Goal: Task Accomplishment & Management: Manage account settings

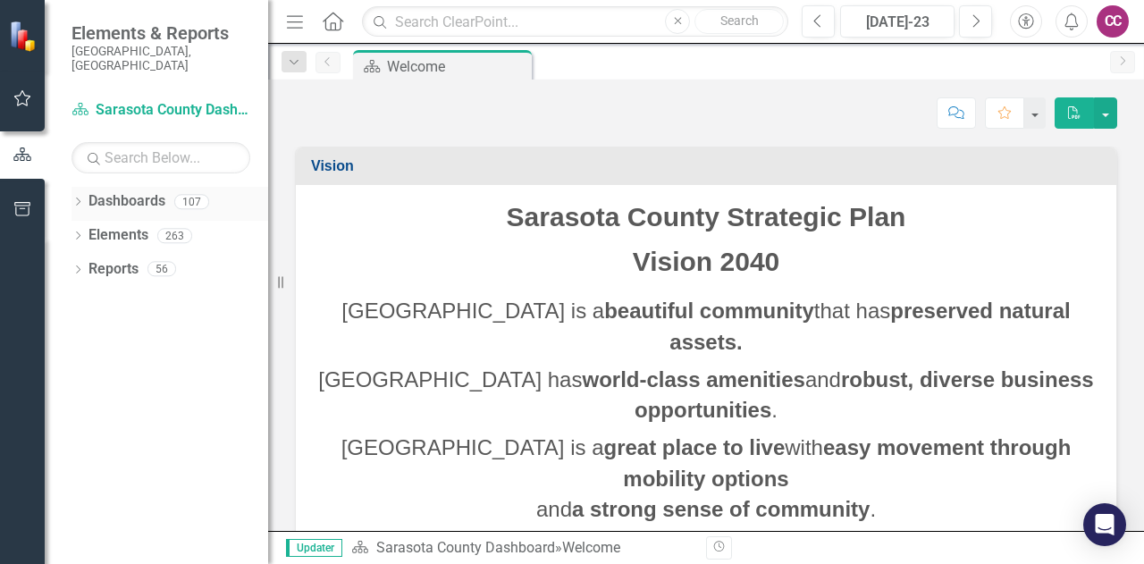
click at [79, 198] on icon "Dropdown" at bounding box center [77, 203] width 13 height 10
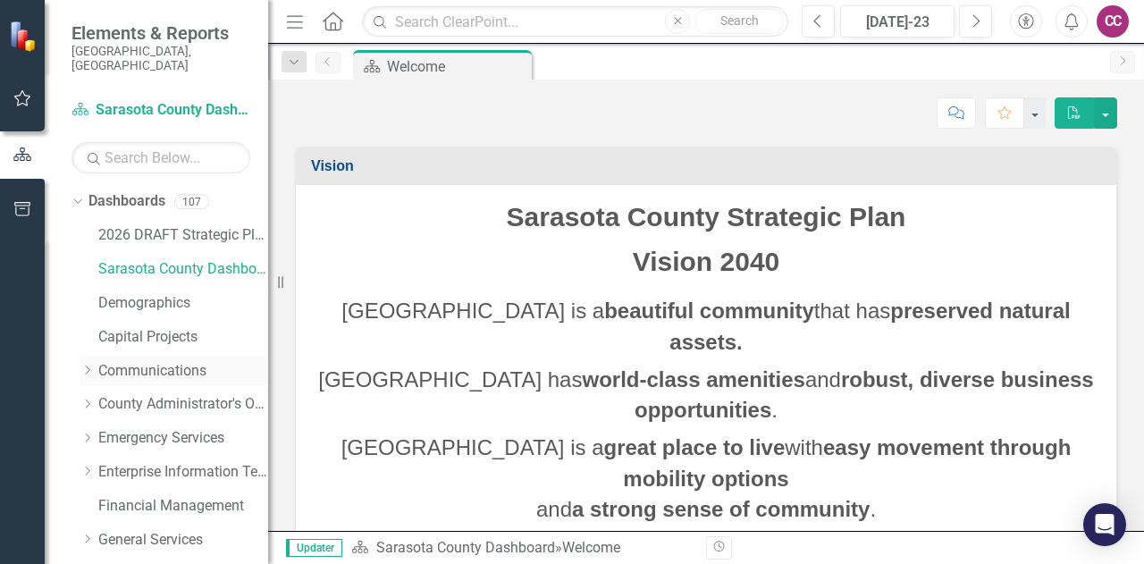
click at [161, 361] on link "Communications" at bounding box center [183, 371] width 170 height 21
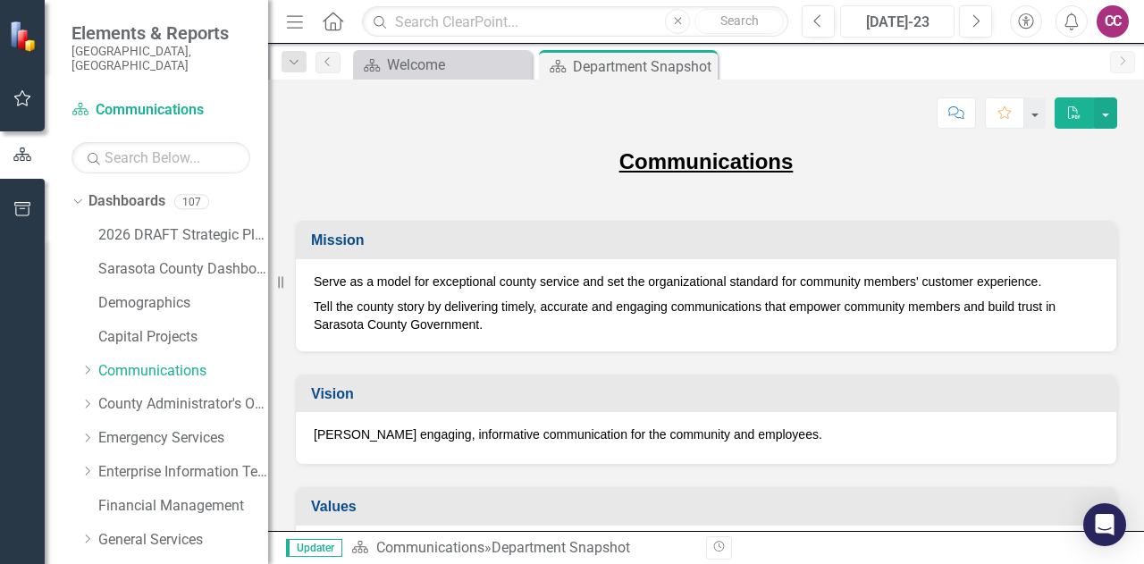
click at [916, 24] on div "Jul-23" at bounding box center [897, 22] width 102 height 21
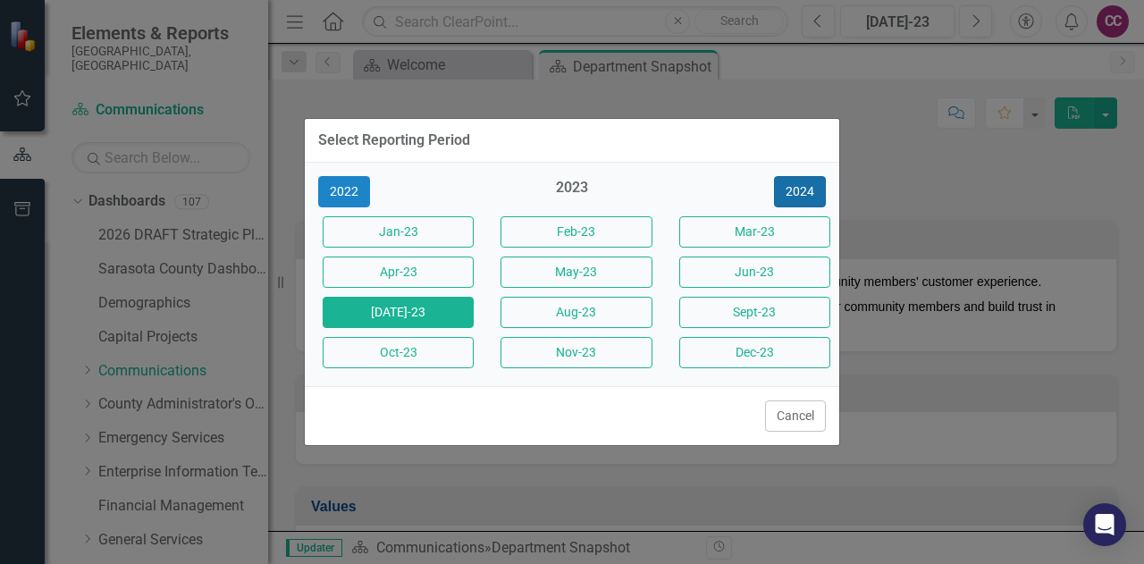
click at [808, 188] on button "2024" at bounding box center [800, 191] width 52 height 31
click at [802, 189] on button "2025" at bounding box center [800, 191] width 52 height 31
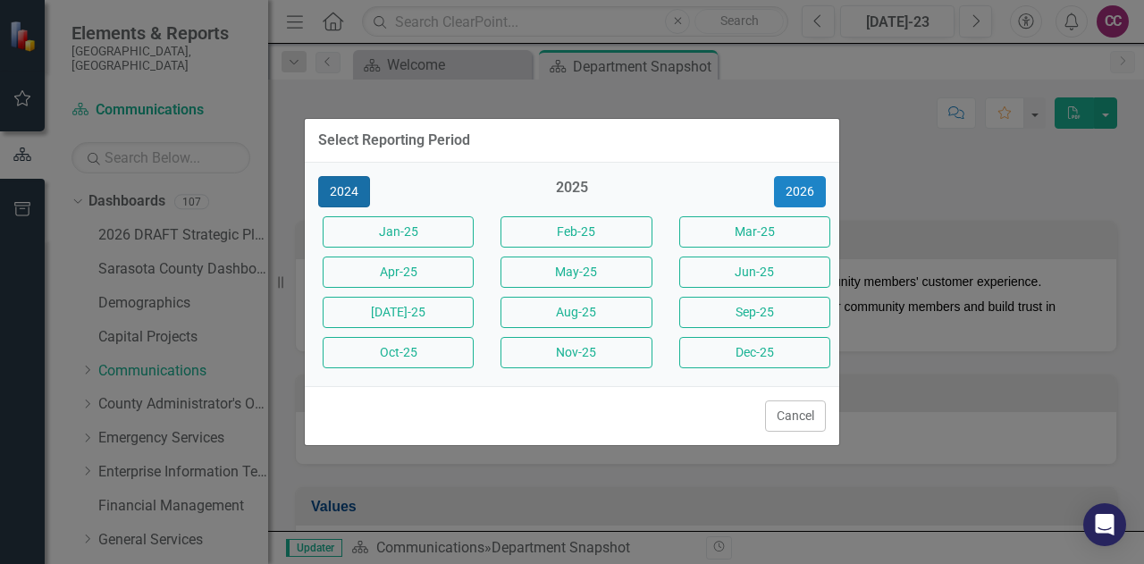
click at [356, 192] on button "2024" at bounding box center [344, 191] width 52 height 31
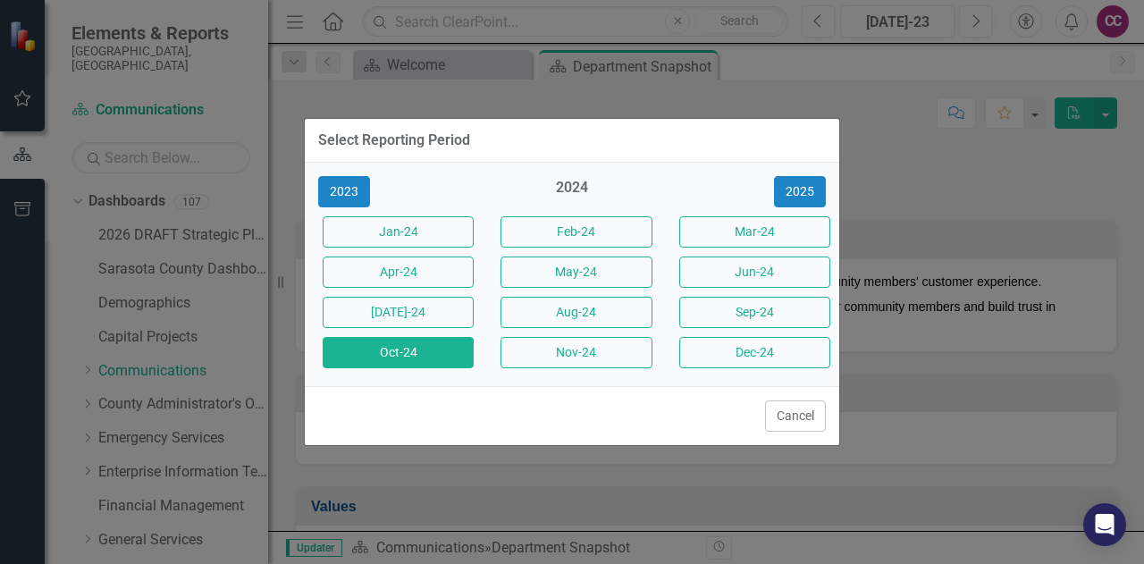
click at [423, 356] on button "Oct-24" at bounding box center [398, 352] width 151 height 31
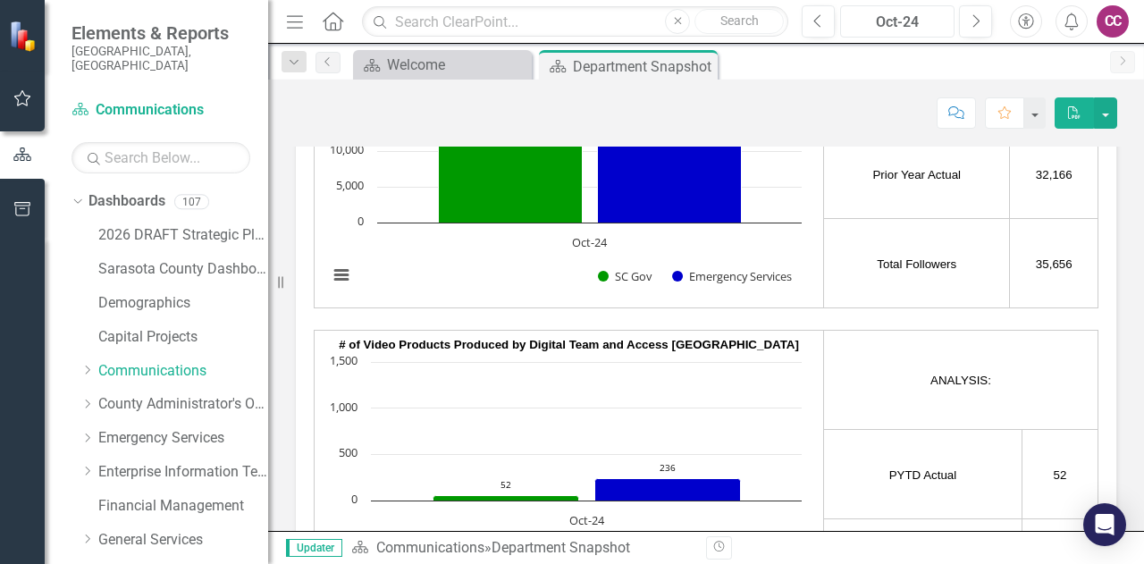
scroll to position [3181, 0]
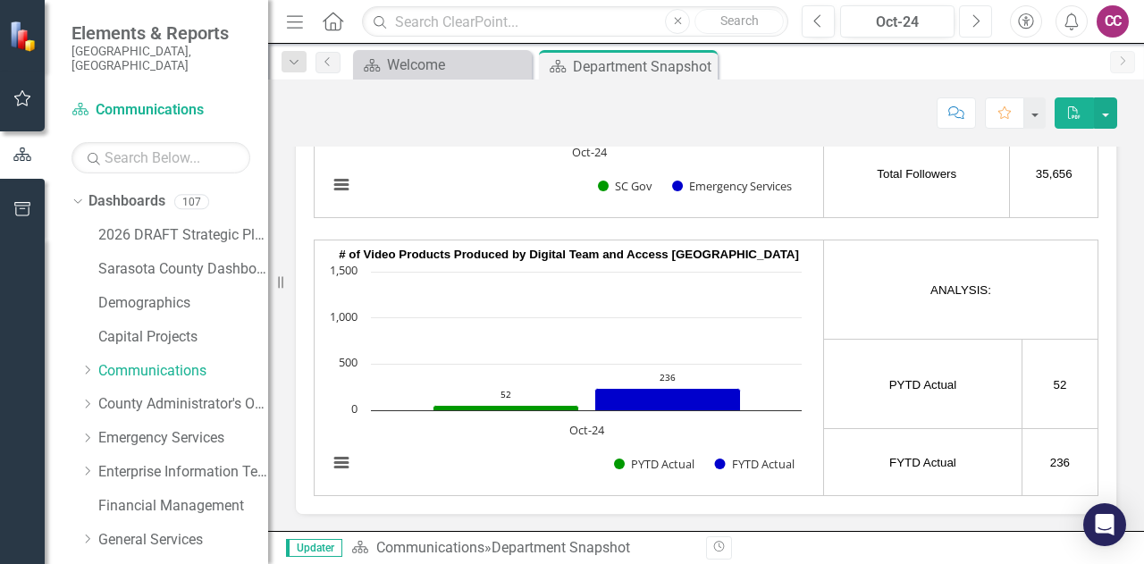
click at [977, 20] on icon "Next" at bounding box center [975, 21] width 10 height 16
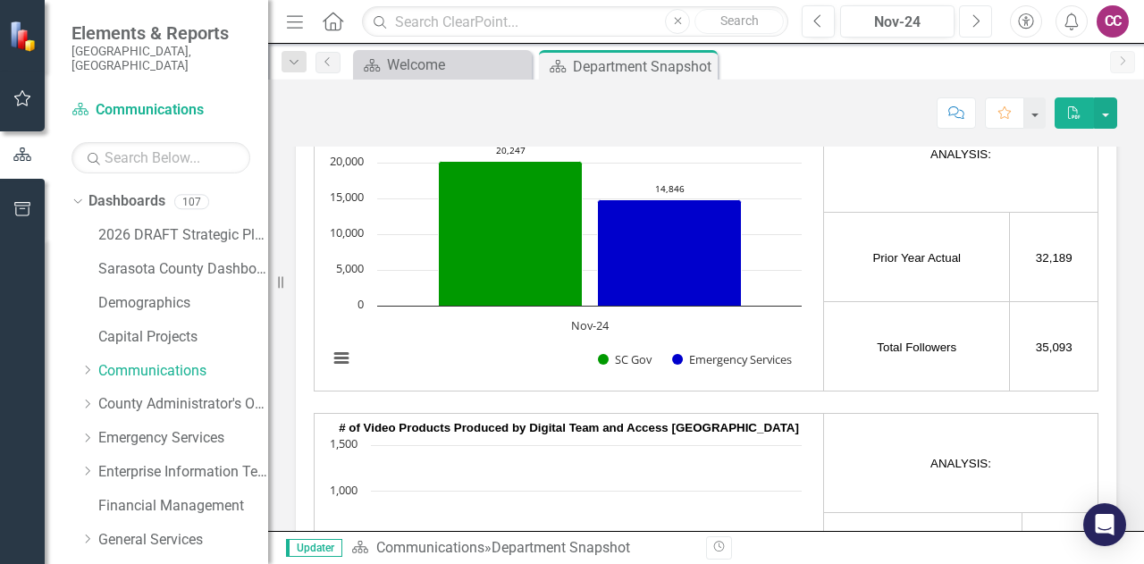
scroll to position [3153, 0]
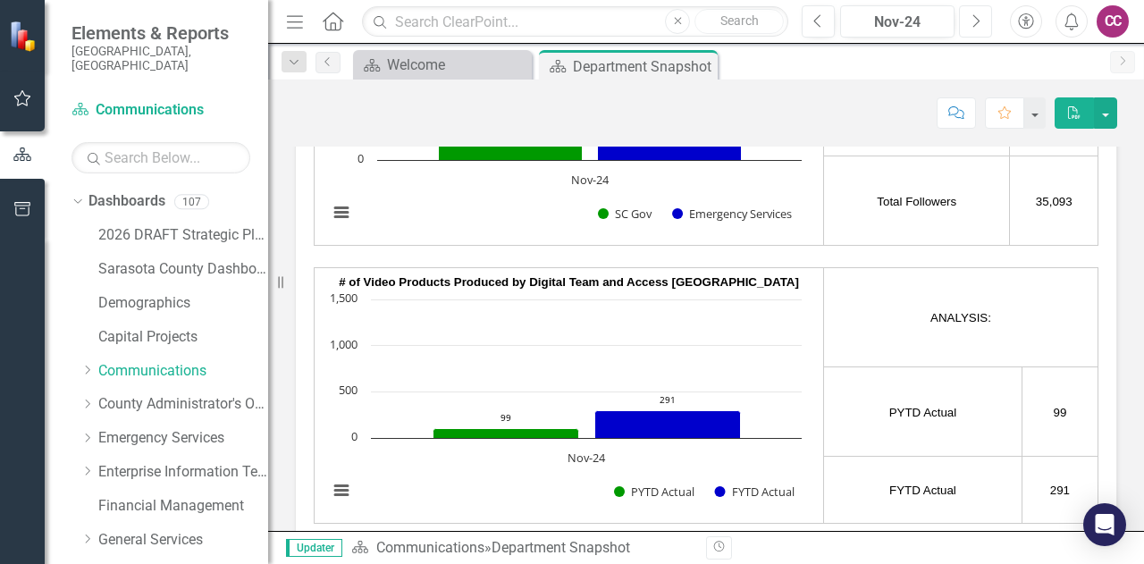
click at [981, 22] on button "Next" at bounding box center [975, 21] width 33 height 32
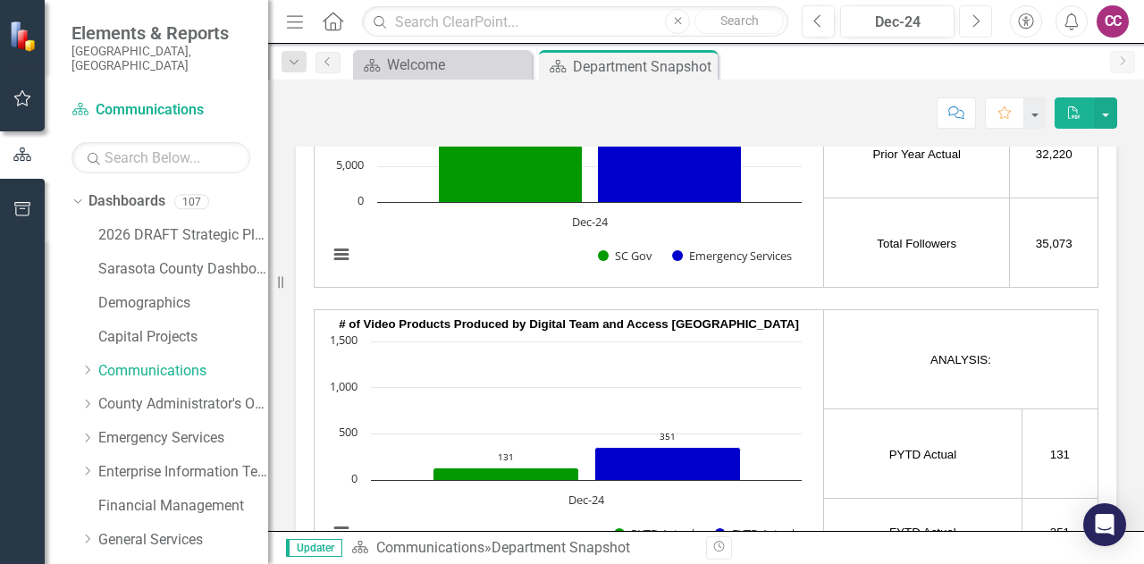
scroll to position [3166, 0]
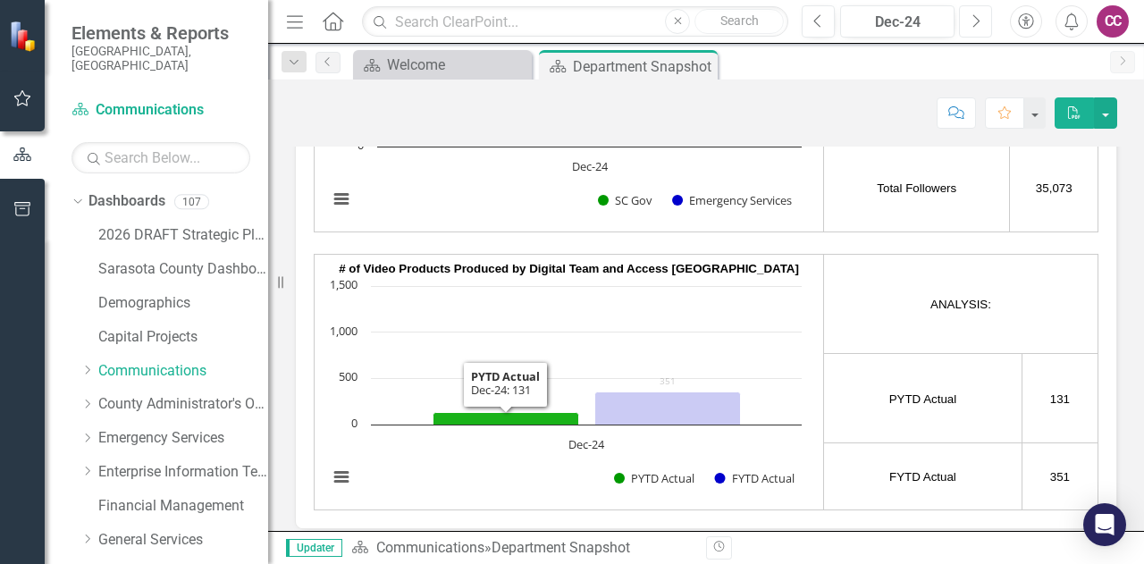
click at [495, 413] on icon "Dec-24, 131. PYTD Actual." at bounding box center [506, 419] width 146 height 13
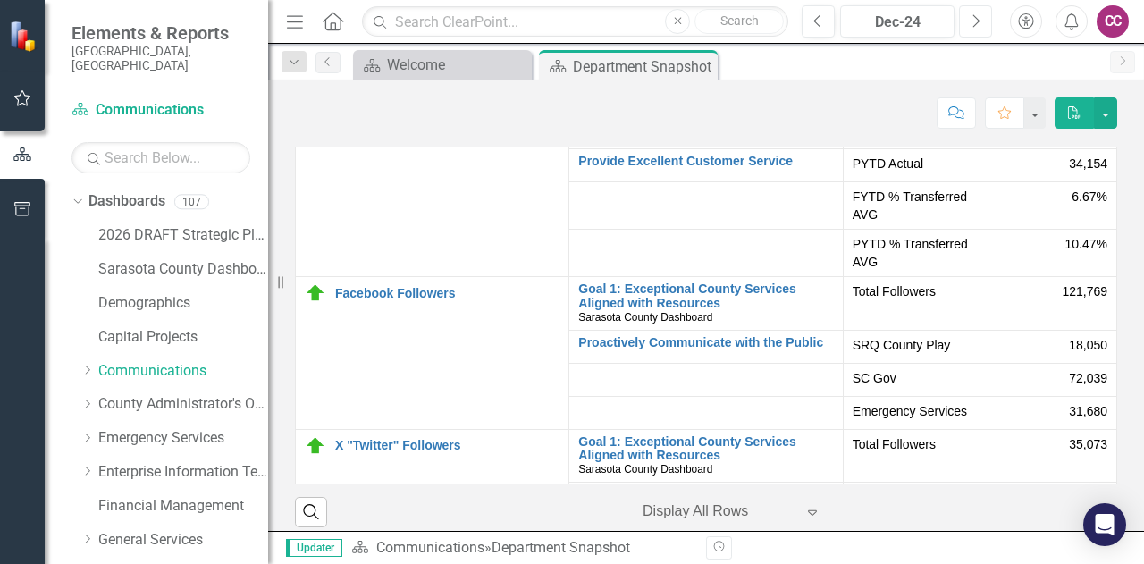
scroll to position [257, 0]
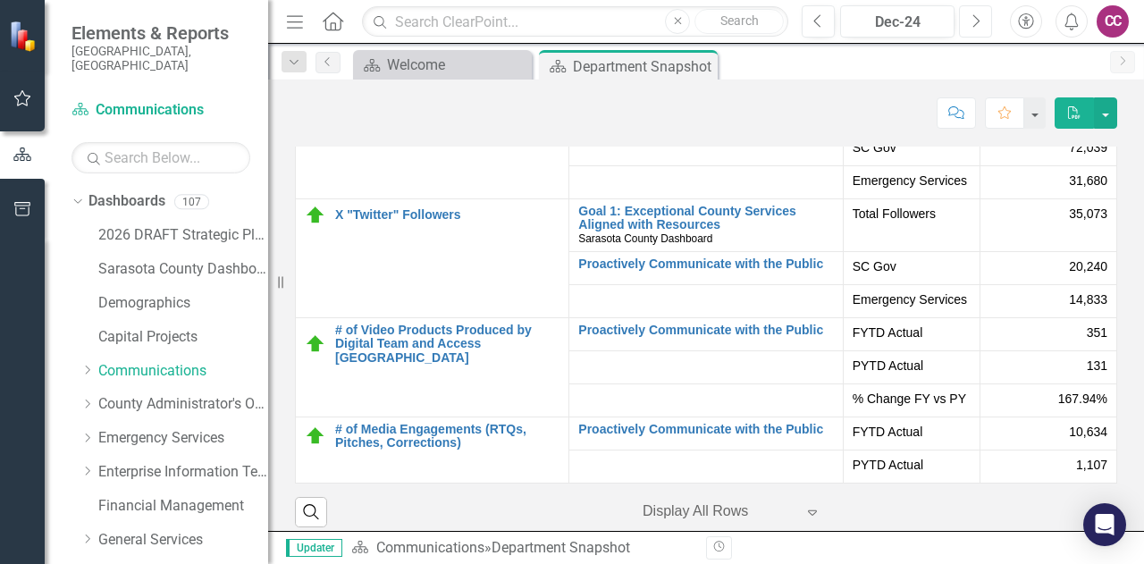
click at [972, 24] on icon "Next" at bounding box center [975, 21] width 10 height 16
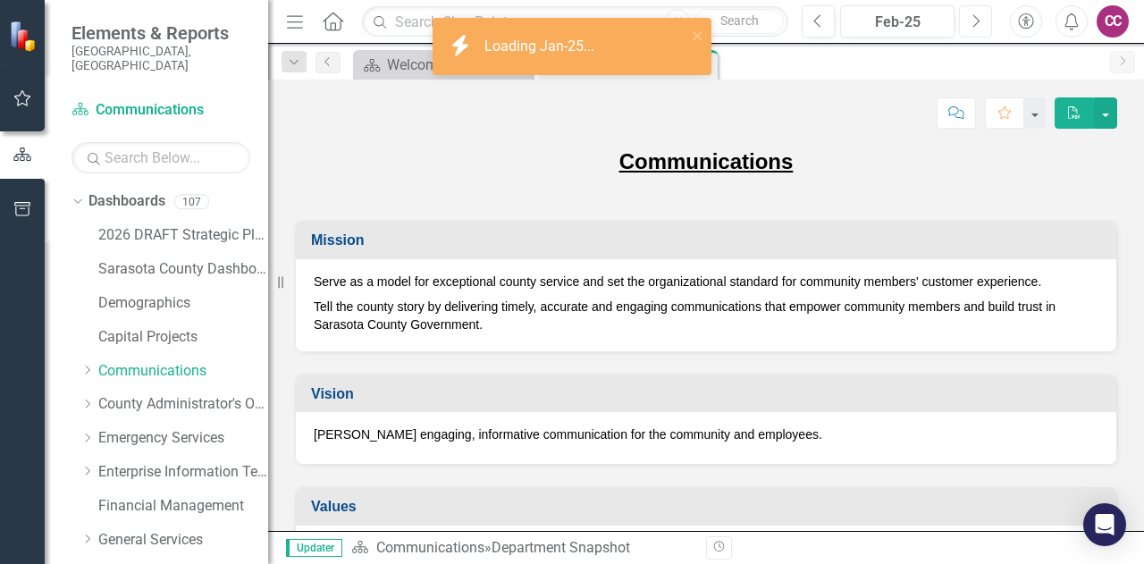
click at [972, 24] on icon "Next" at bounding box center [975, 21] width 10 height 16
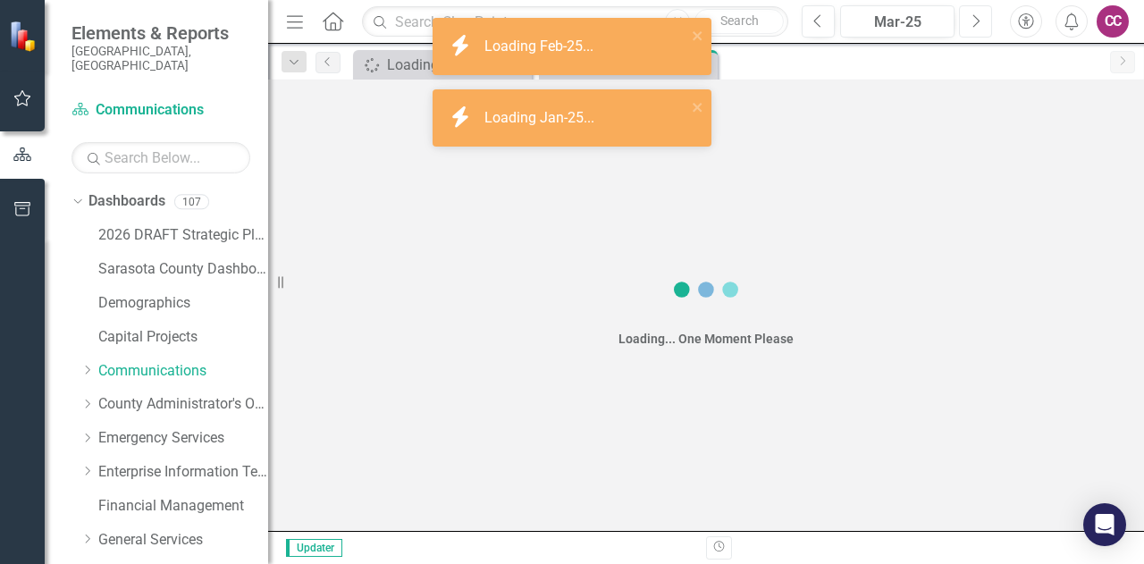
click at [972, 24] on icon "Next" at bounding box center [975, 21] width 10 height 16
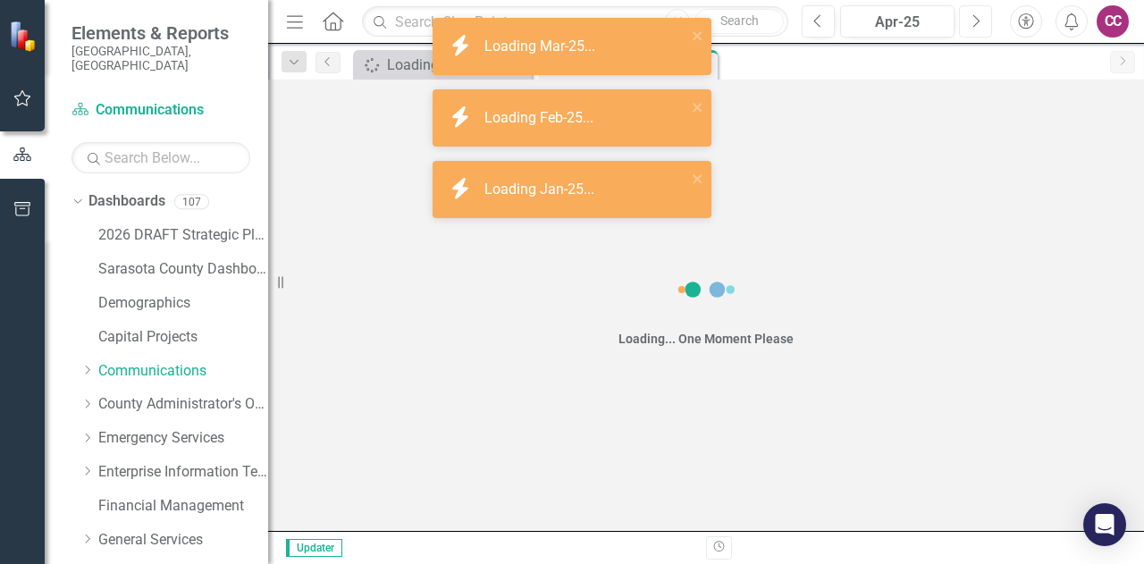
click at [972, 24] on icon "Next" at bounding box center [975, 21] width 10 height 16
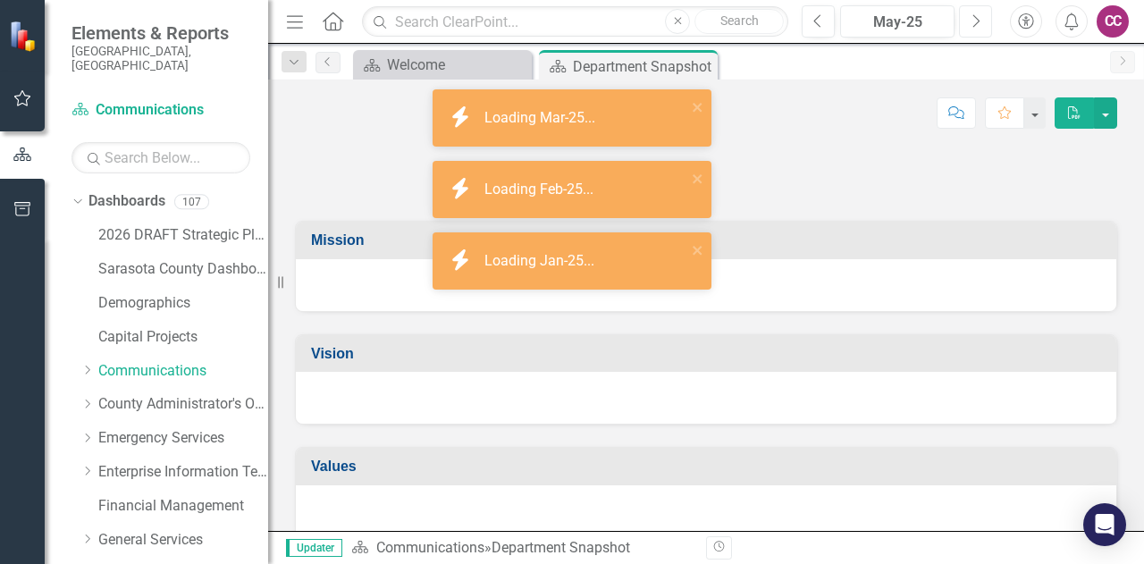
click at [972, 24] on icon "Next" at bounding box center [975, 21] width 10 height 16
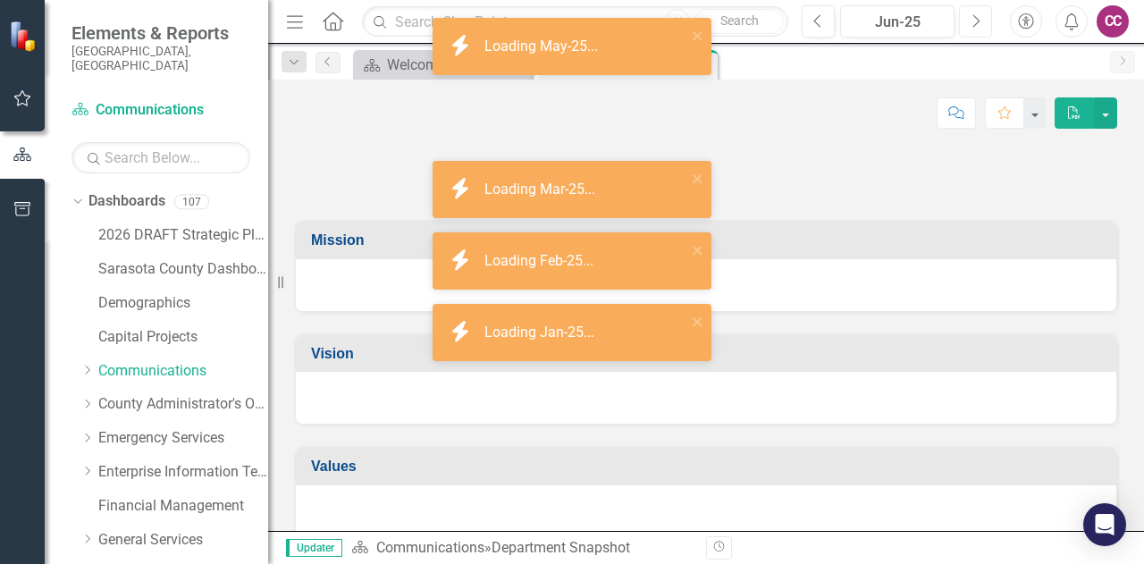
click at [972, 24] on icon "Next" at bounding box center [975, 21] width 10 height 16
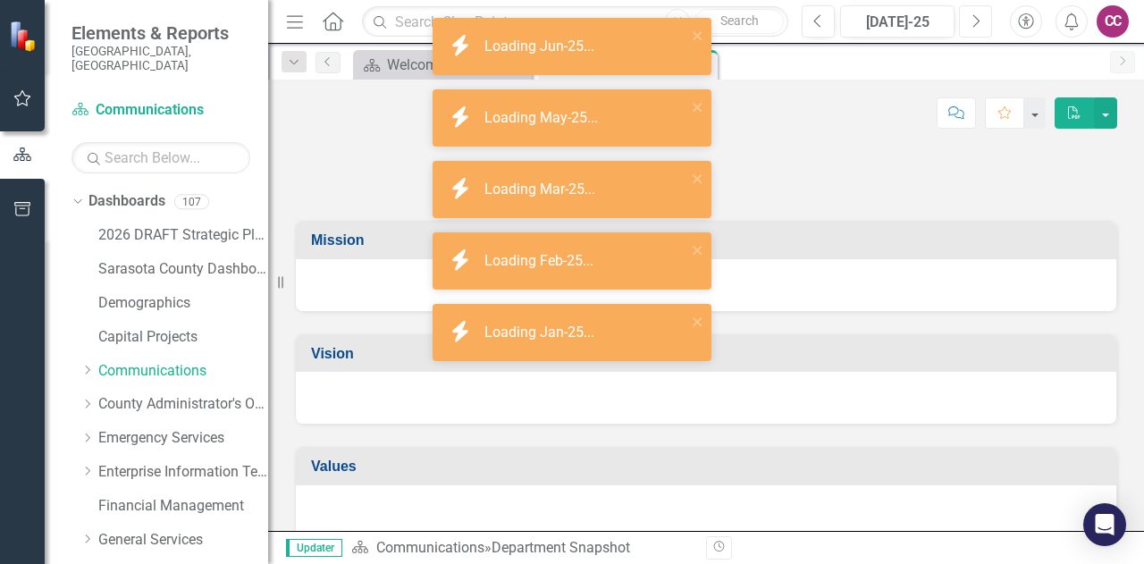
click at [972, 24] on icon "Next" at bounding box center [975, 21] width 10 height 16
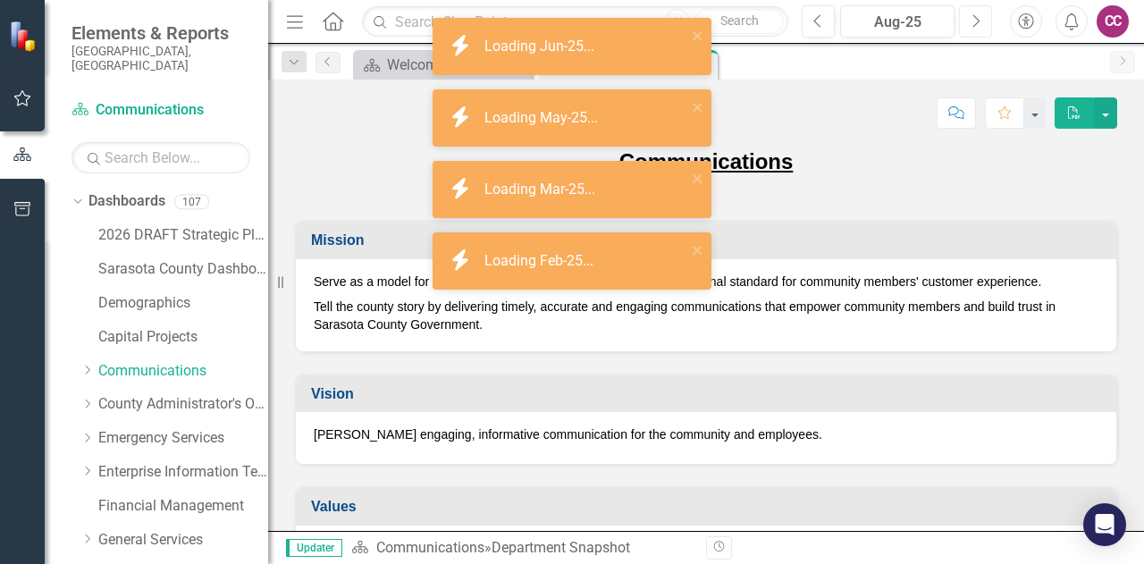
click at [972, 24] on icon "Next" at bounding box center [975, 21] width 10 height 16
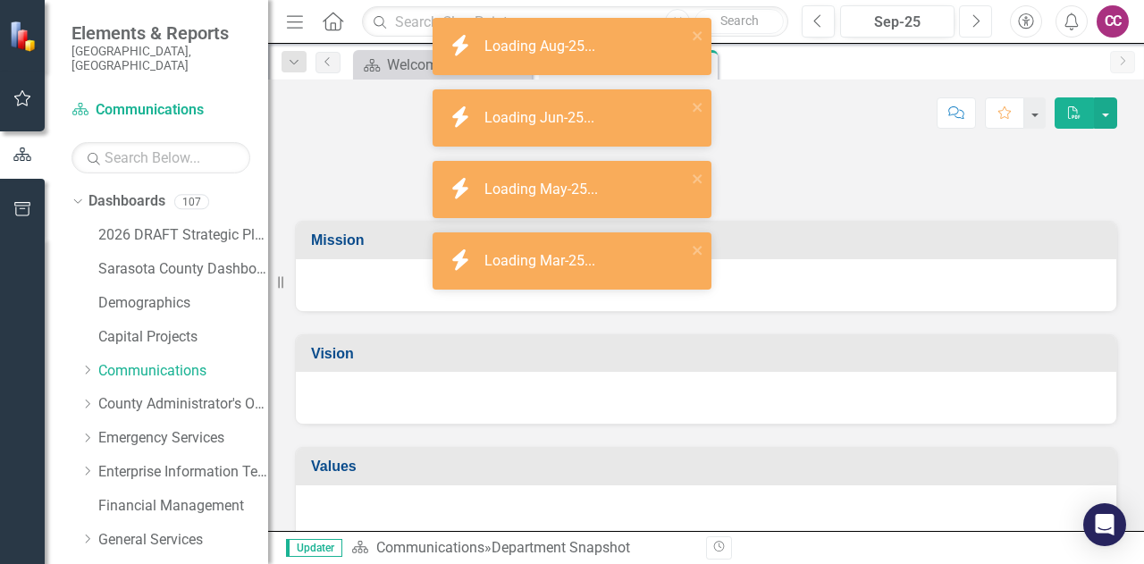
click at [972, 24] on icon "Next" at bounding box center [975, 21] width 10 height 16
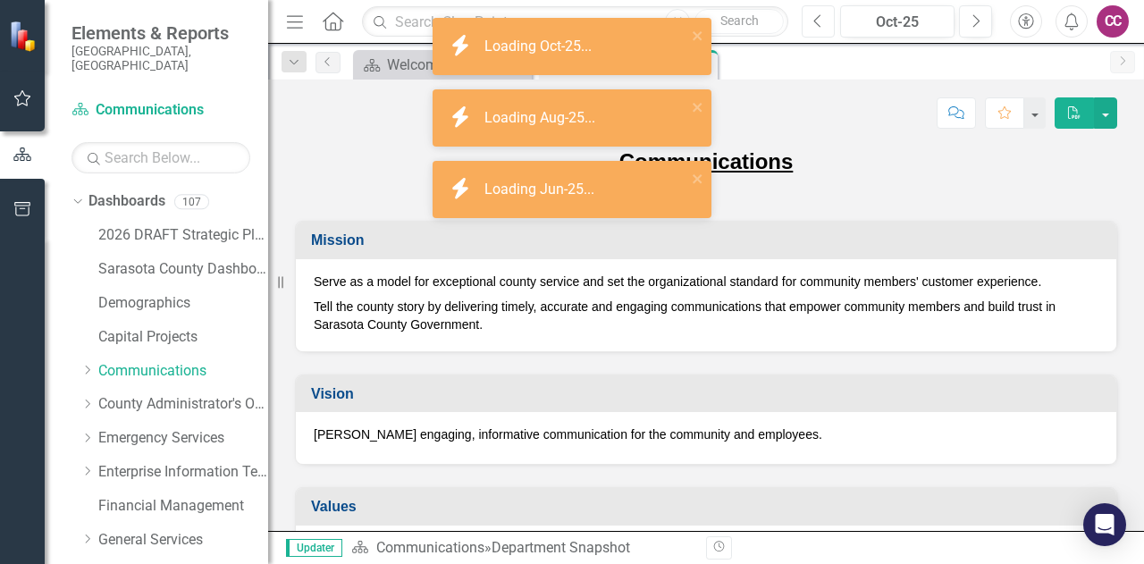
click at [822, 14] on icon "Previous" at bounding box center [818, 21] width 10 height 16
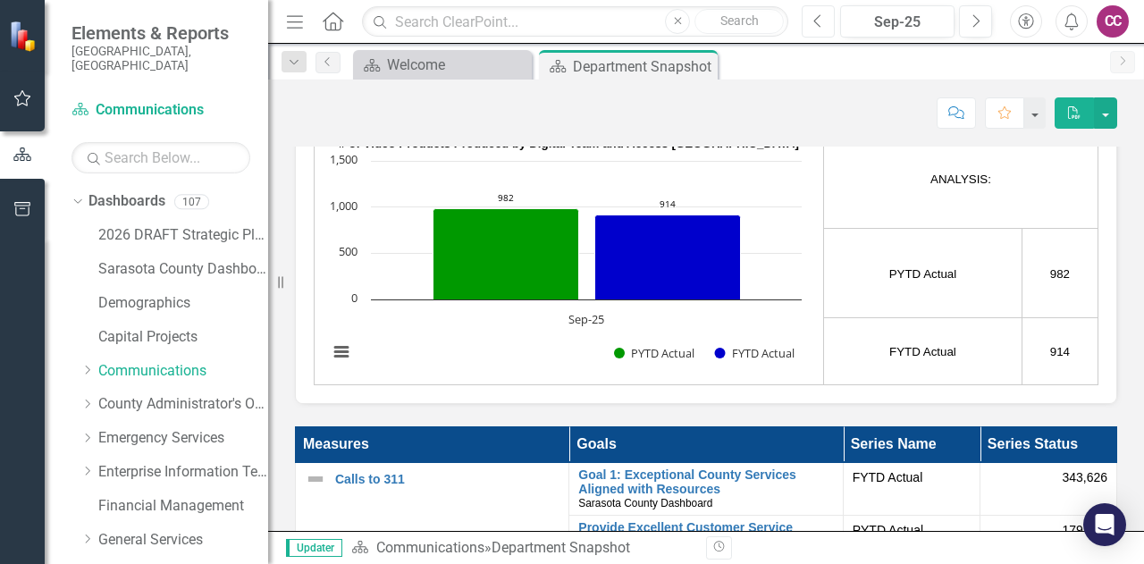
scroll to position [3270, 0]
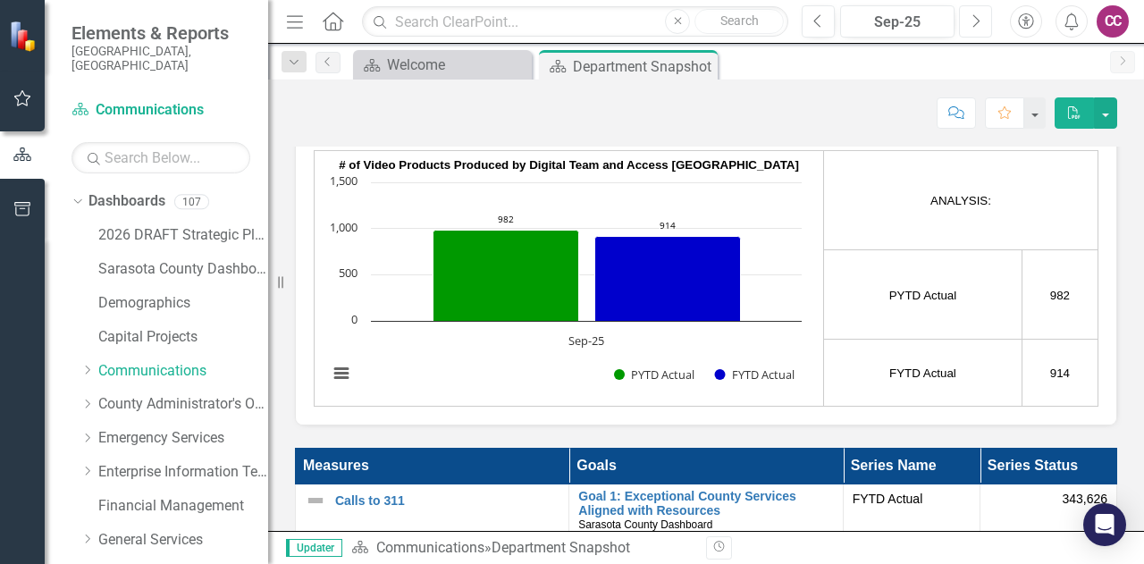
click at [973, 17] on icon "Next" at bounding box center [975, 21] width 10 height 16
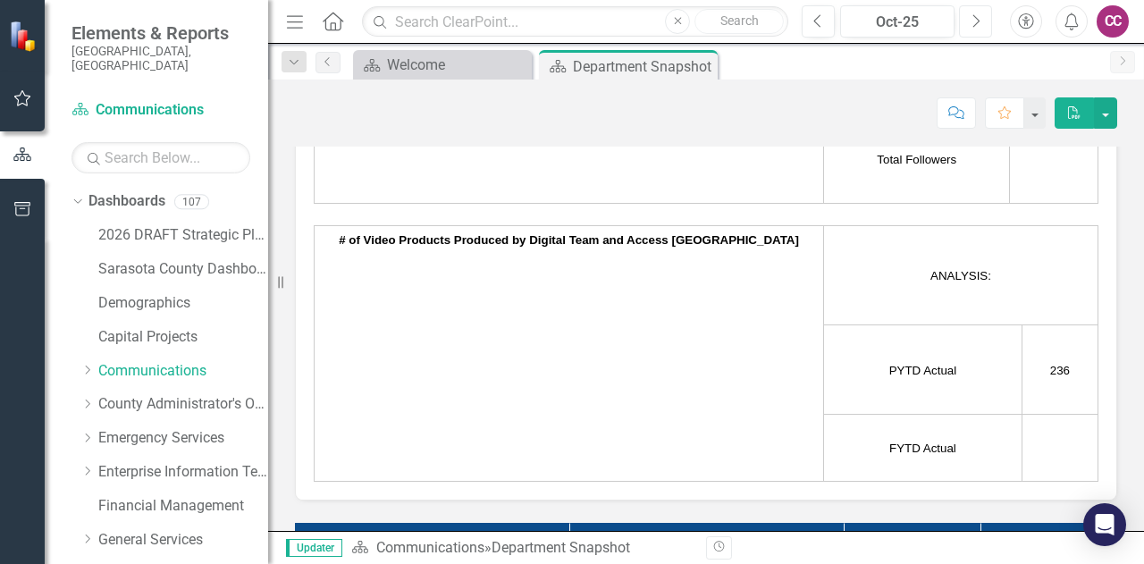
scroll to position [3216, 0]
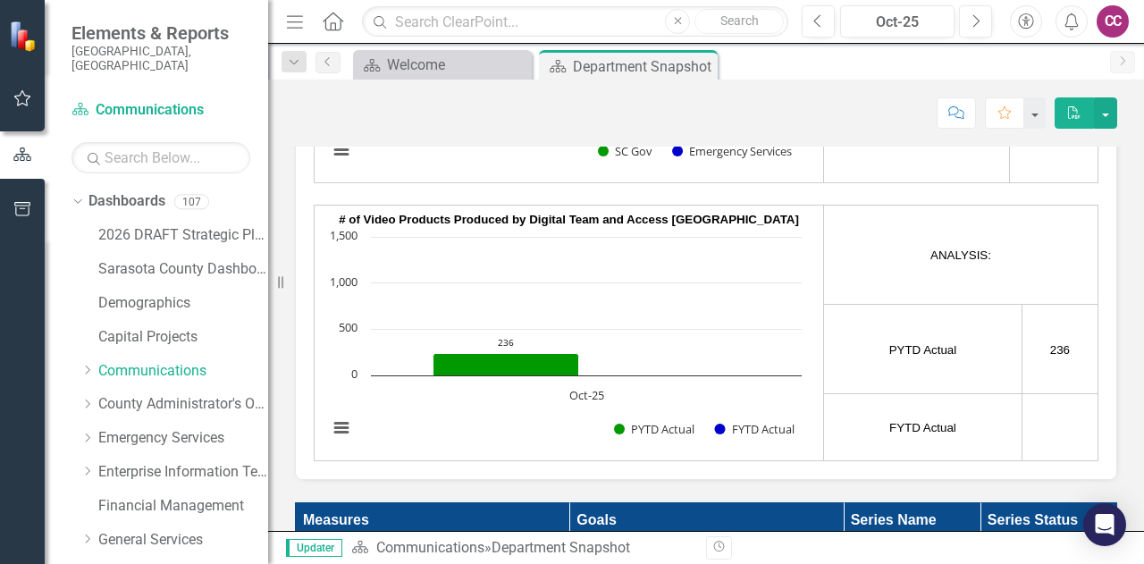
click at [1043, 425] on td at bounding box center [1059, 427] width 76 height 67
click at [1037, 412] on td at bounding box center [1059, 427] width 76 height 67
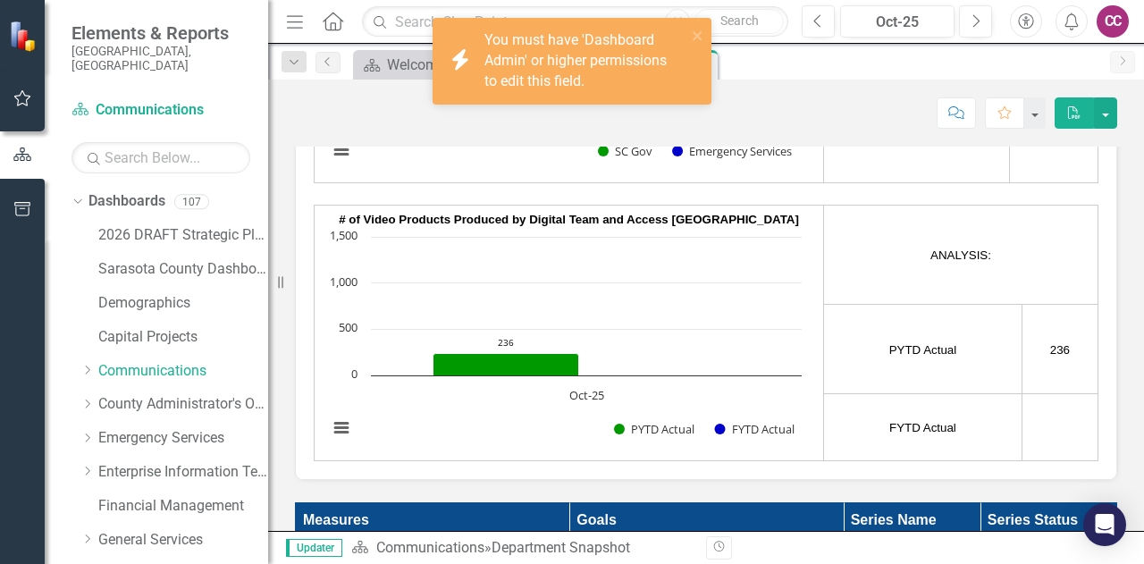
click at [1037, 412] on td at bounding box center [1059, 427] width 76 height 67
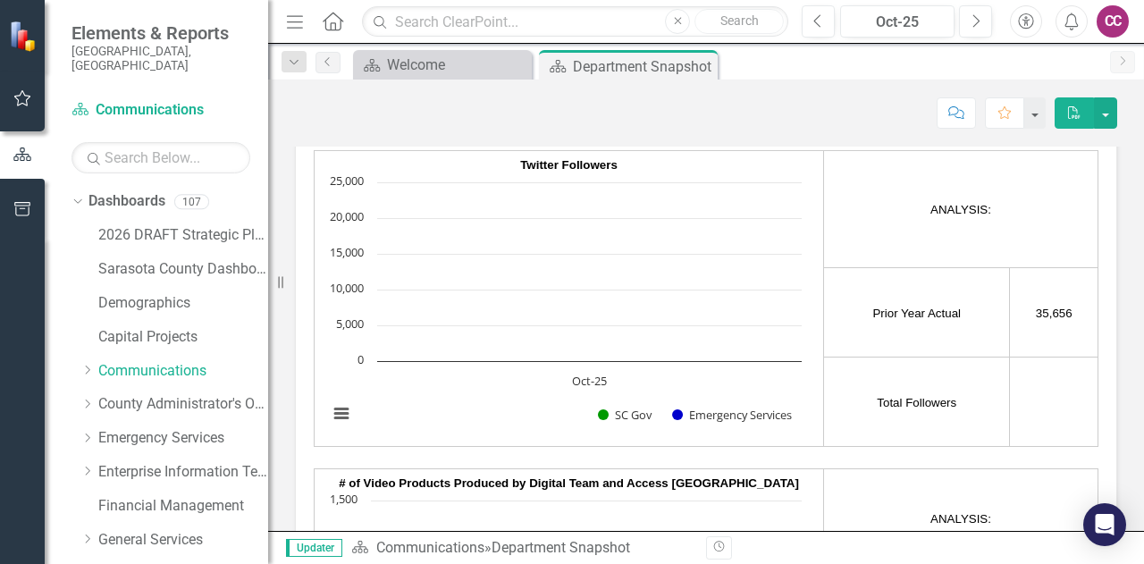
scroll to position [2959, 0]
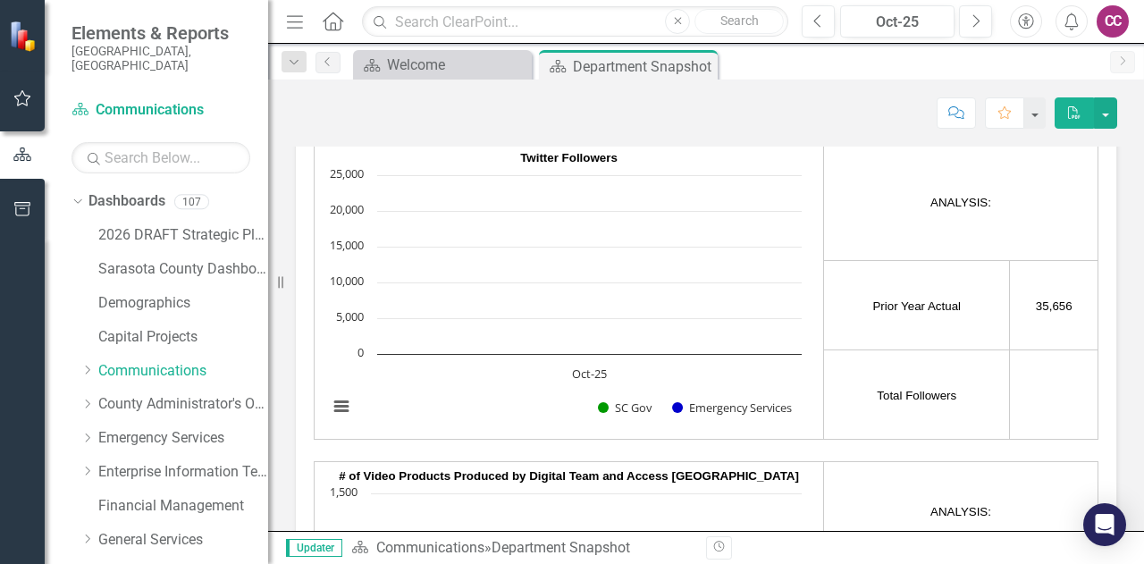
click at [1045, 377] on td at bounding box center [1054, 394] width 88 height 89
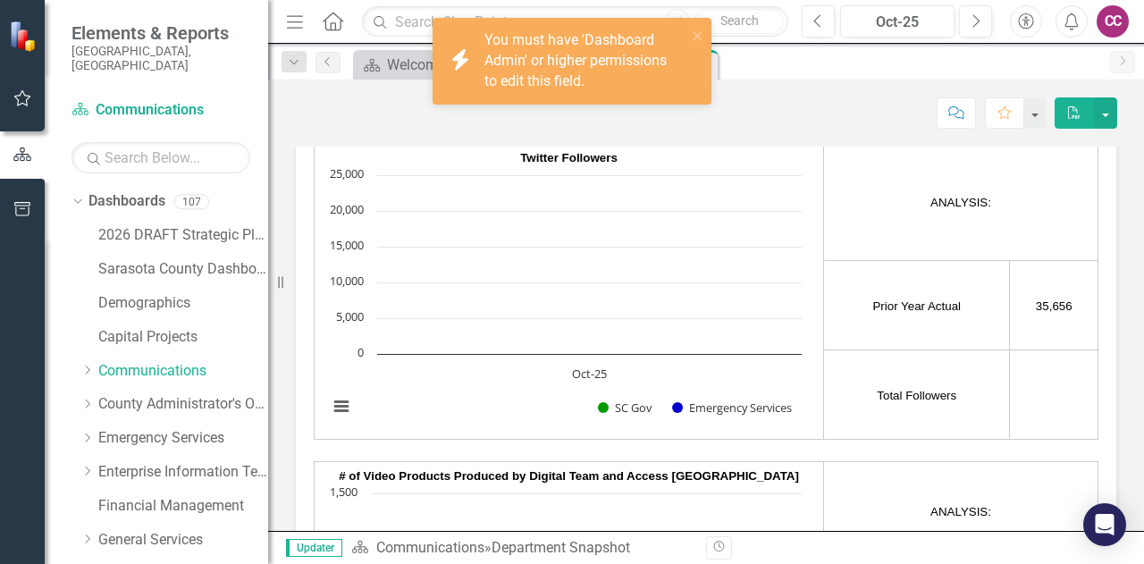
click at [1045, 377] on td at bounding box center [1054, 394] width 88 height 89
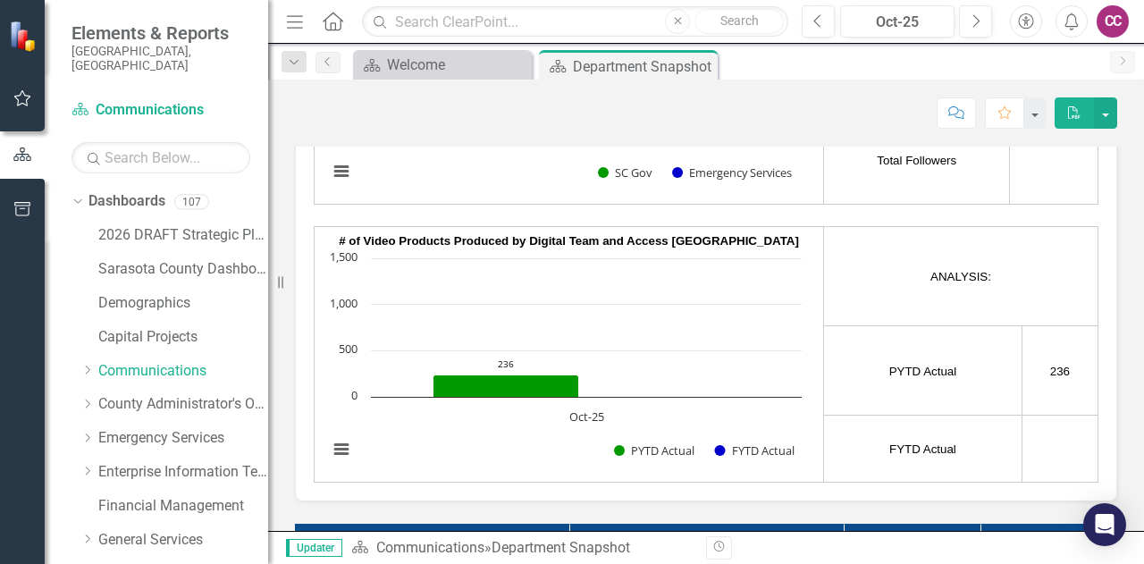
scroll to position [3201, 0]
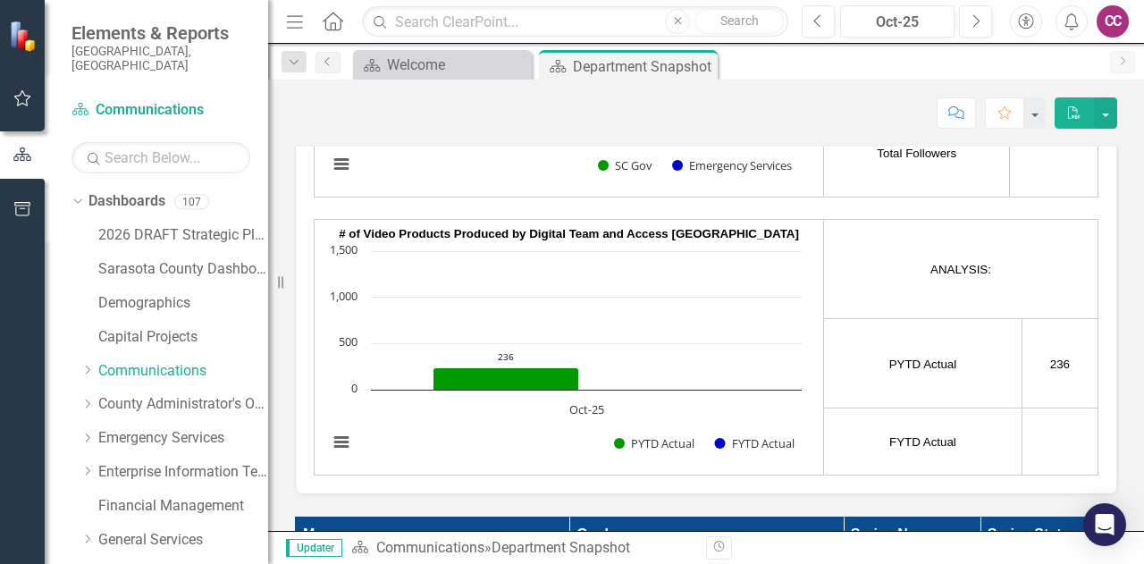
click at [1060, 427] on td at bounding box center [1059, 441] width 76 height 67
click at [1050, 418] on td at bounding box center [1059, 441] width 76 height 67
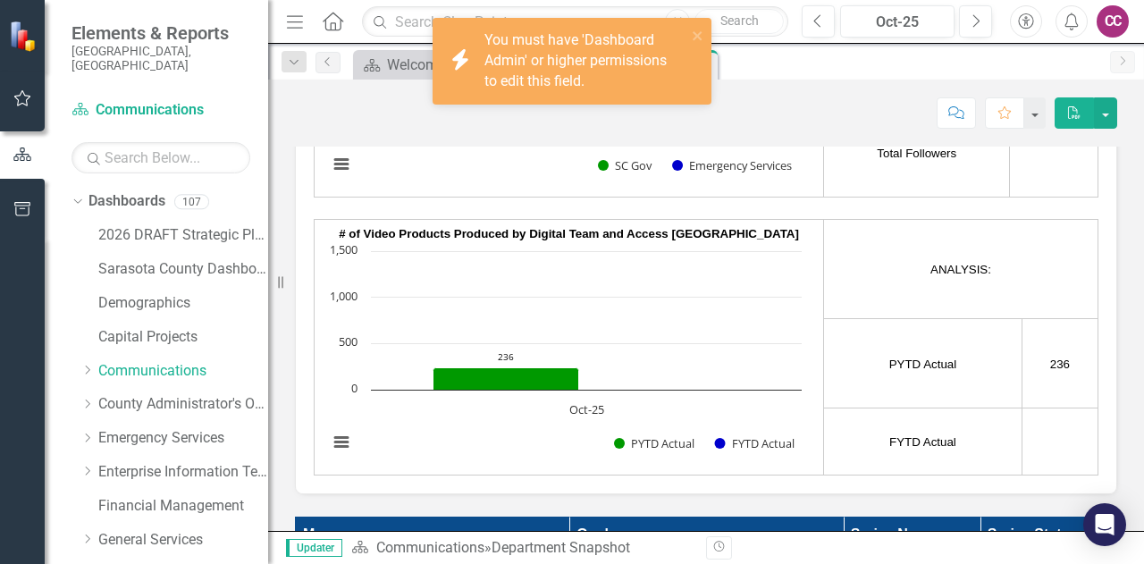
click at [1050, 418] on td at bounding box center [1059, 441] width 76 height 67
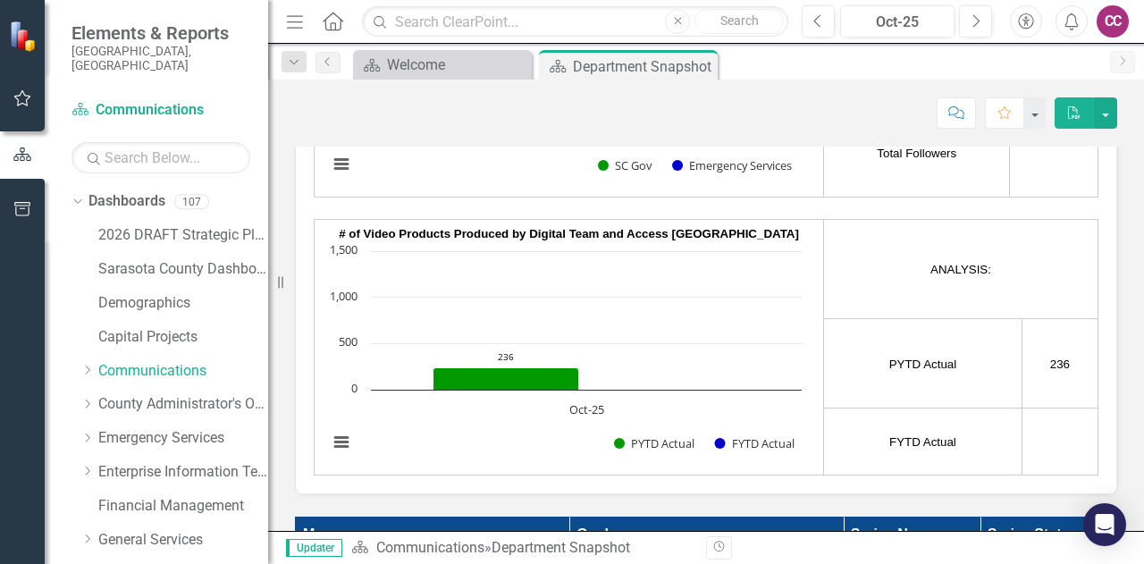
click at [1040, 428] on td at bounding box center [1059, 441] width 76 height 67
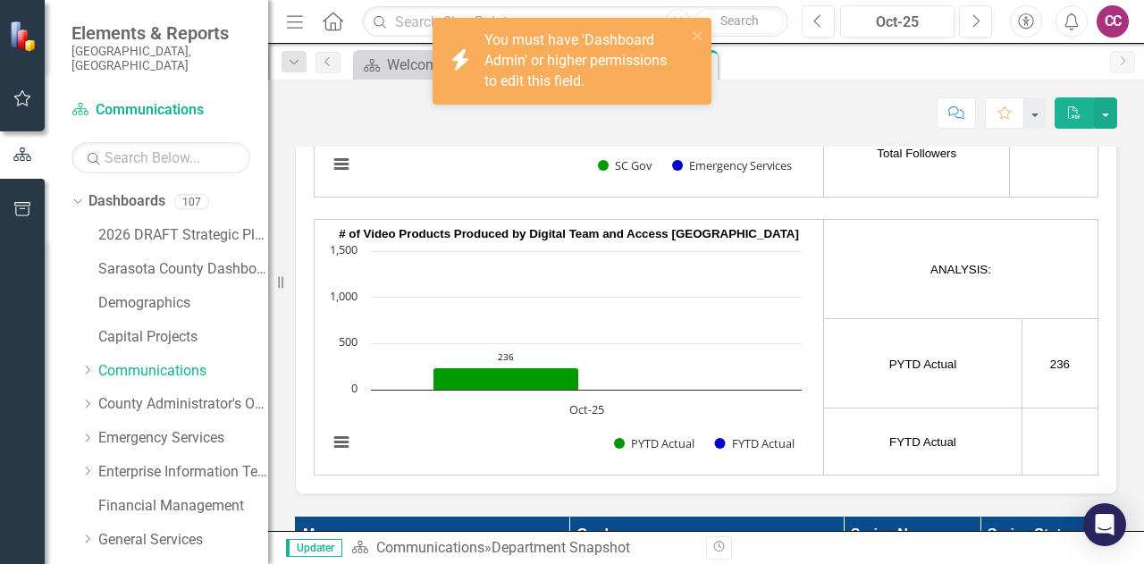
click at [1040, 428] on td at bounding box center [1059, 441] width 76 height 67
click at [826, 20] on button "Previous" at bounding box center [817, 21] width 33 height 32
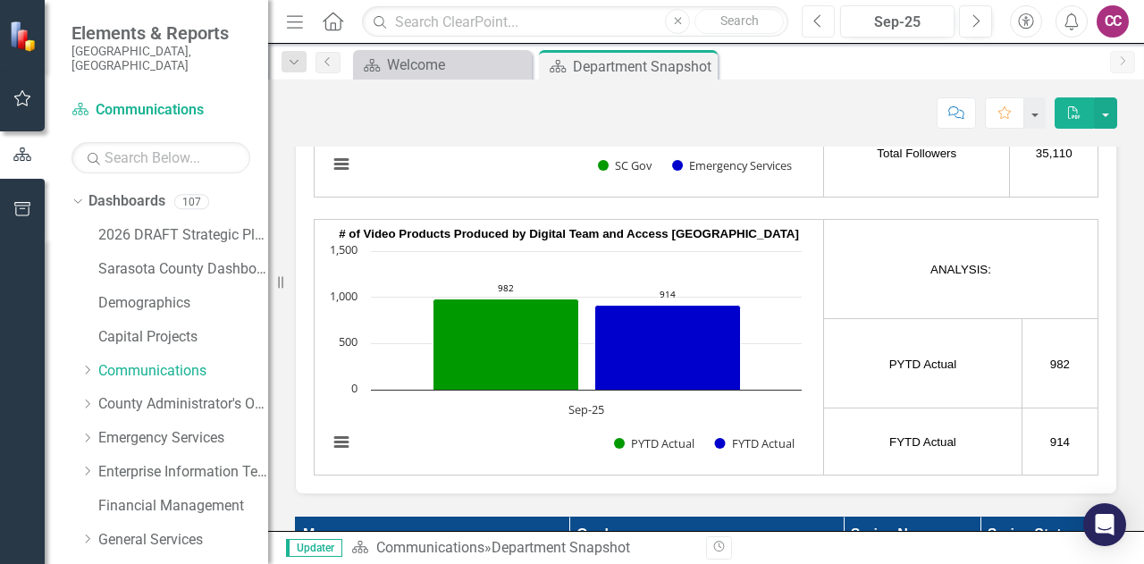
scroll to position [3181, 0]
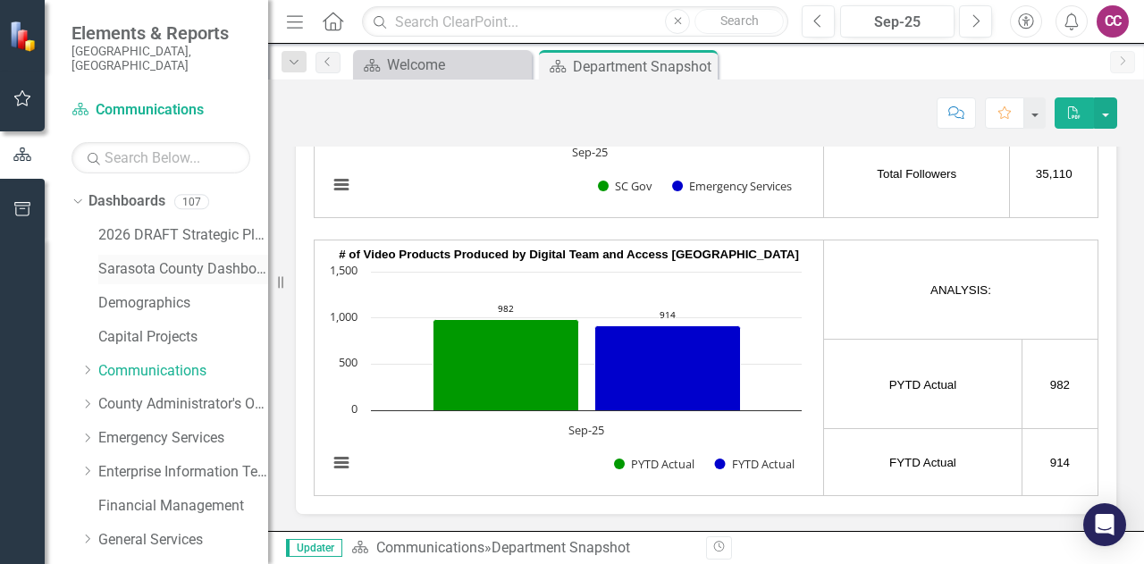
click at [204, 259] on link "Sarasota County Dashboard" at bounding box center [183, 269] width 170 height 21
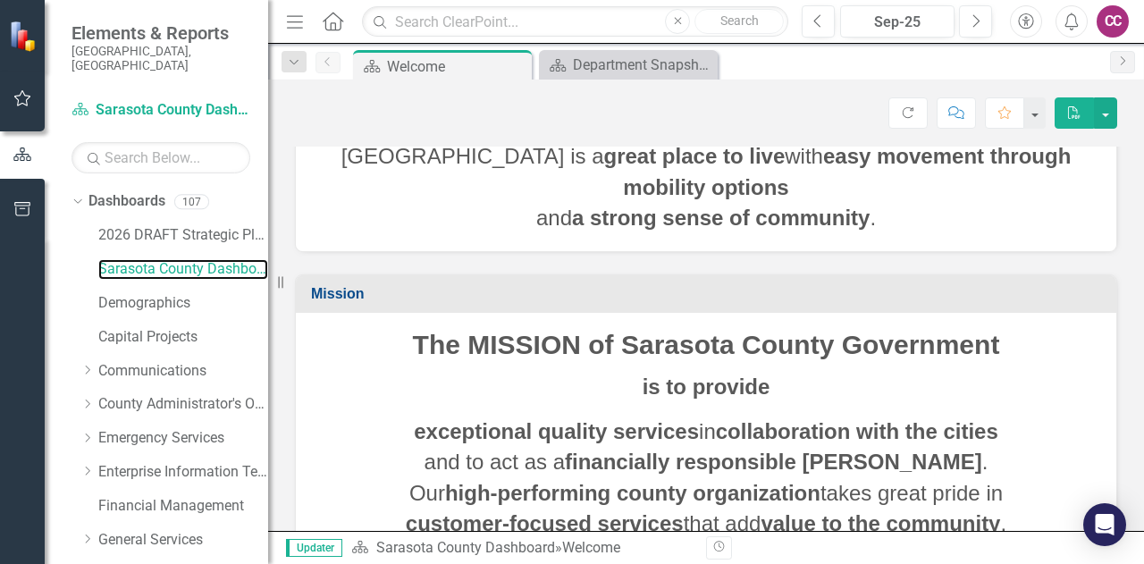
scroll to position [316, 0]
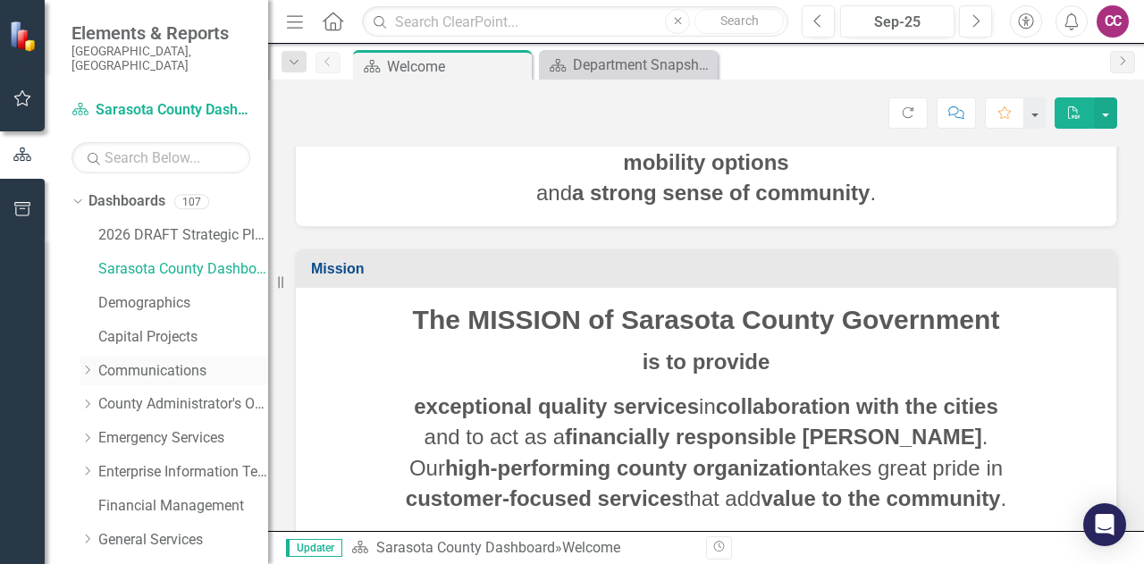
click at [152, 361] on link "Communications" at bounding box center [183, 371] width 170 height 21
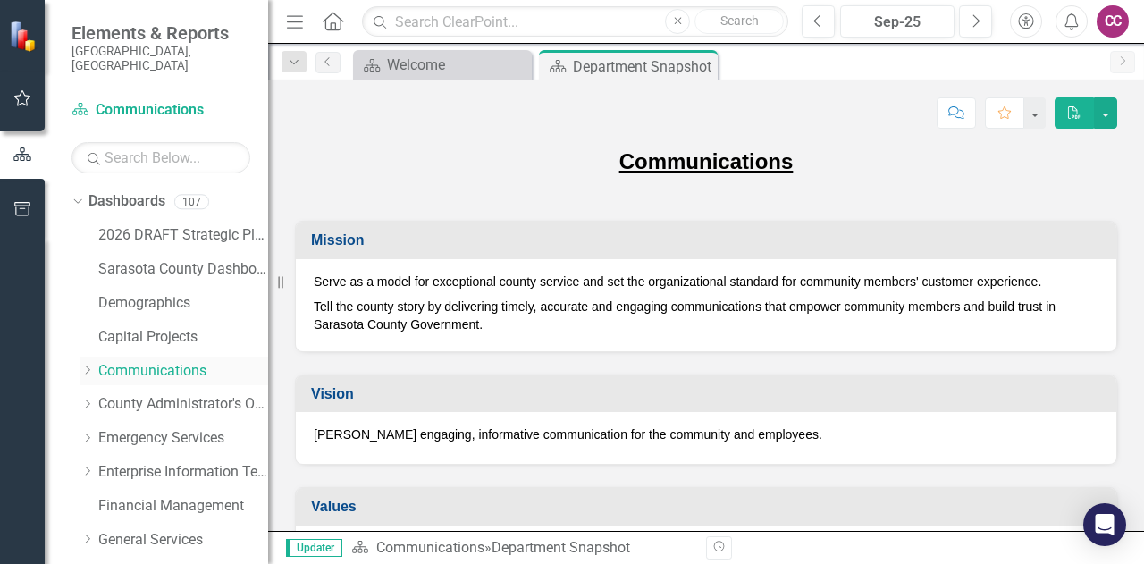
click at [87, 356] on div "Dropdown Communications" at bounding box center [174, 370] width 188 height 29
click at [84, 363] on div "Dropdown" at bounding box center [86, 370] width 13 height 15
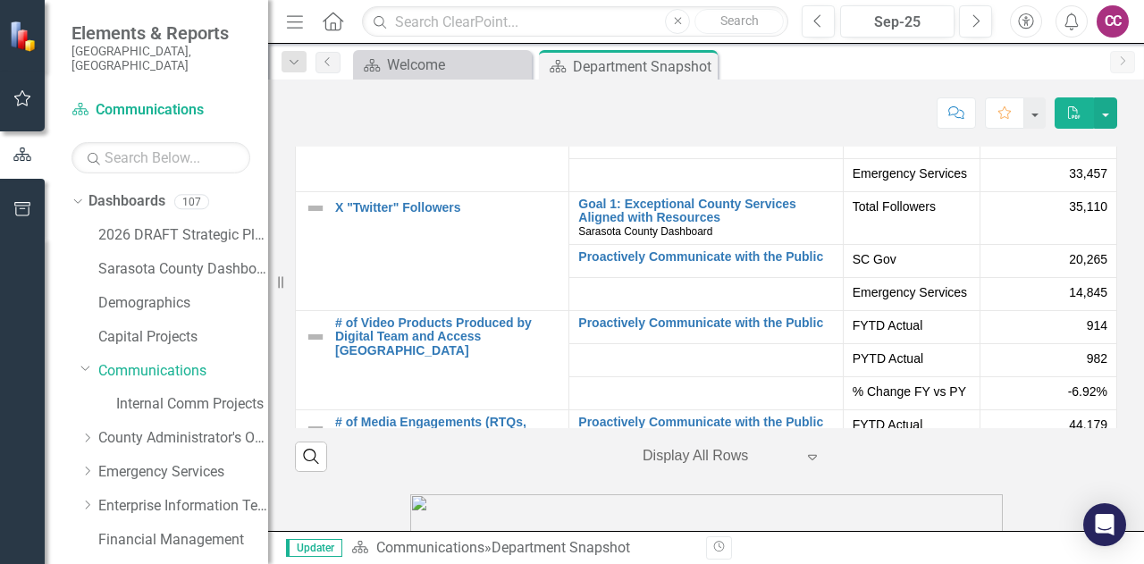
scroll to position [257, 0]
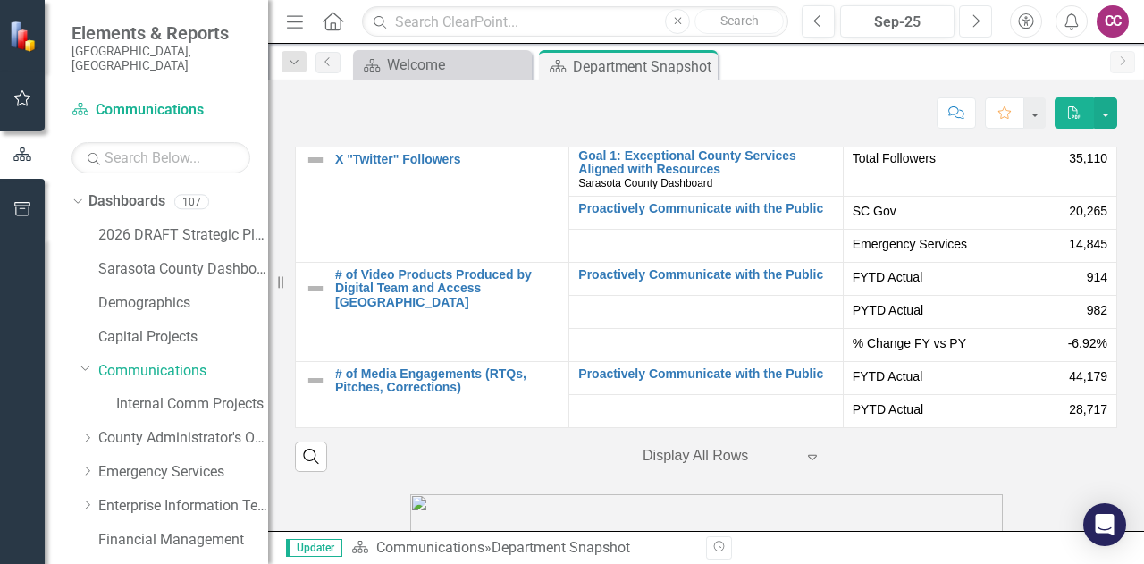
click at [978, 18] on icon "Next" at bounding box center [975, 21] width 10 height 16
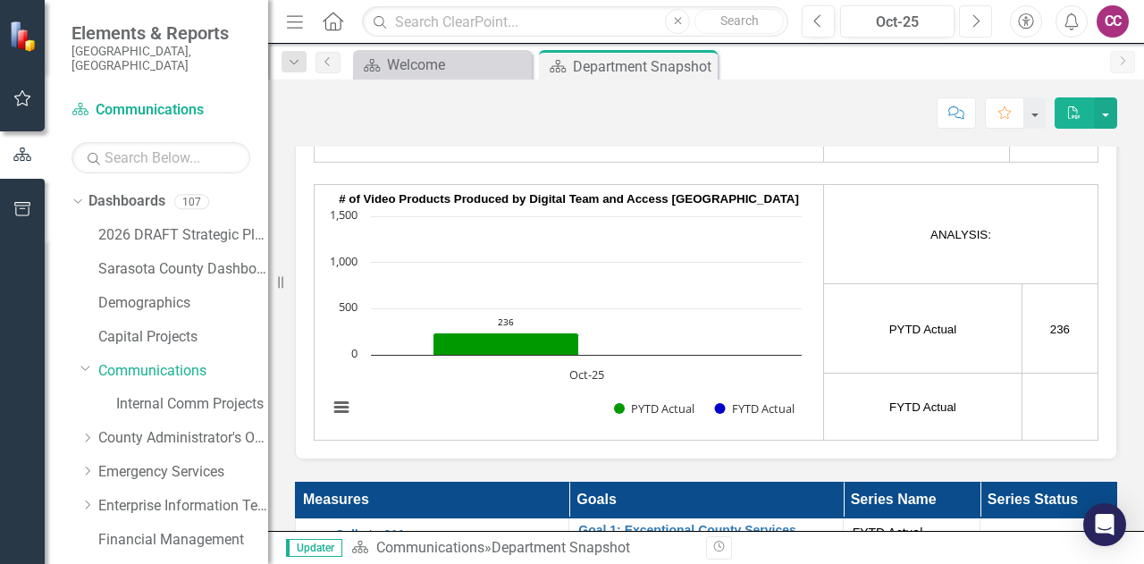
scroll to position [3242, 0]
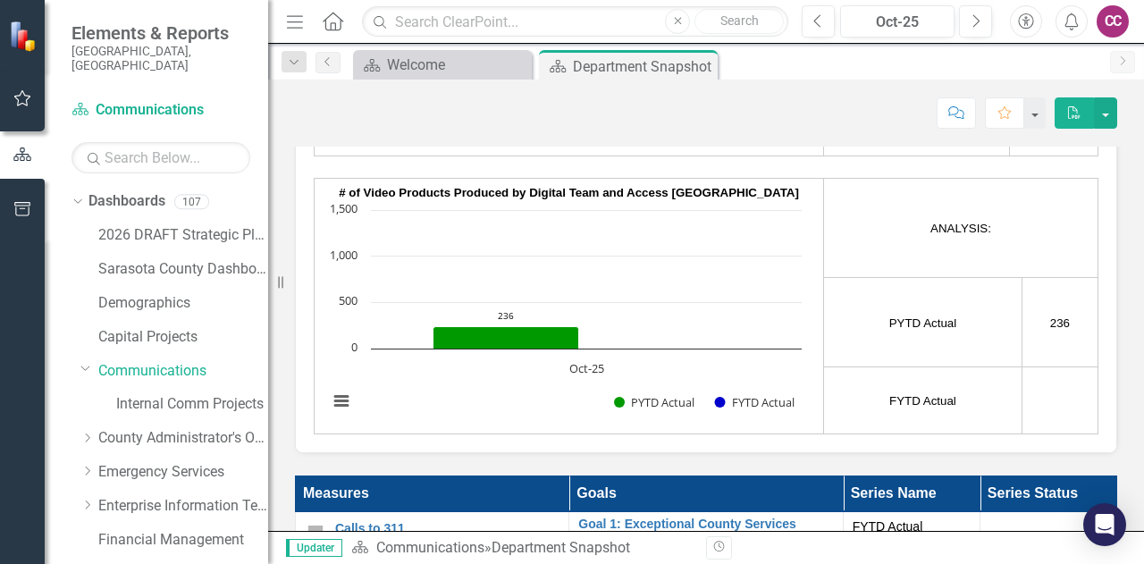
click at [1038, 389] on td at bounding box center [1059, 400] width 76 height 67
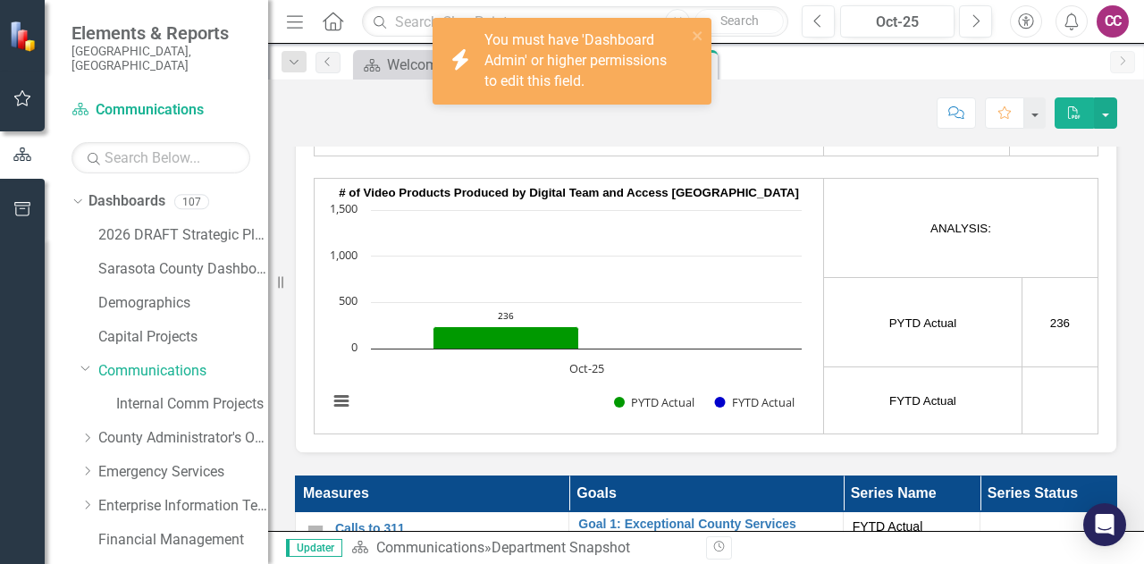
click at [679, 317] on rect "Interactive chart" at bounding box center [564, 315] width 491 height 228
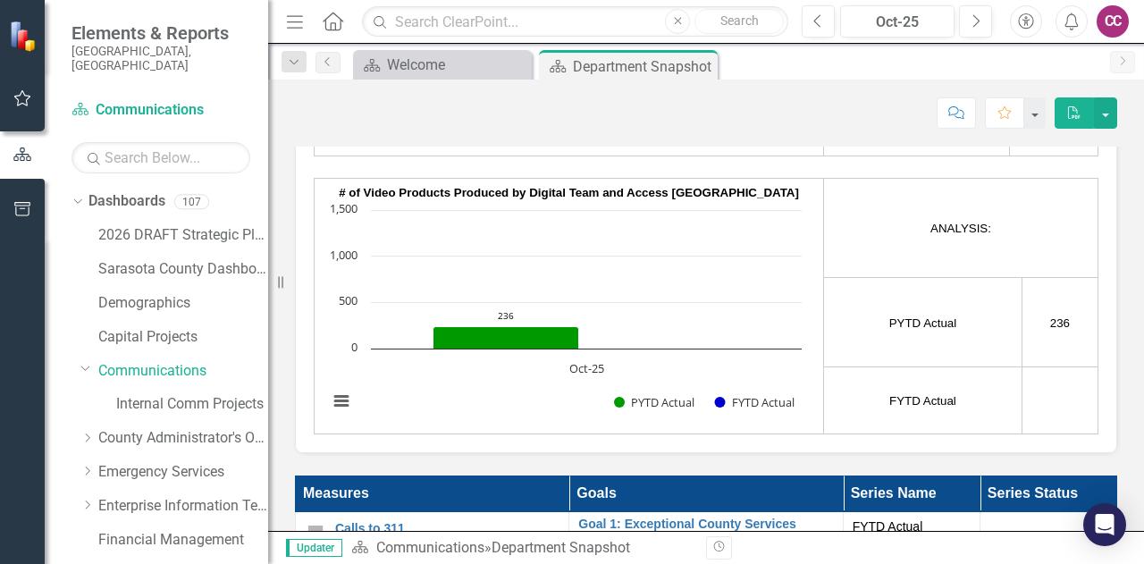
click at [1045, 405] on td at bounding box center [1059, 400] width 76 height 67
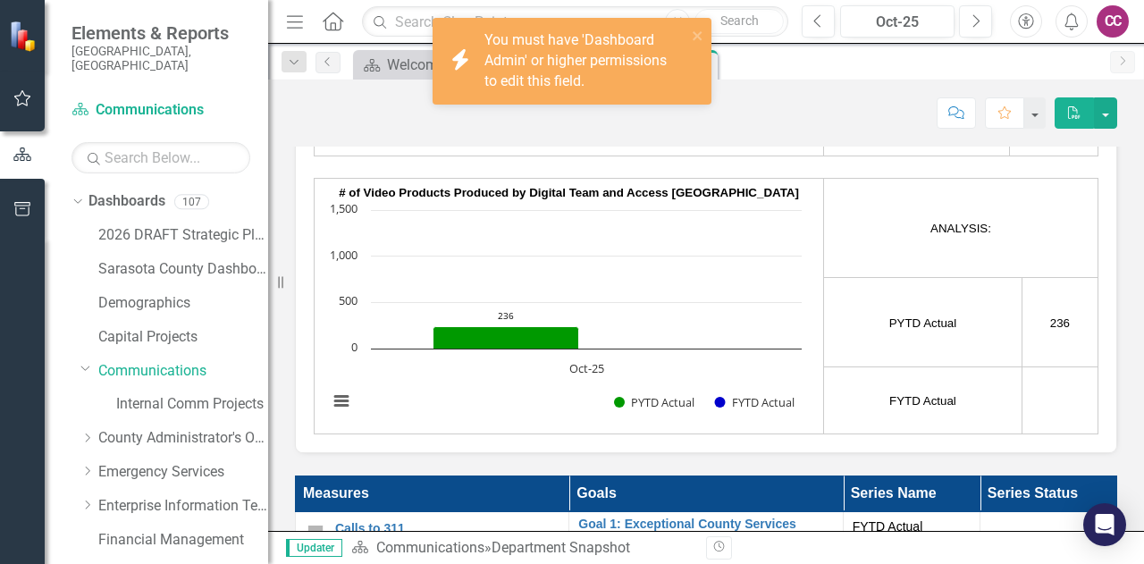
click at [1045, 405] on td at bounding box center [1059, 400] width 76 height 67
click at [759, 501] on th "Goals" at bounding box center [705, 494] width 273 height 36
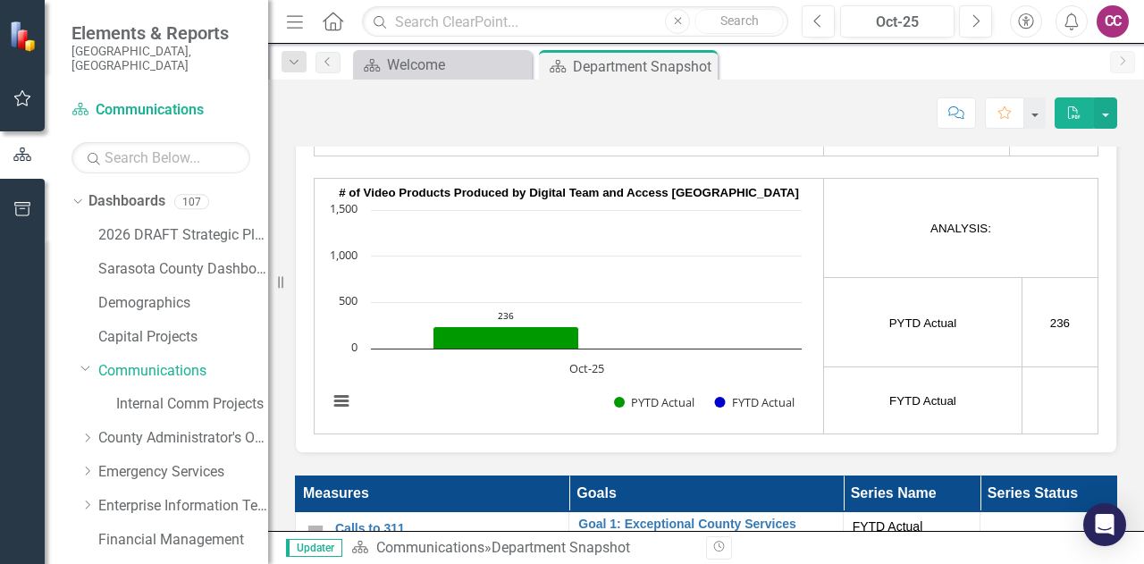
click at [1026, 404] on td at bounding box center [1059, 400] width 76 height 67
click at [1053, 391] on td at bounding box center [1059, 400] width 76 height 67
click at [1036, 371] on td at bounding box center [1059, 400] width 76 height 67
click at [1038, 399] on td at bounding box center [1059, 400] width 76 height 67
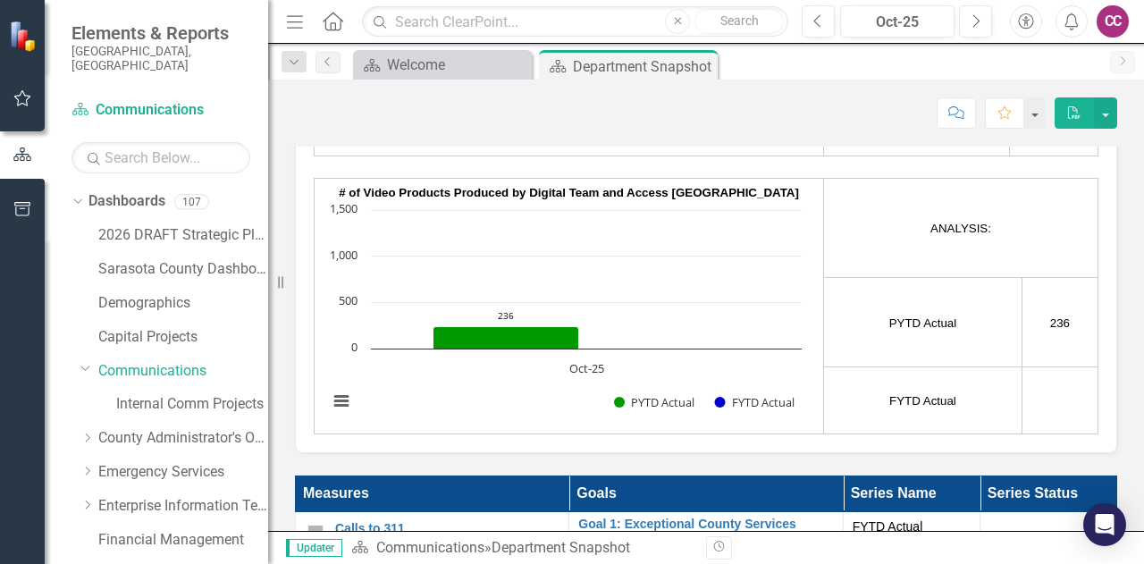
click at [1038, 399] on td at bounding box center [1059, 400] width 76 height 67
click at [817, 21] on icon "Previous" at bounding box center [818, 21] width 10 height 16
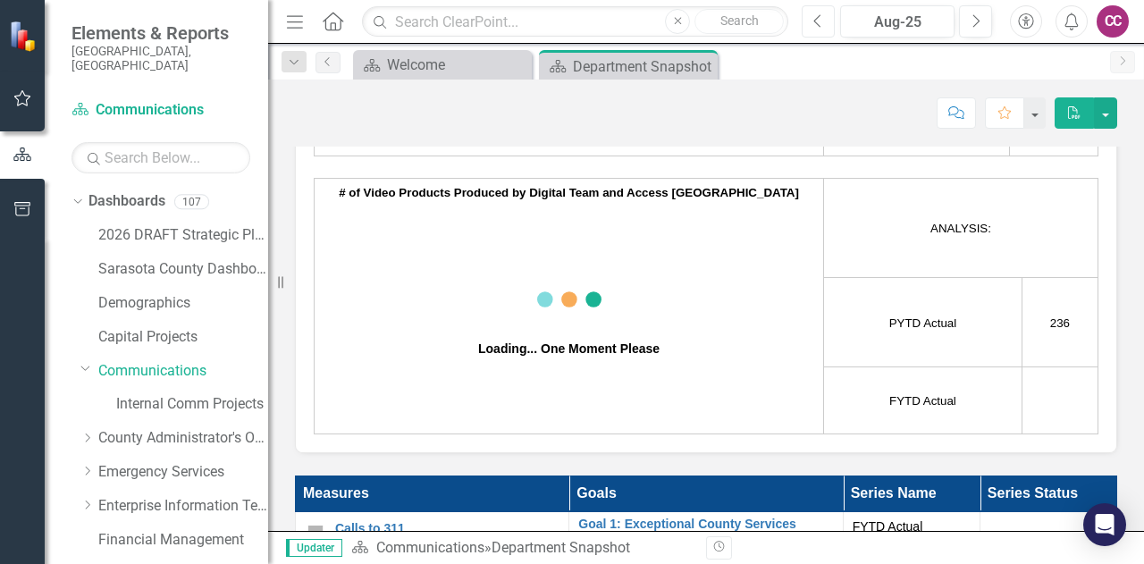
click at [817, 21] on icon "Previous" at bounding box center [818, 21] width 10 height 16
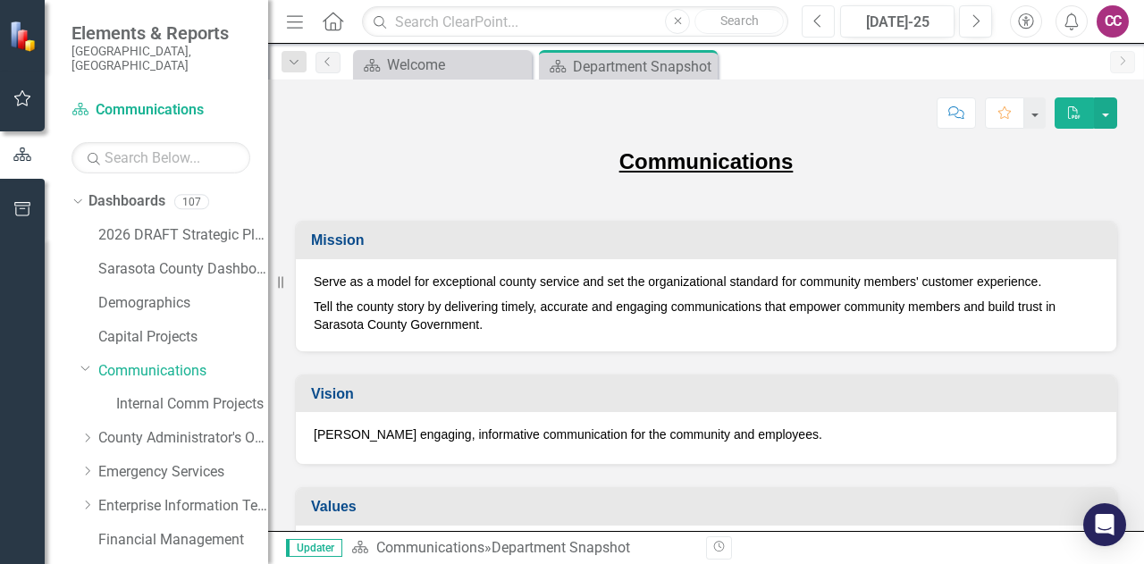
click at [817, 21] on icon "Previous" at bounding box center [818, 21] width 10 height 16
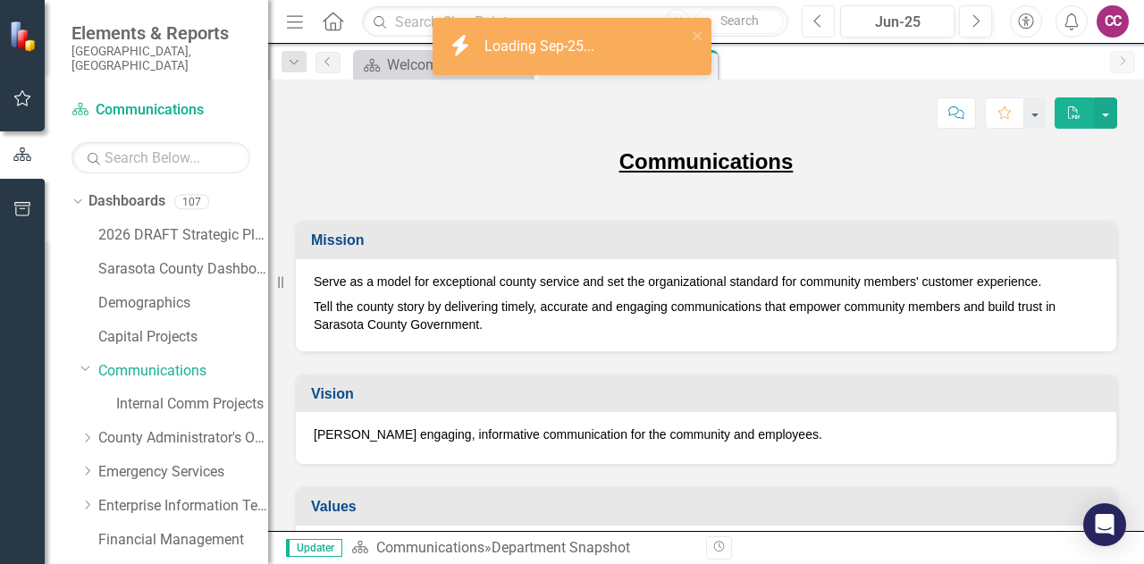
click at [817, 21] on icon "Previous" at bounding box center [818, 21] width 10 height 16
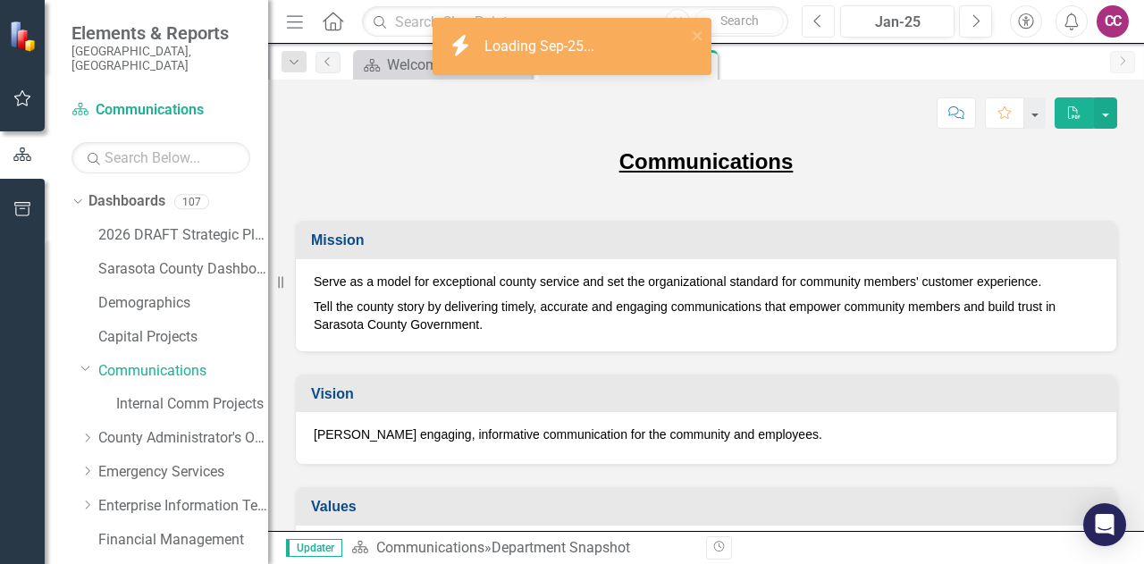
click at [817, 21] on icon "Previous" at bounding box center [818, 21] width 10 height 16
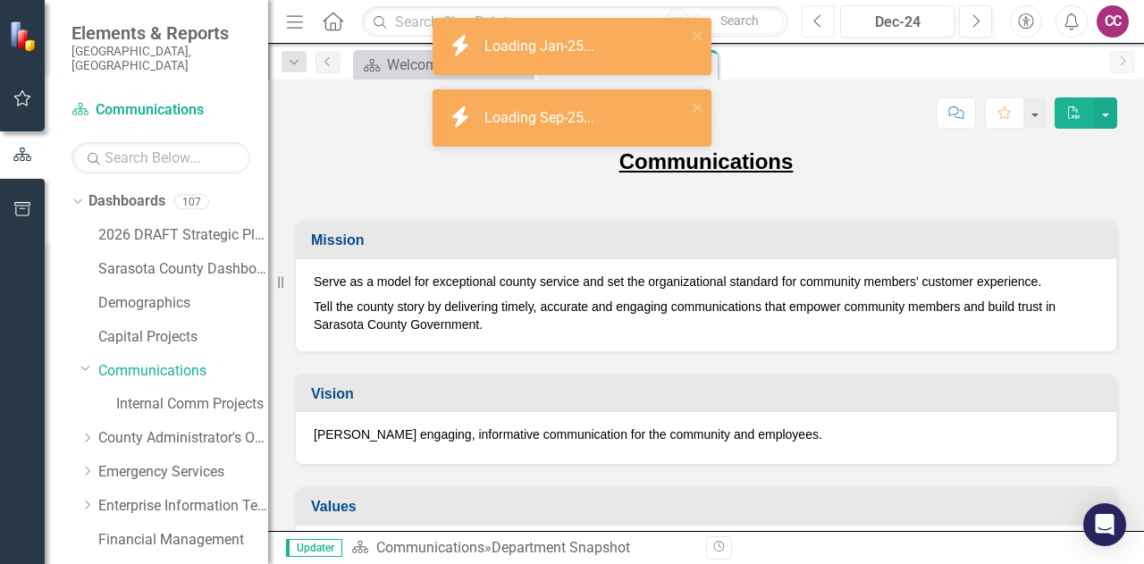
click at [817, 21] on icon "Previous" at bounding box center [818, 21] width 10 height 16
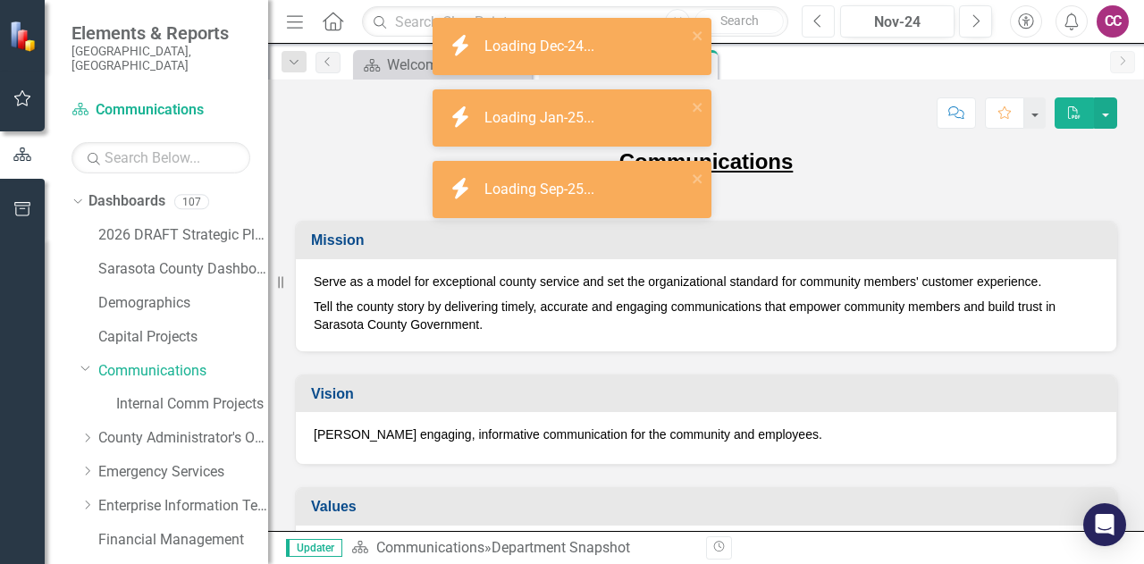
click at [817, 21] on icon "Previous" at bounding box center [818, 21] width 10 height 16
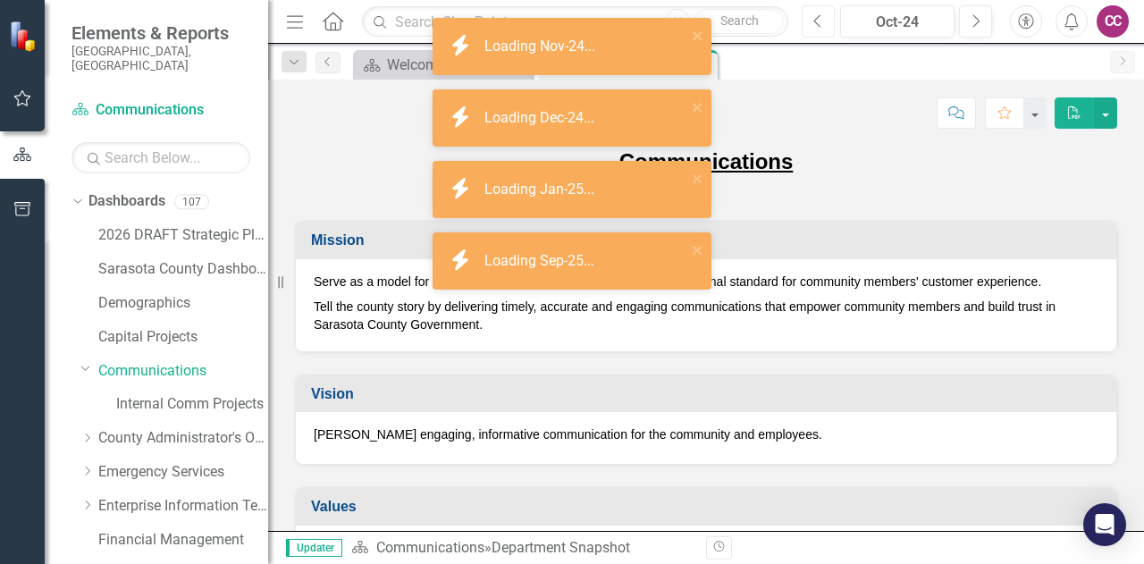
click at [817, 21] on icon "Previous" at bounding box center [818, 21] width 10 height 16
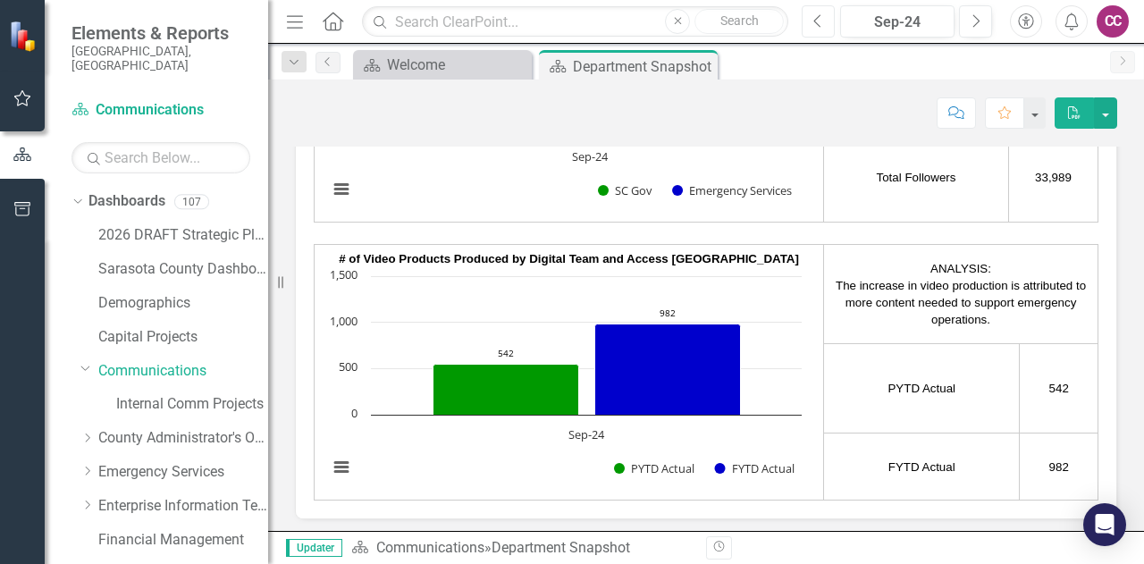
scroll to position [3197, 0]
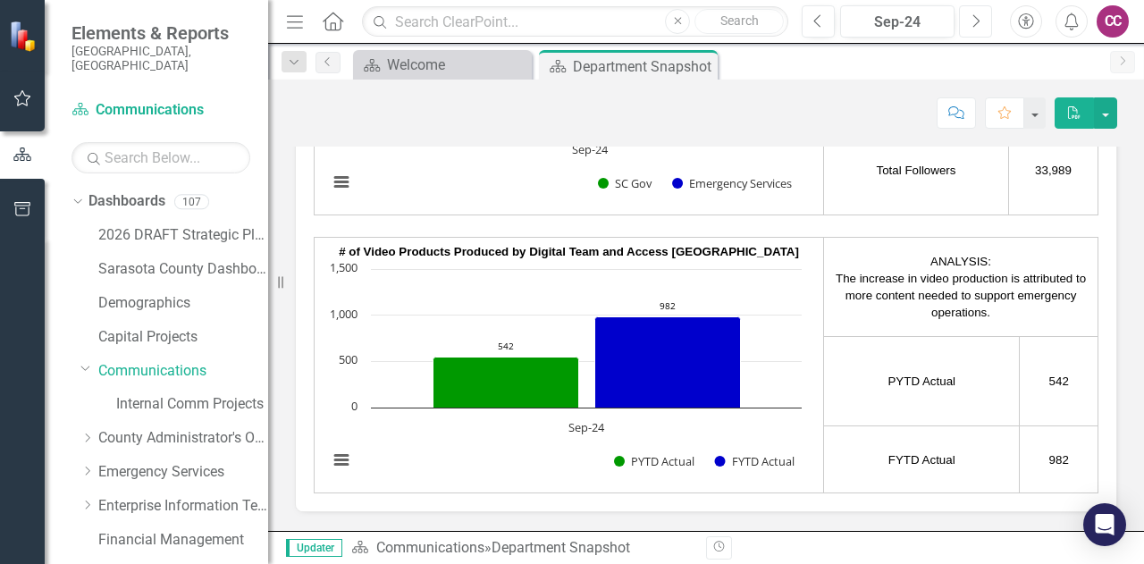
click at [979, 24] on icon "Next" at bounding box center [975, 21] width 10 height 16
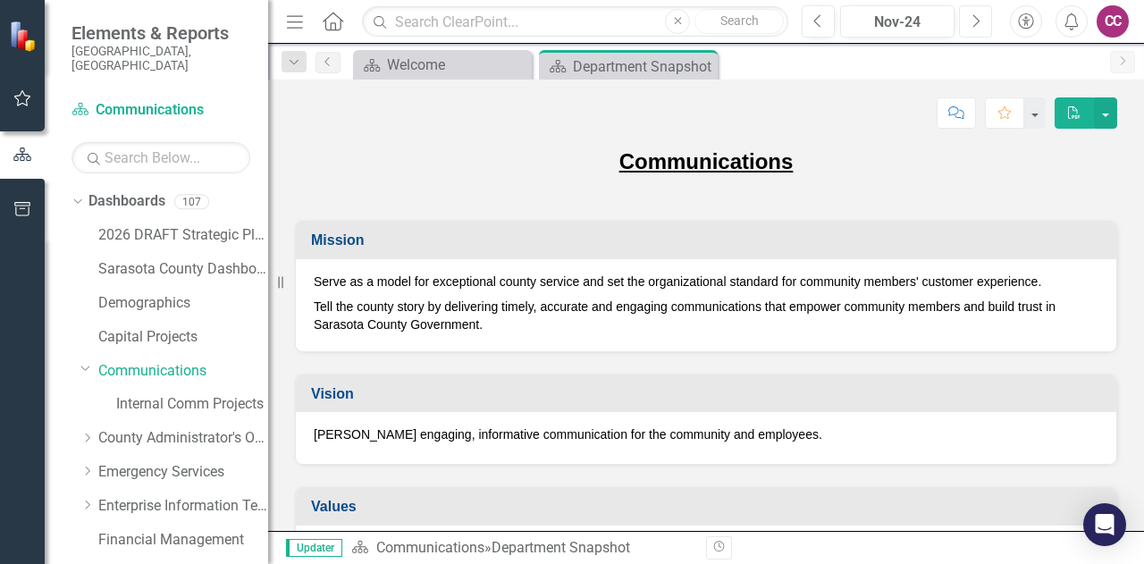
click at [979, 24] on icon "Next" at bounding box center [975, 21] width 10 height 16
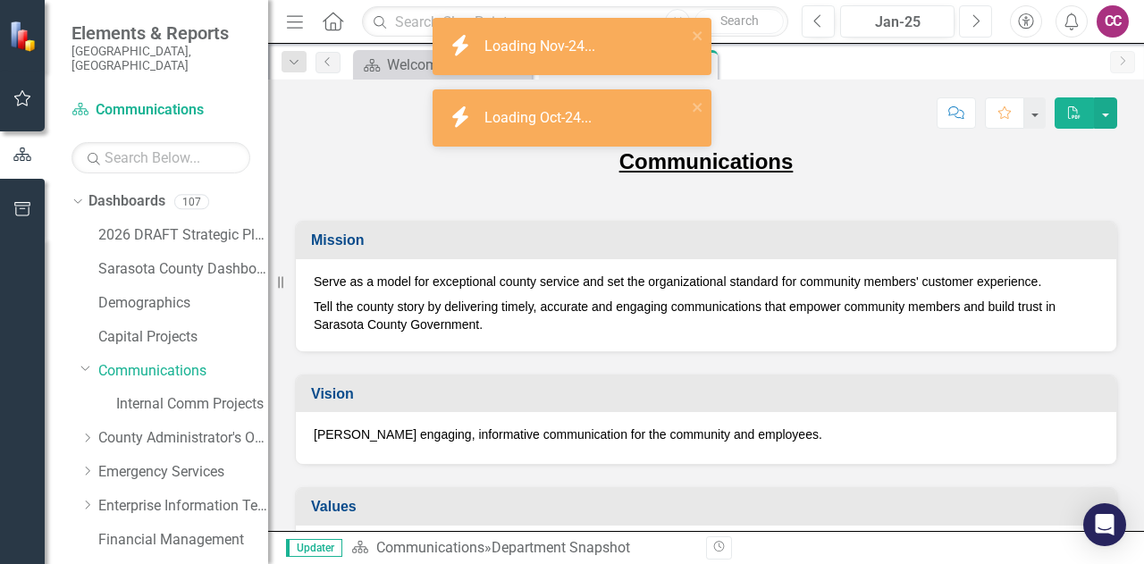
click at [979, 24] on icon "Next" at bounding box center [975, 21] width 10 height 16
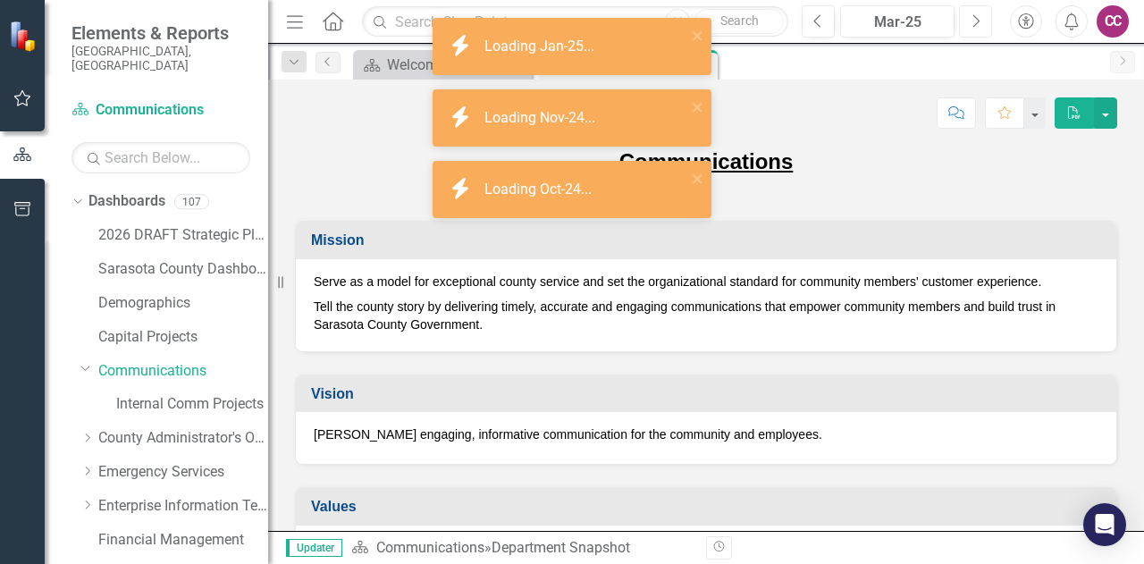
click at [979, 24] on icon "Next" at bounding box center [975, 21] width 10 height 16
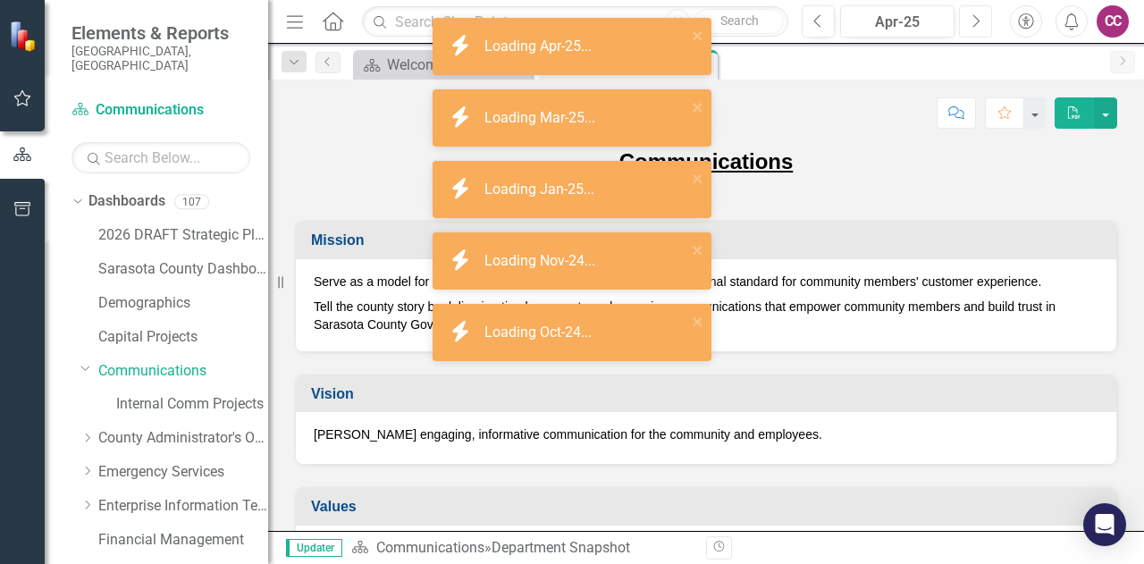
click at [971, 24] on icon "Next" at bounding box center [975, 21] width 10 height 16
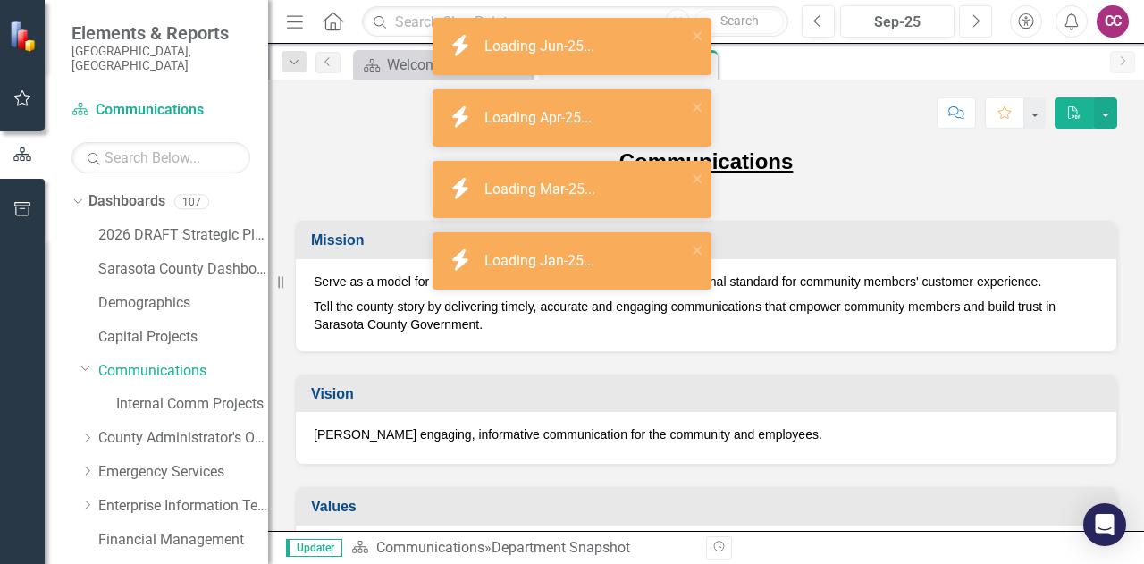
click at [971, 24] on icon "Next" at bounding box center [975, 21] width 10 height 16
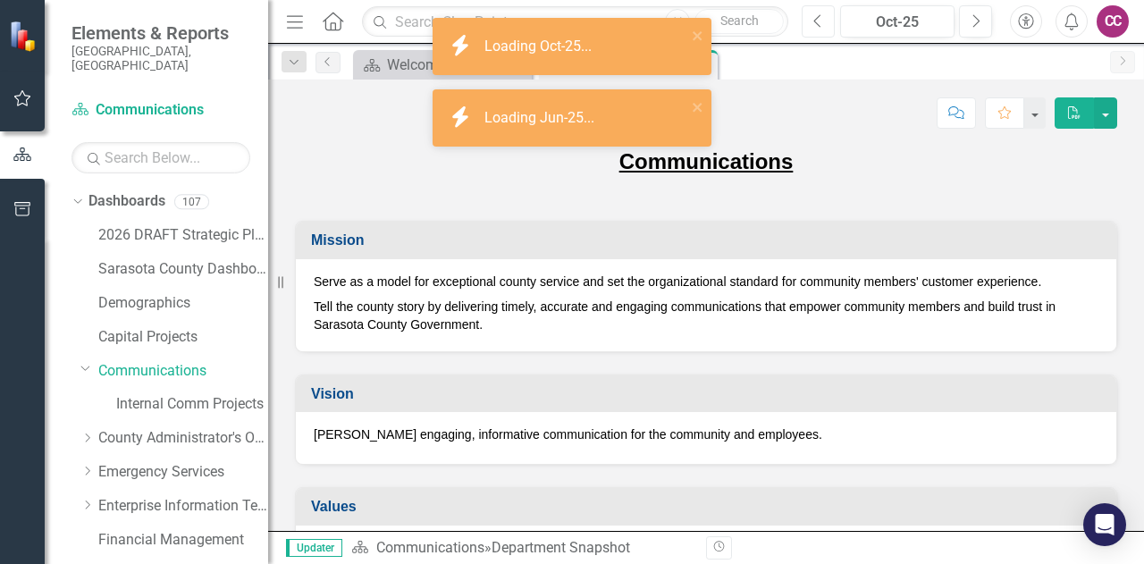
click at [818, 12] on button "Previous" at bounding box center [817, 21] width 33 height 32
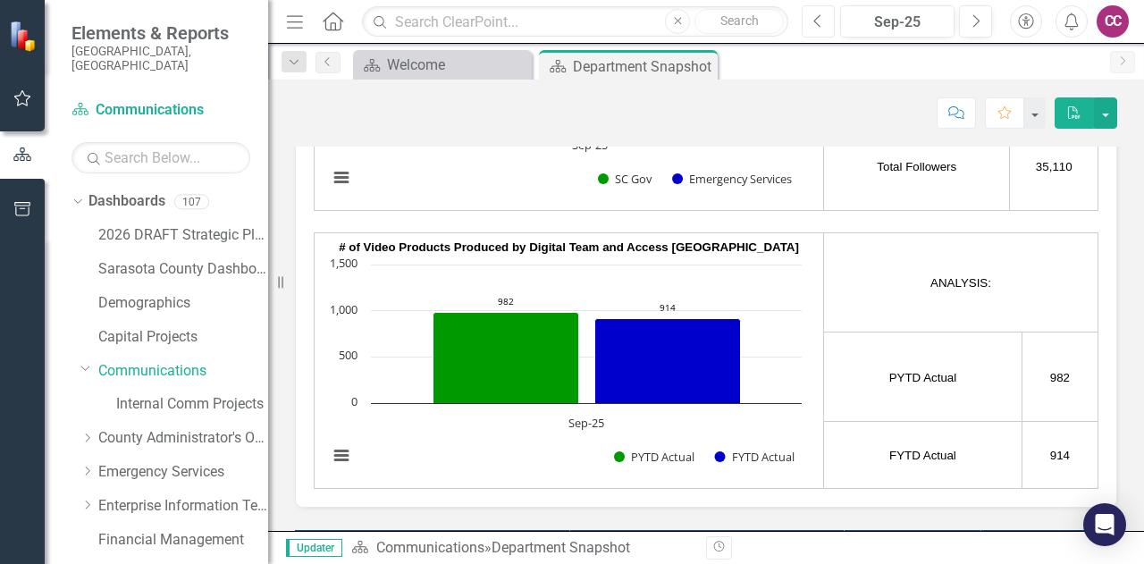
scroll to position [3201, 0]
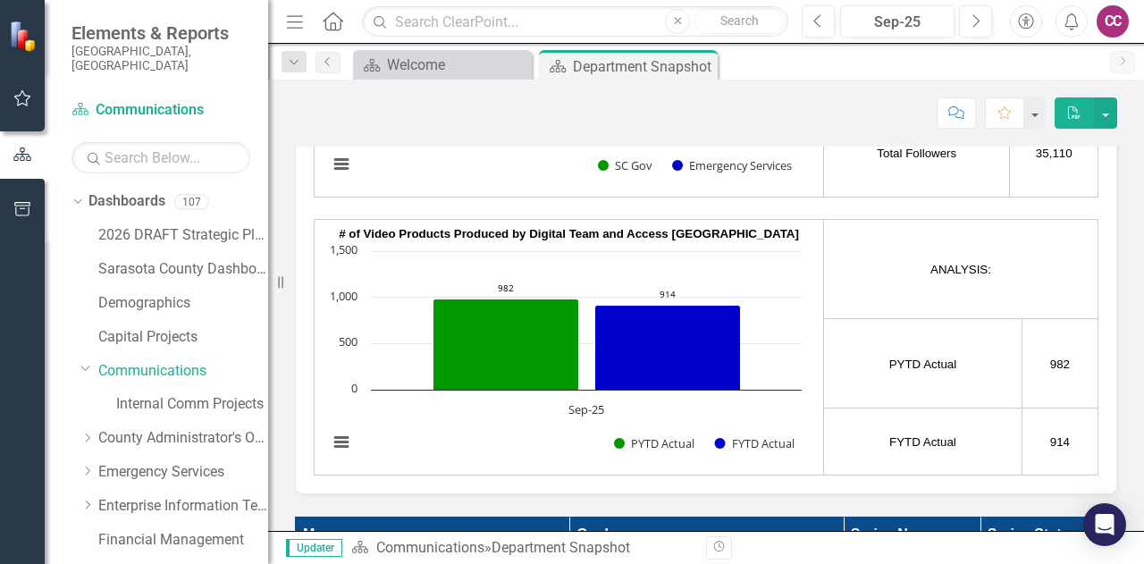
click at [1011, 288] on td "ANALYSIS:" at bounding box center [961, 269] width 274 height 99
click at [1031, 288] on td "ANALYSIS:" at bounding box center [961, 269] width 274 height 99
click at [1033, 257] on td "ANALYSIS:" at bounding box center [961, 269] width 274 height 99
drag, startPoint x: 1033, startPoint y: 257, endPoint x: 1046, endPoint y: 256, distance: 13.4
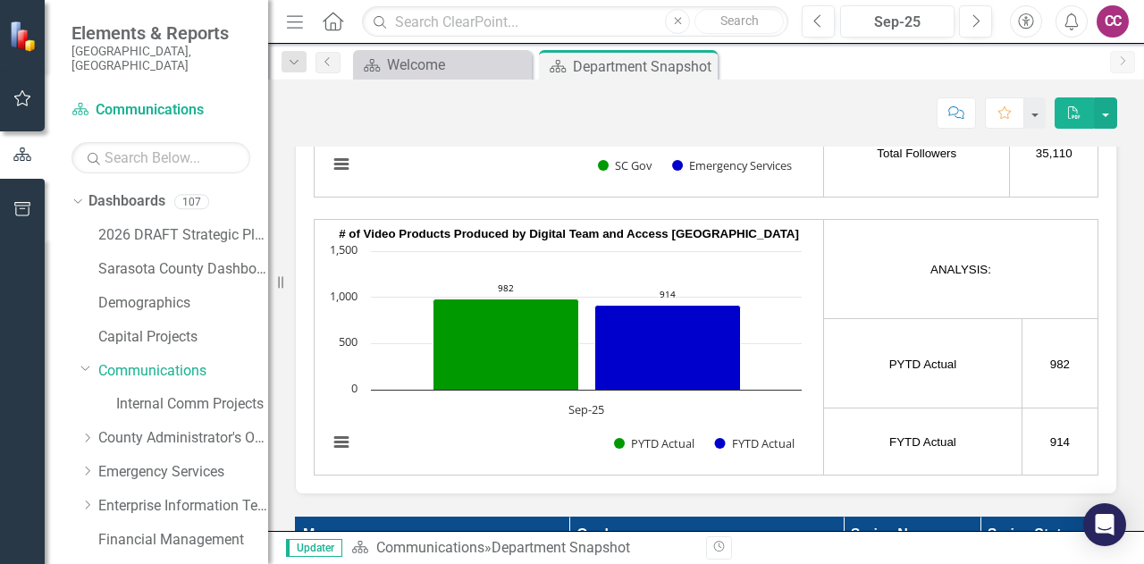
click at [1046, 256] on td "ANALYSIS:" at bounding box center [961, 269] width 274 height 99
click at [1116, 105] on button "button" at bounding box center [1105, 112] width 23 height 31
click at [1008, 271] on td "ANALYSIS:" at bounding box center [961, 269] width 274 height 99
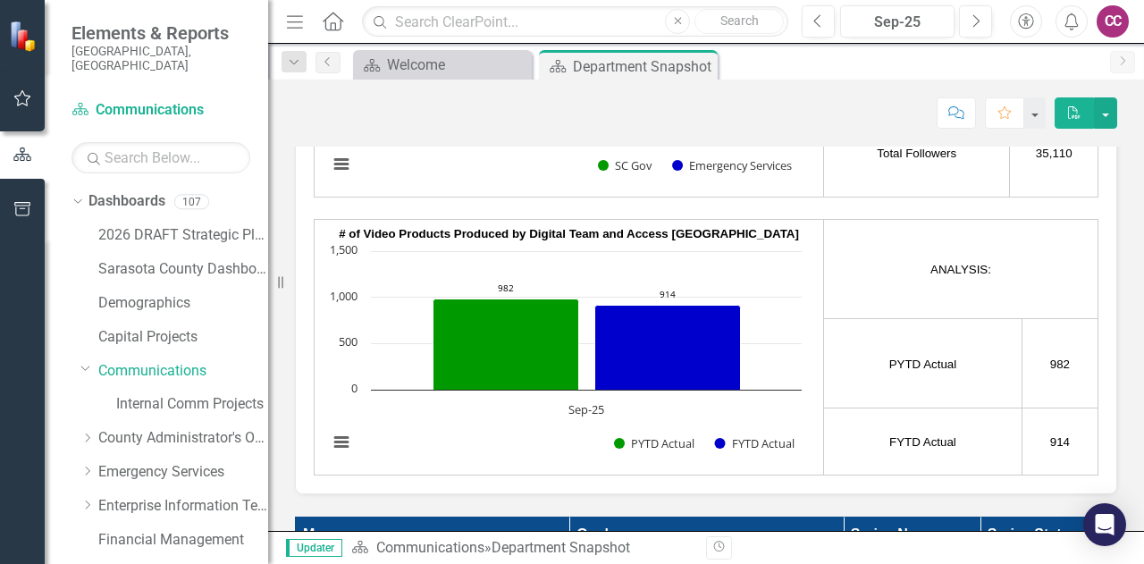
click at [1008, 271] on td "ANALYSIS:" at bounding box center [961, 269] width 274 height 99
click at [818, 20] on icon "Previous" at bounding box center [818, 21] width 10 height 16
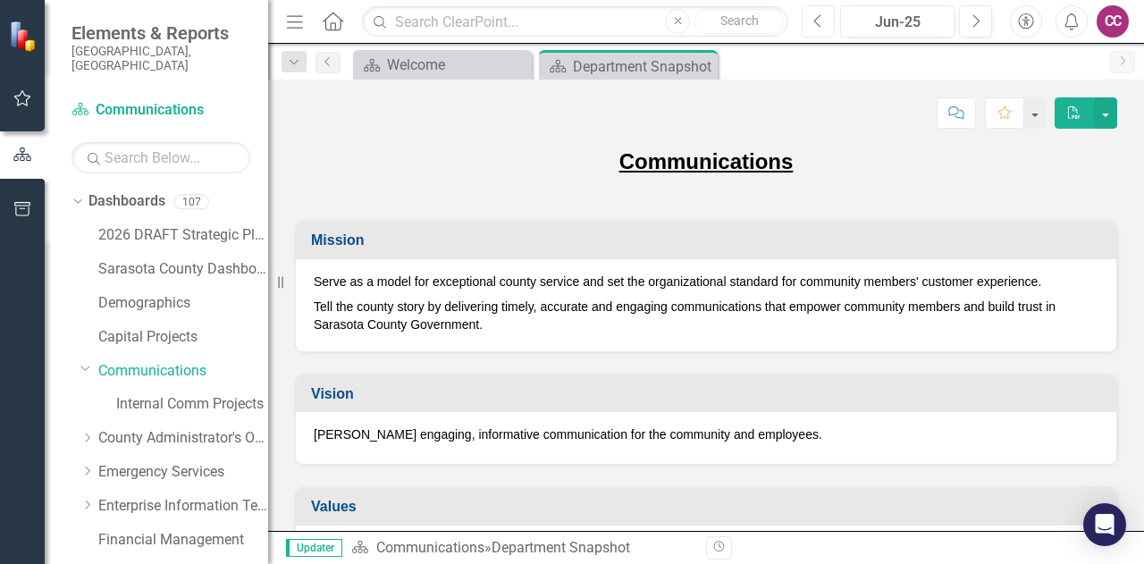
click at [818, 20] on icon "Previous" at bounding box center [818, 21] width 10 height 16
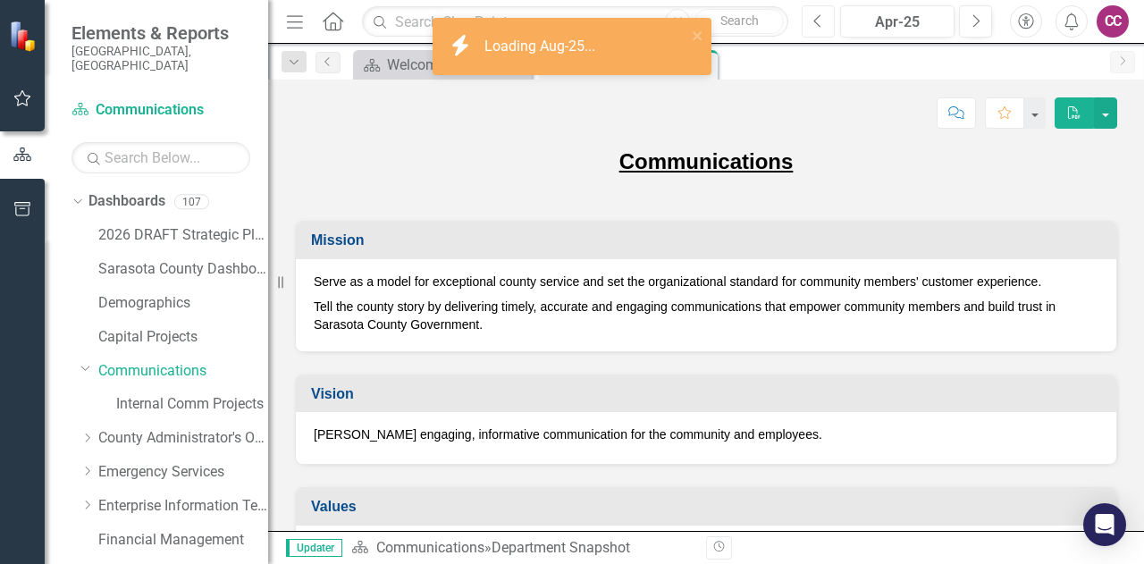
click at [818, 20] on icon "Previous" at bounding box center [818, 21] width 10 height 16
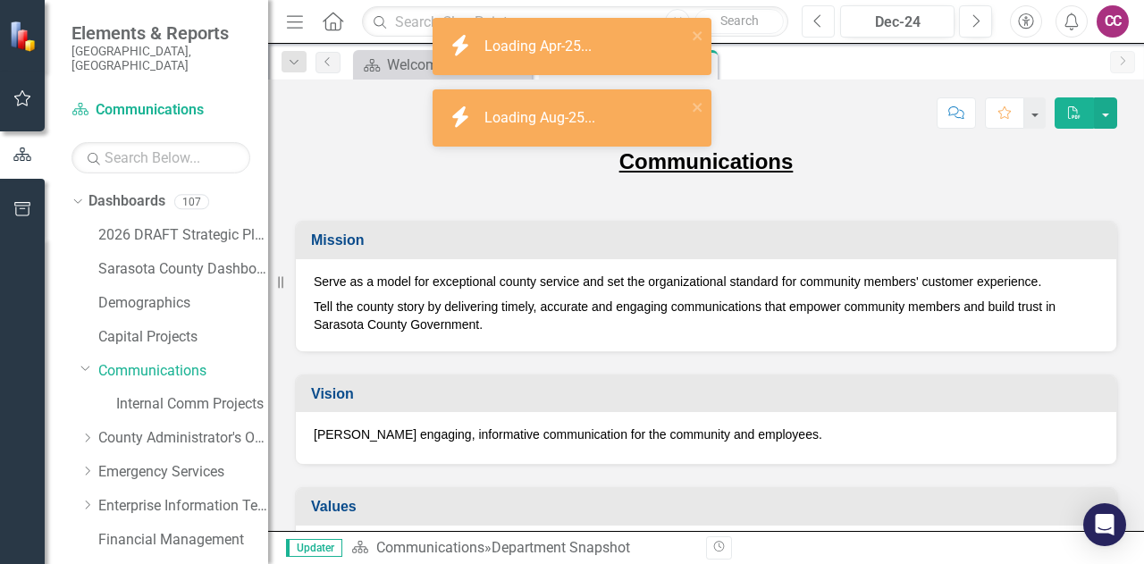
click at [818, 20] on icon "Previous" at bounding box center [818, 21] width 10 height 16
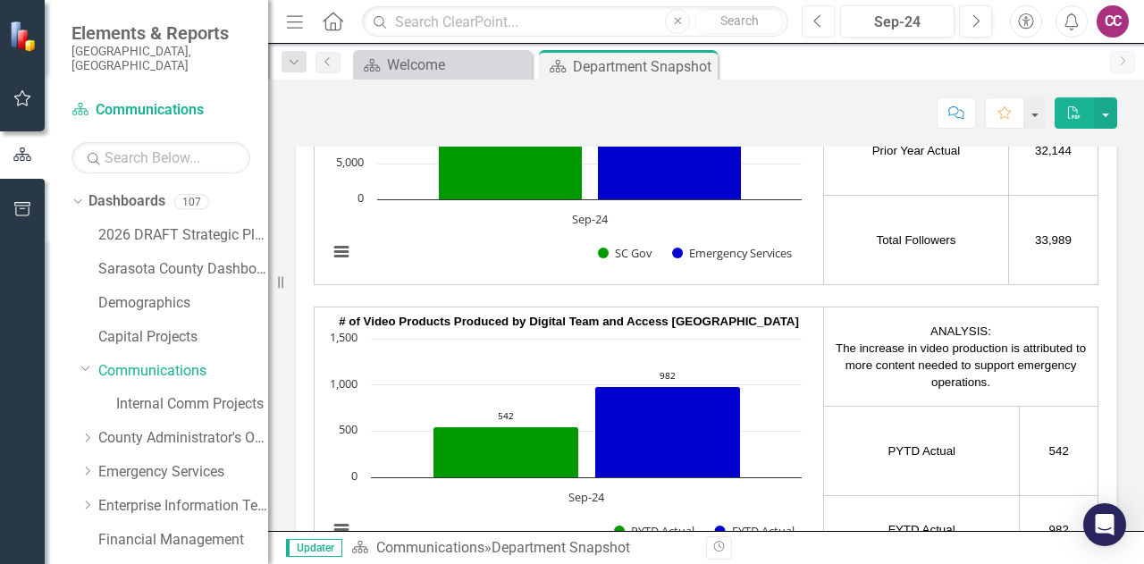
scroll to position [3183, 0]
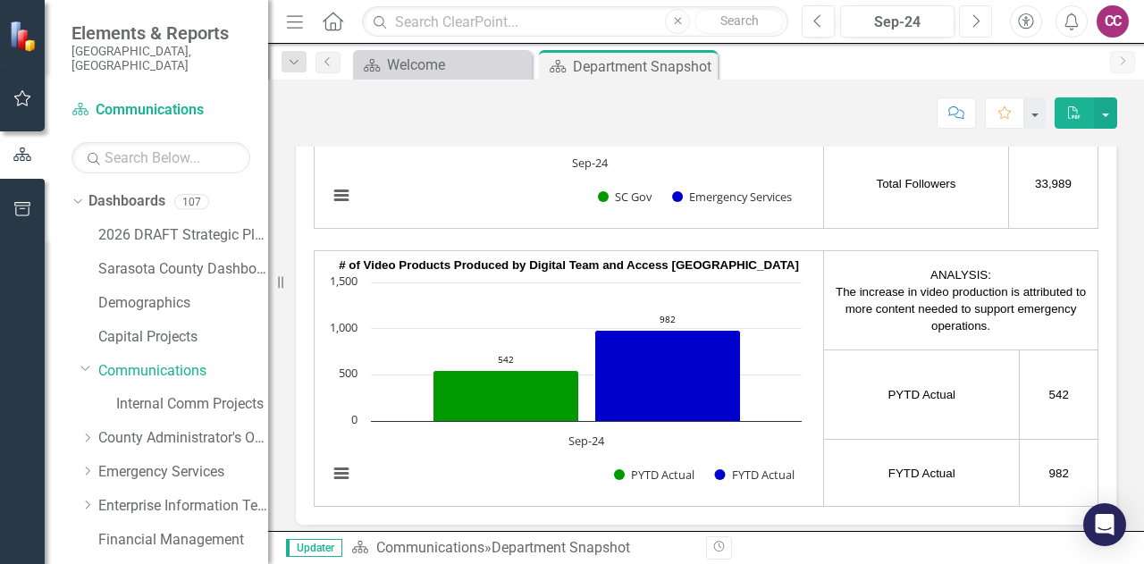
click at [976, 10] on button "Next" at bounding box center [975, 21] width 33 height 32
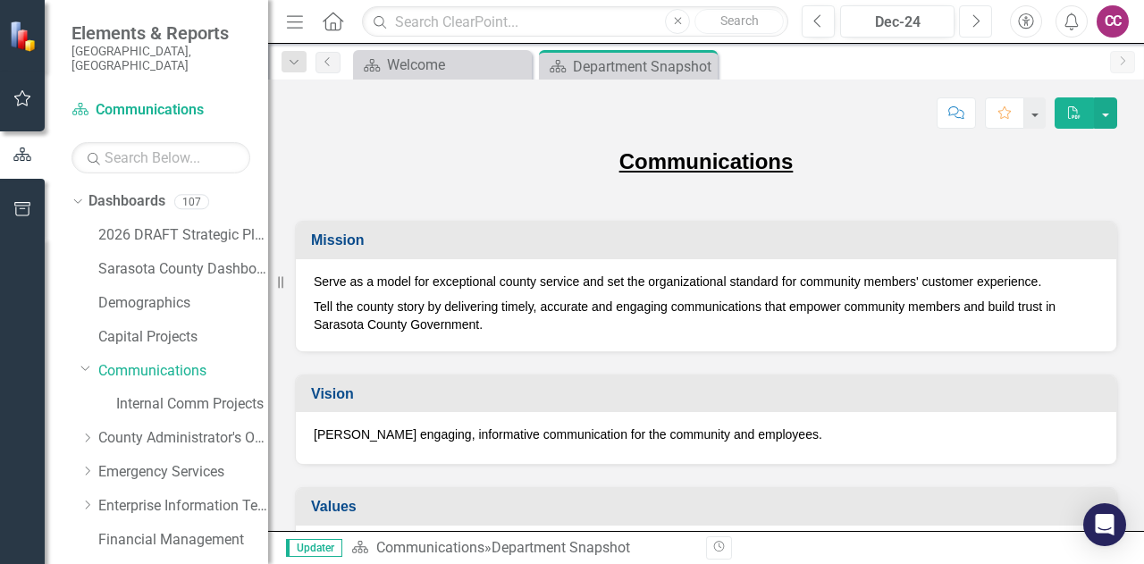
click at [976, 10] on button "Next" at bounding box center [975, 21] width 33 height 32
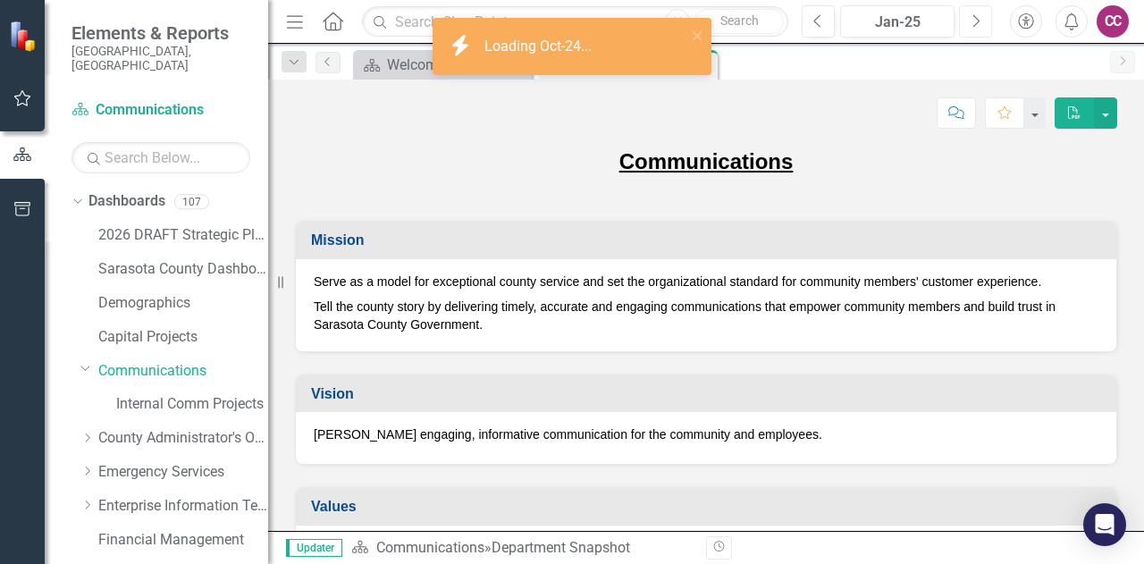
click at [976, 10] on button "Next" at bounding box center [975, 21] width 33 height 32
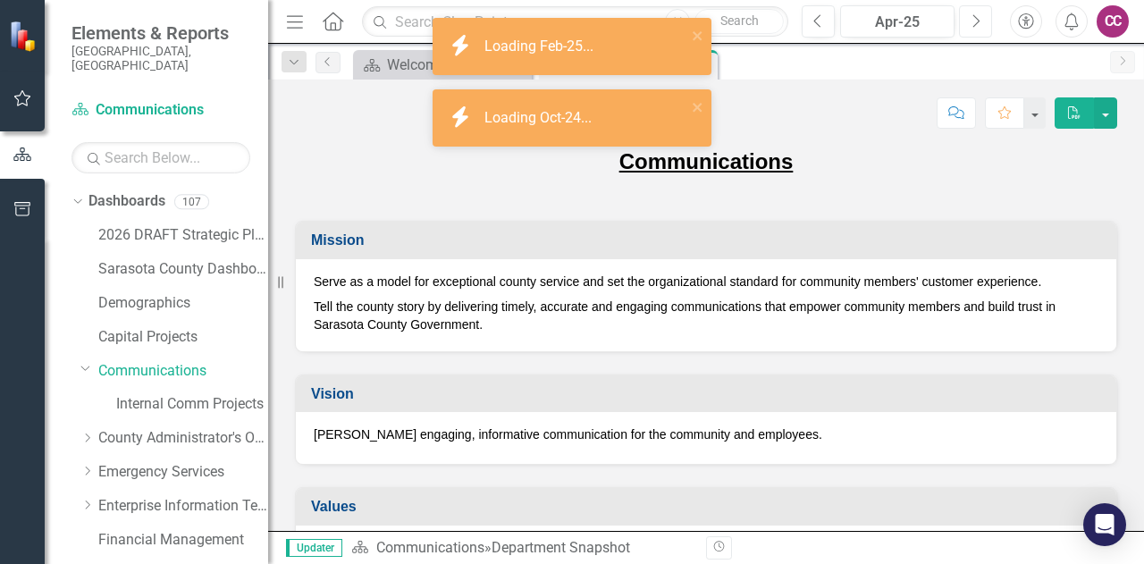
click at [976, 10] on button "Next" at bounding box center [975, 21] width 33 height 32
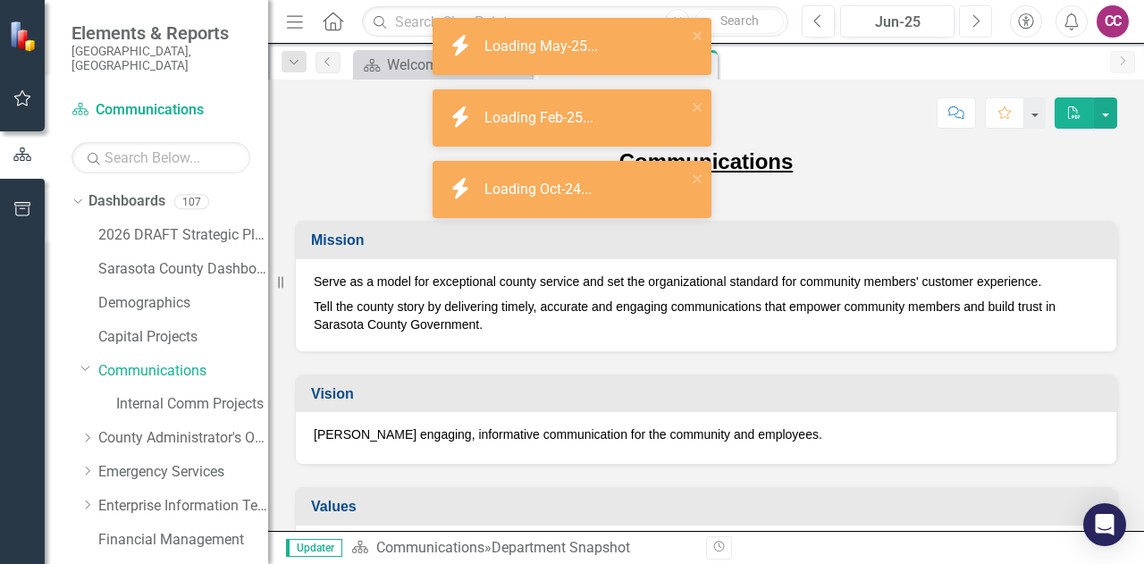
click at [976, 10] on button "Next" at bounding box center [975, 21] width 33 height 32
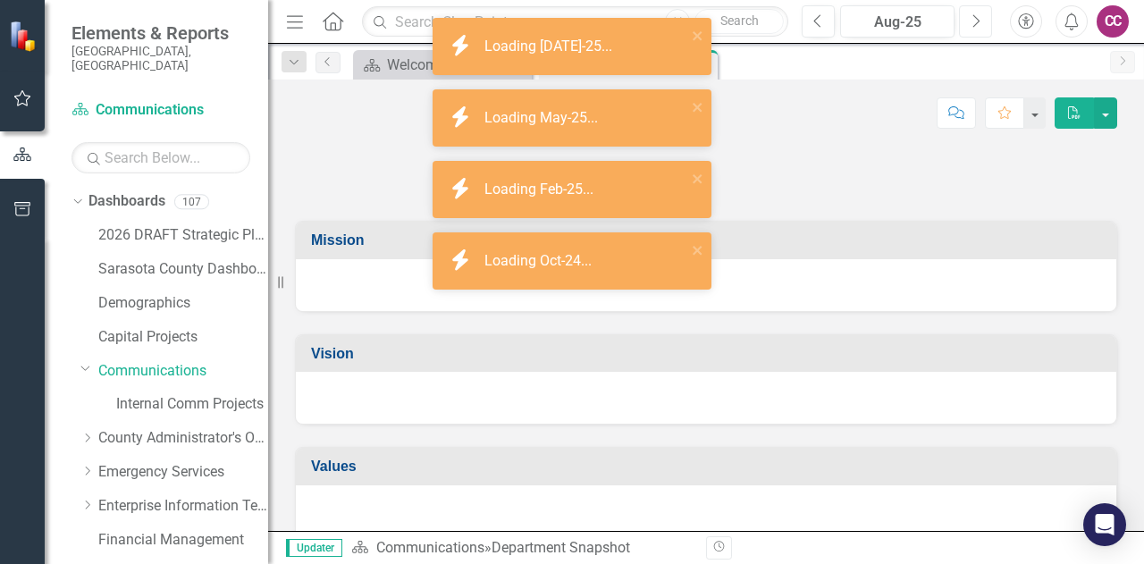
click at [976, 10] on button "Next" at bounding box center [975, 21] width 33 height 32
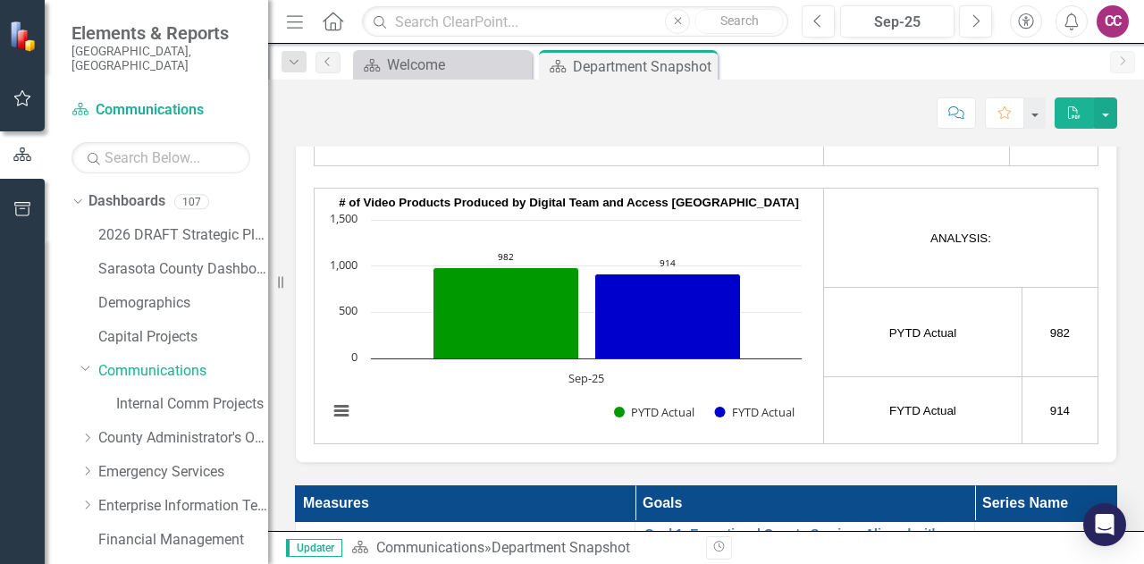
scroll to position [3211, 0]
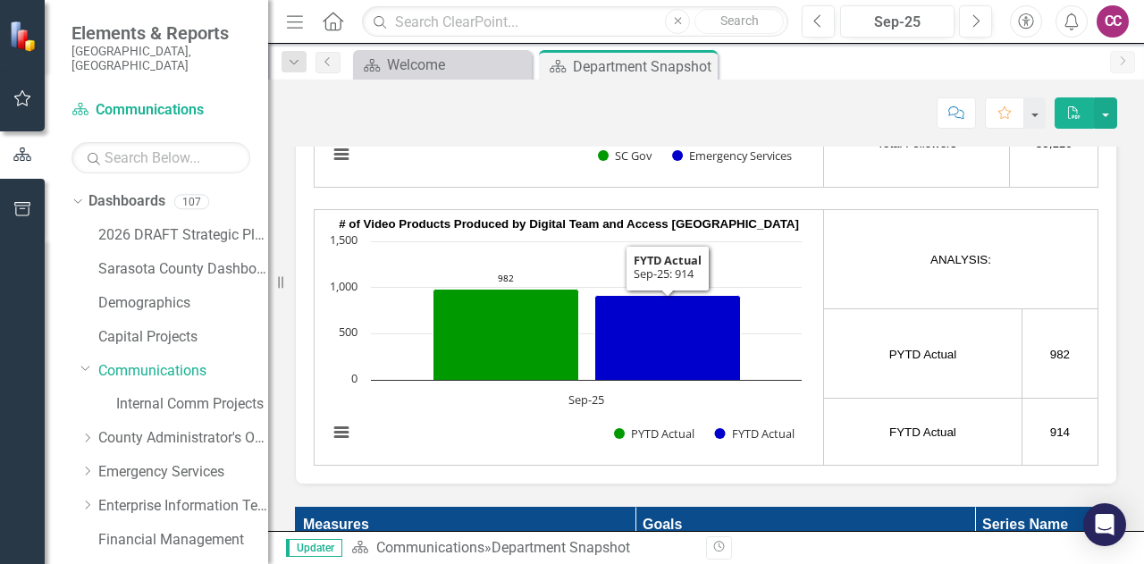
click at [598, 229] on strong "# of Video Products Produced by Digital Team and Access [GEOGRAPHIC_DATA]" at bounding box center [569, 223] width 460 height 13
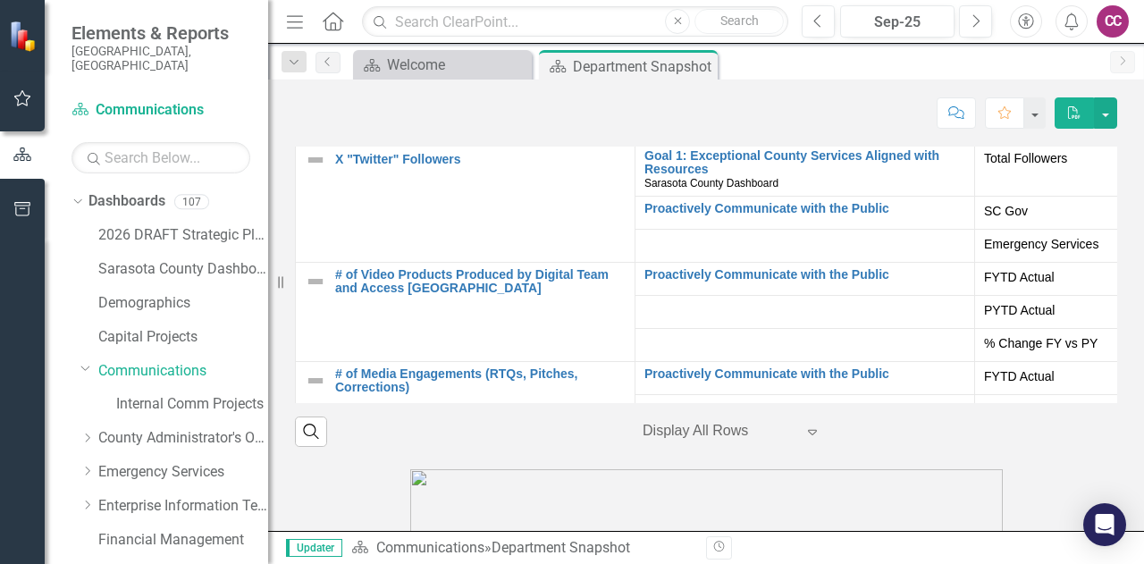
scroll to position [214, 0]
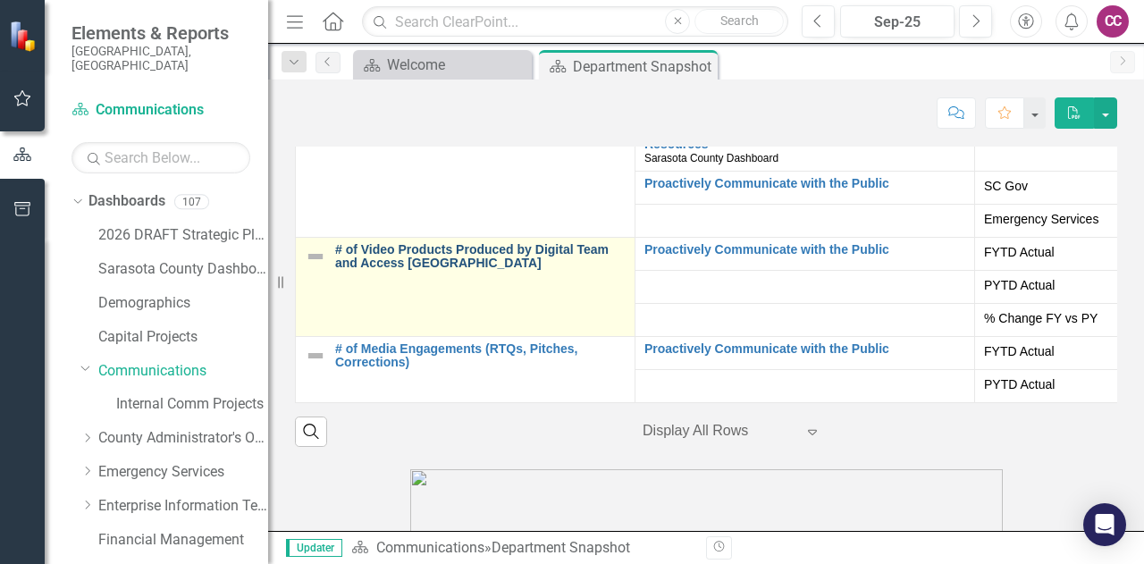
click at [459, 246] on link "# of Video Products Produced by Digital Team and Access [GEOGRAPHIC_DATA]" at bounding box center [480, 257] width 290 height 28
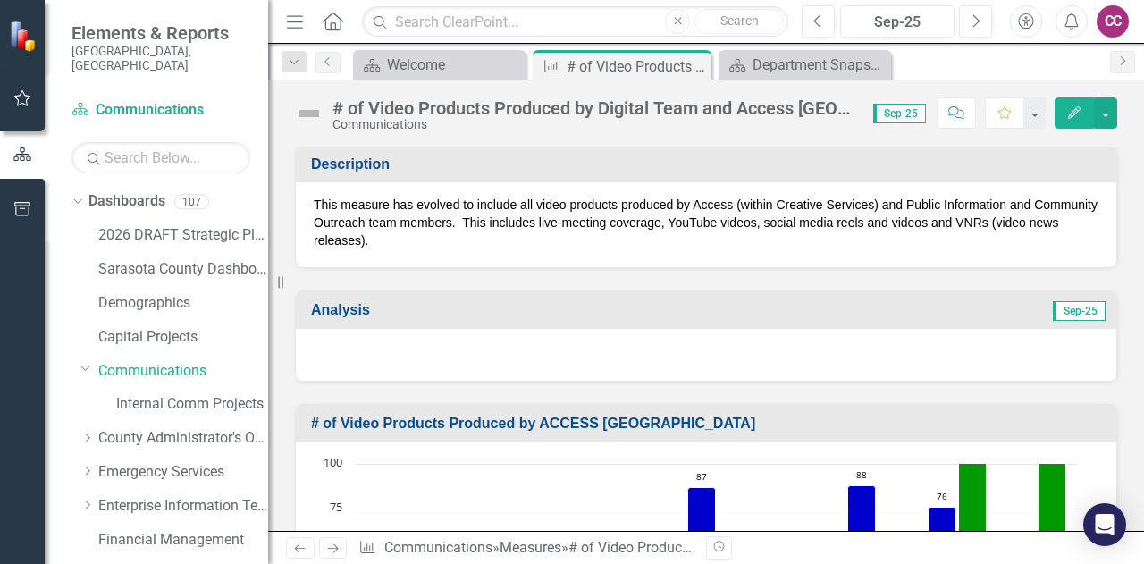
scroll to position [147, 0]
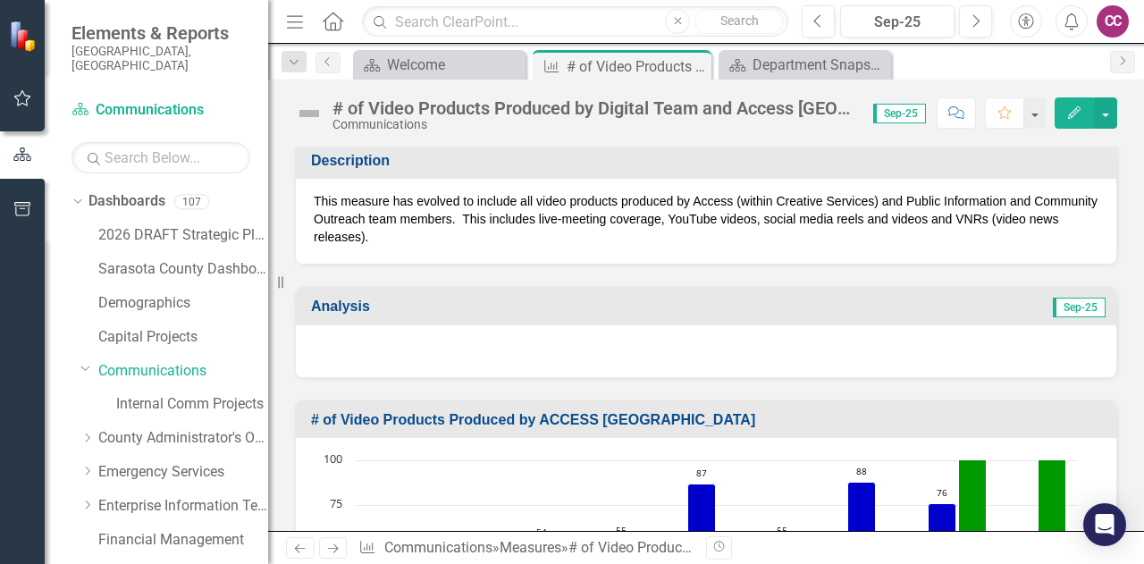
click at [967, 359] on div at bounding box center [706, 351] width 820 height 52
click at [825, 337] on div at bounding box center [706, 351] width 820 height 52
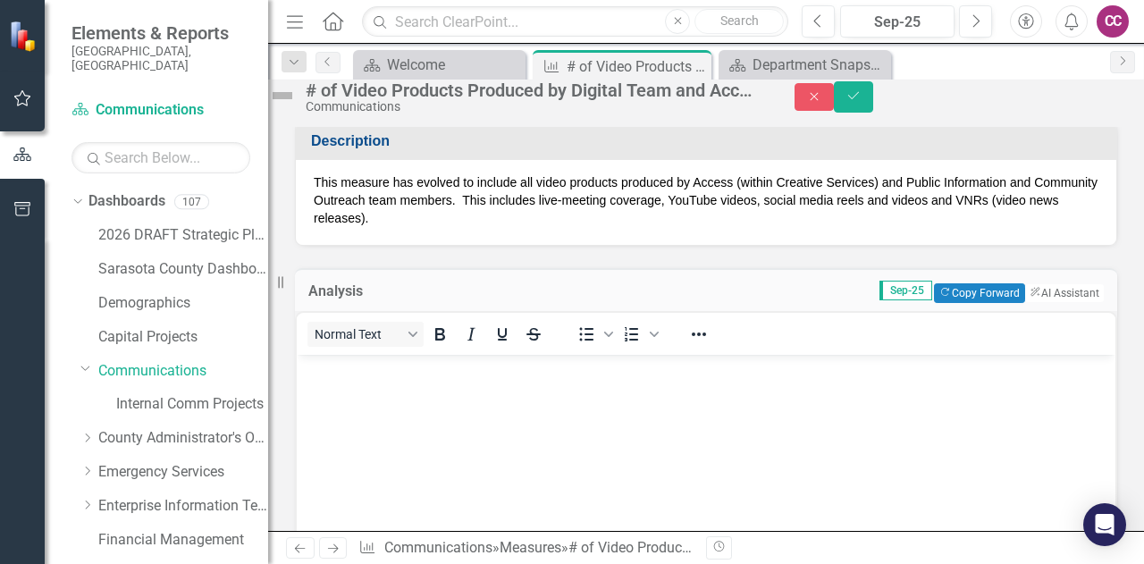
scroll to position [0, 0]
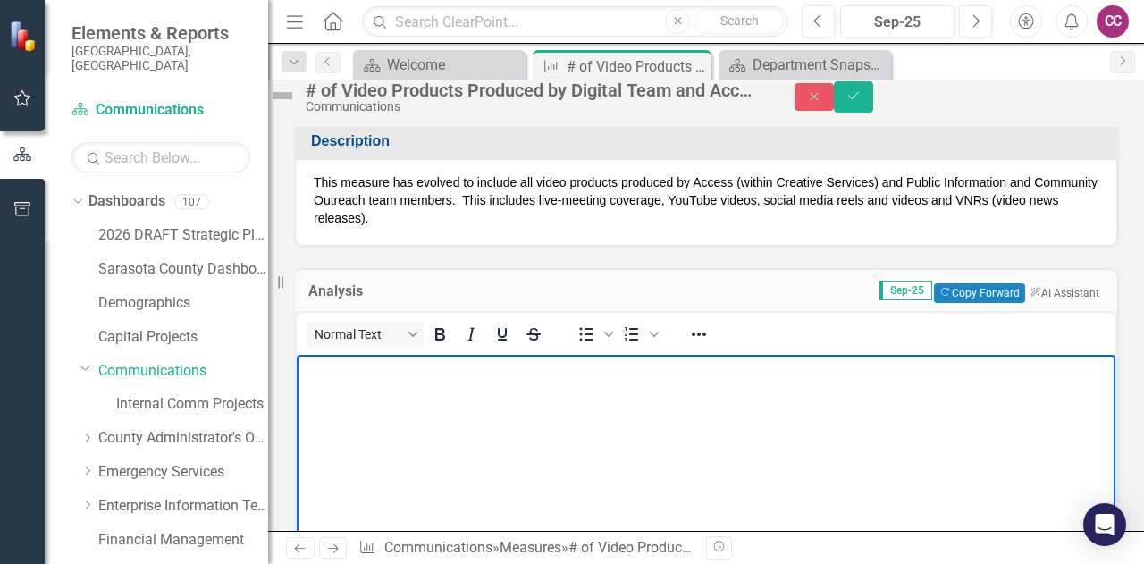
click at [468, 359] on p "Rich Text Area. Press ALT-0 for help." at bounding box center [705, 369] width 809 height 21
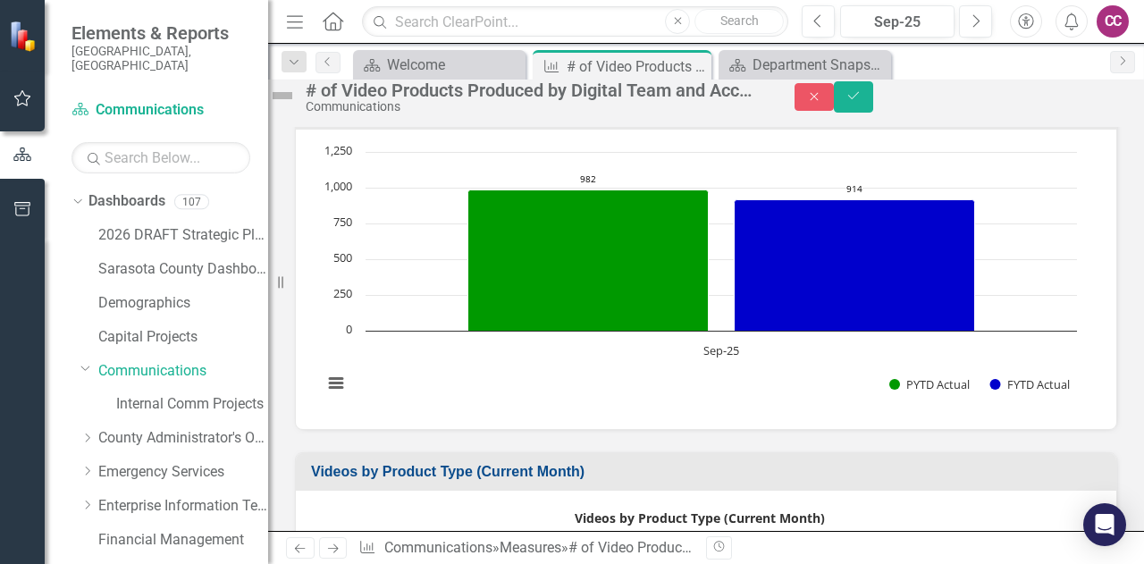
scroll to position [1147, 0]
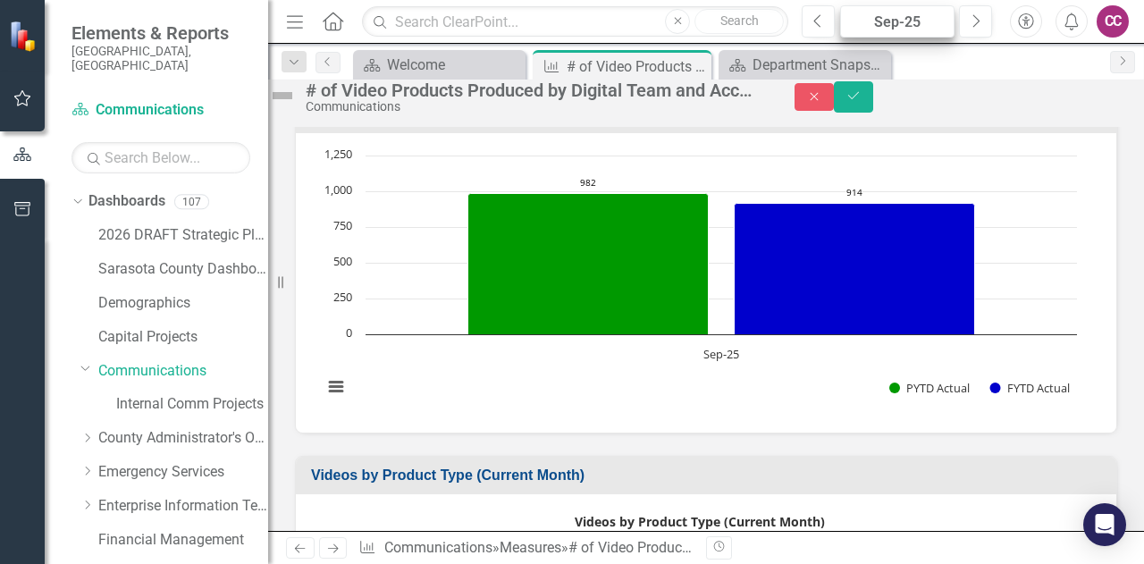
click at [885, 13] on div "Sep-25" at bounding box center [897, 22] width 102 height 21
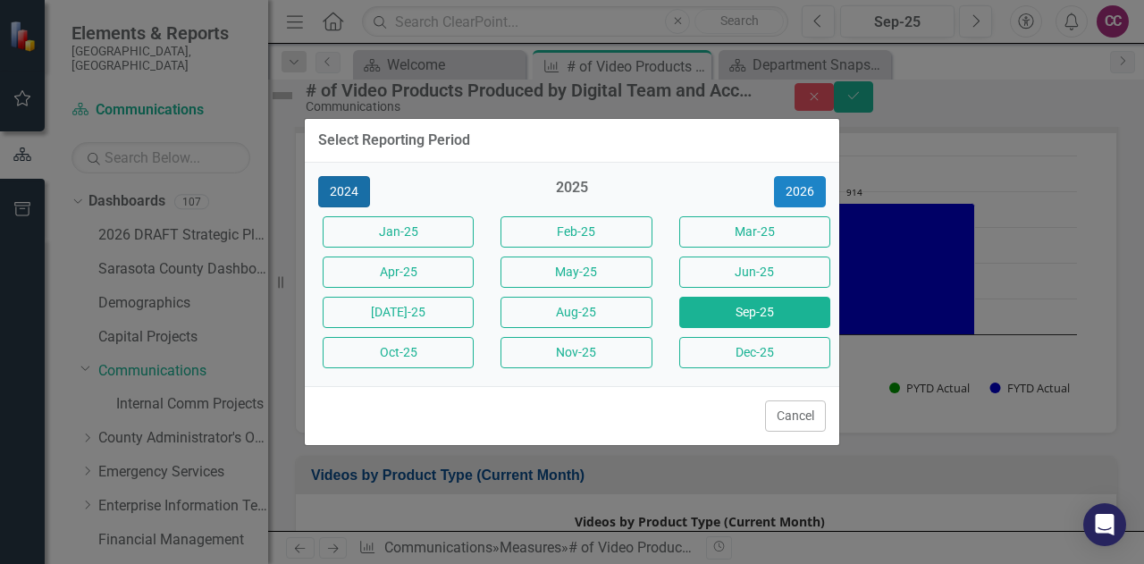
click at [322, 184] on button "2024" at bounding box center [344, 191] width 52 height 31
click at [332, 188] on button "2023" at bounding box center [344, 191] width 52 height 31
click at [753, 314] on button "Sept-23" at bounding box center [754, 312] width 151 height 31
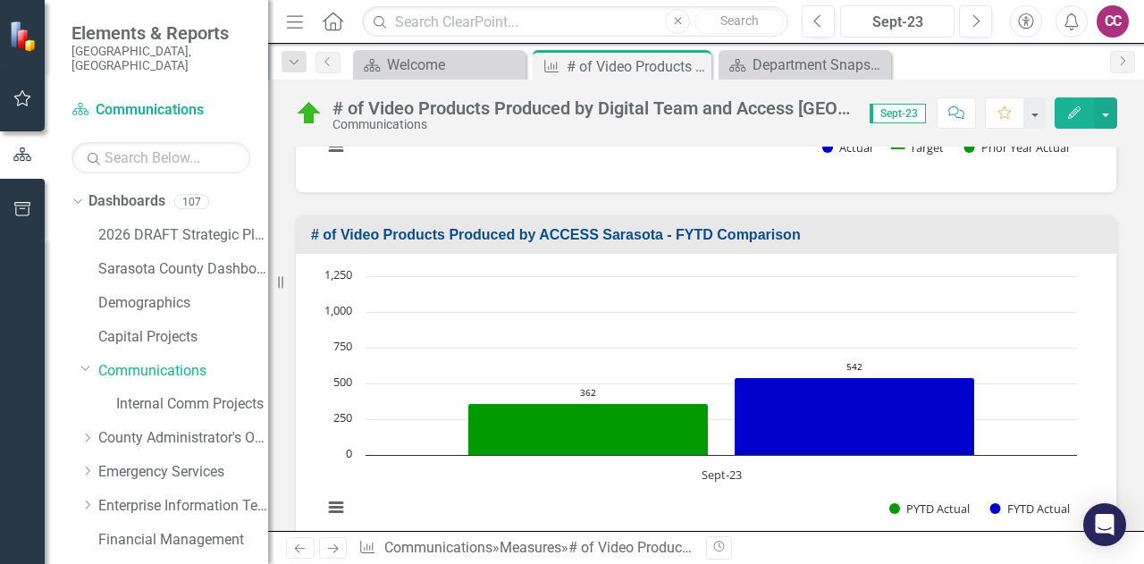
scroll to position [761, 0]
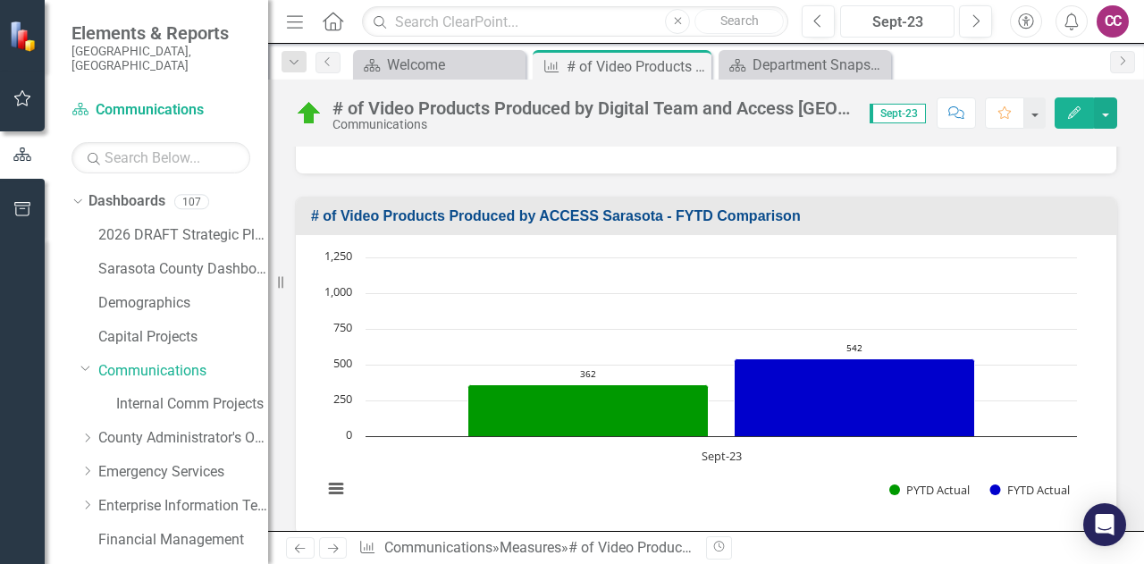
click at [941, 13] on div "Sept-23" at bounding box center [897, 22] width 102 height 21
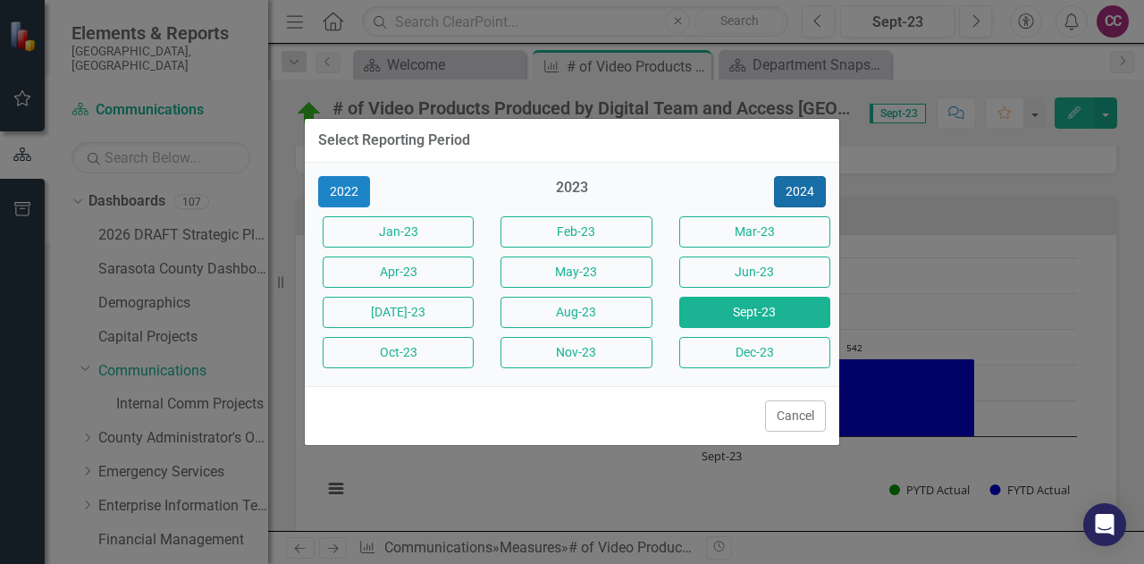
click at [806, 189] on button "2024" at bounding box center [800, 191] width 52 height 31
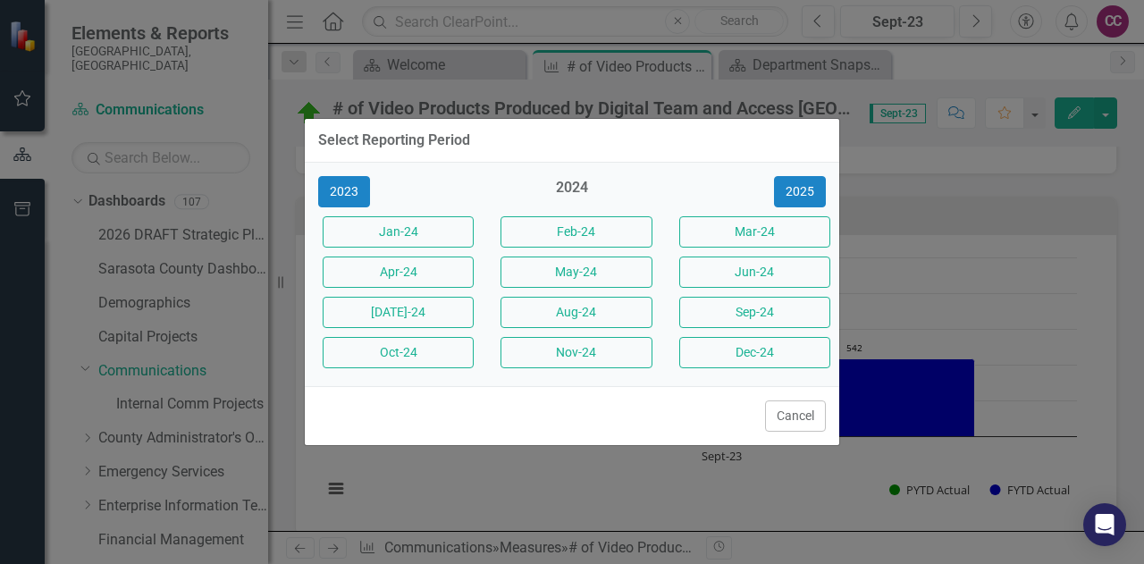
drag, startPoint x: 806, startPoint y: 189, endPoint x: 765, endPoint y: 187, distance: 41.2
click at [765, 187] on div "2025" at bounding box center [750, 191] width 151 height 31
click at [790, 194] on button "2025" at bounding box center [800, 191] width 52 height 31
click at [751, 297] on button "Sep-25" at bounding box center [754, 312] width 151 height 31
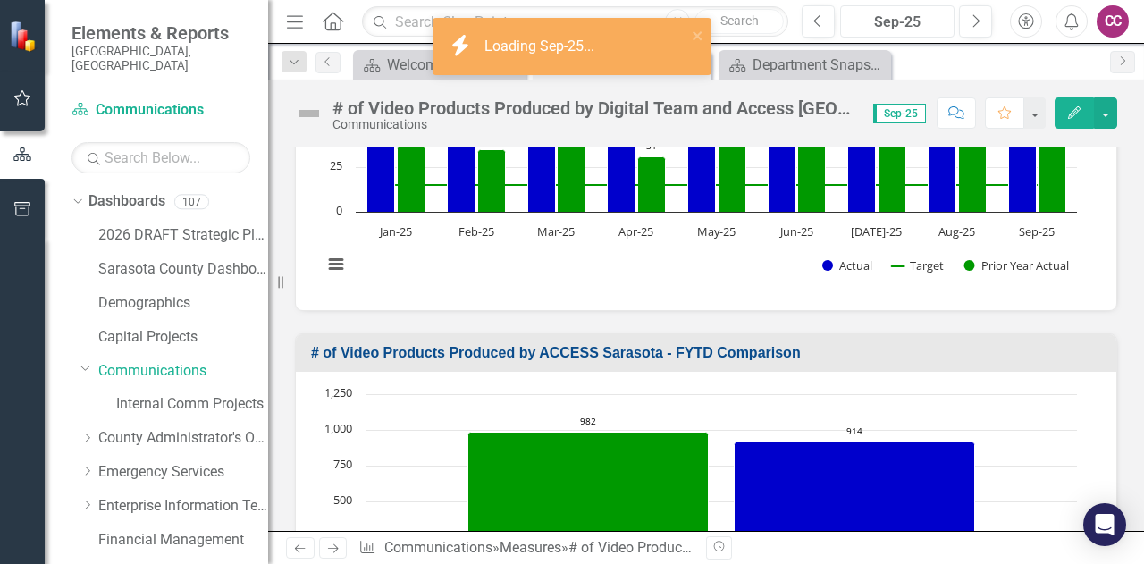
scroll to position [577, 0]
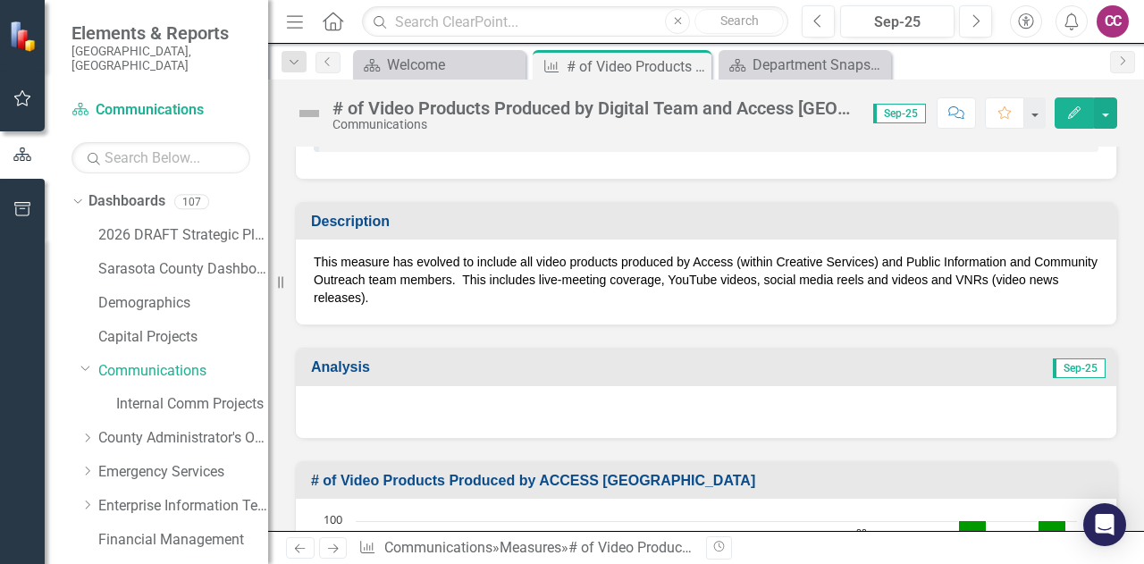
scroll to position [80, 0]
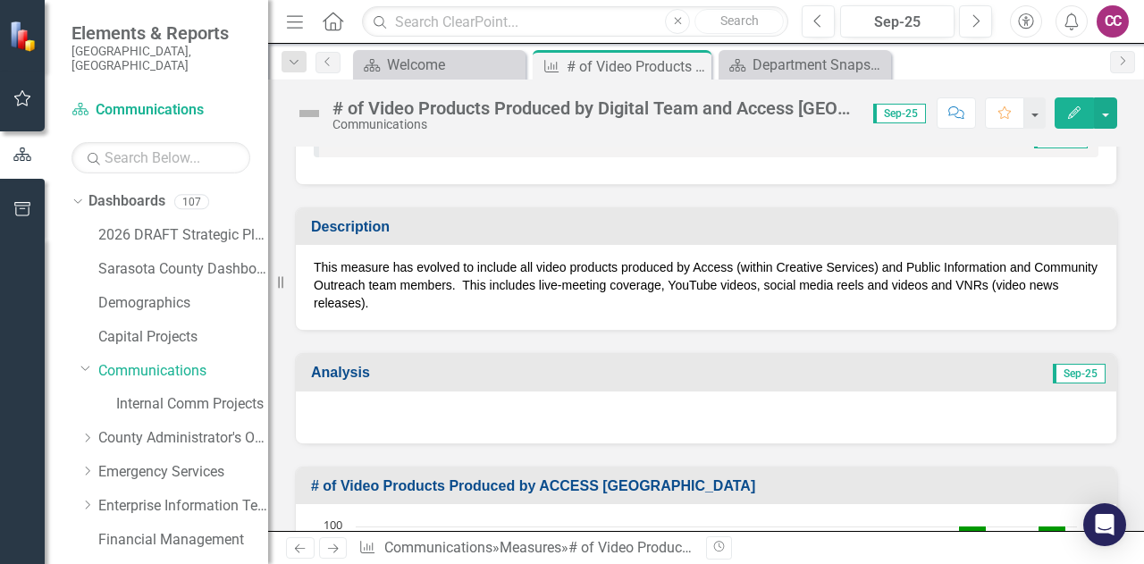
click at [1072, 110] on icon "Edit" at bounding box center [1074, 112] width 16 height 13
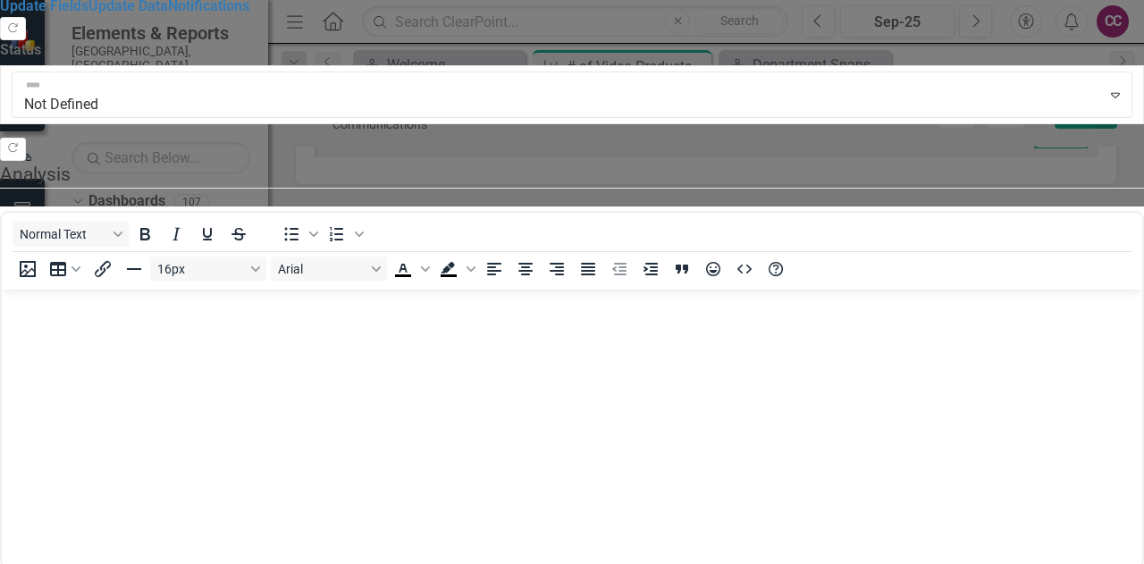
scroll to position [0, 0]
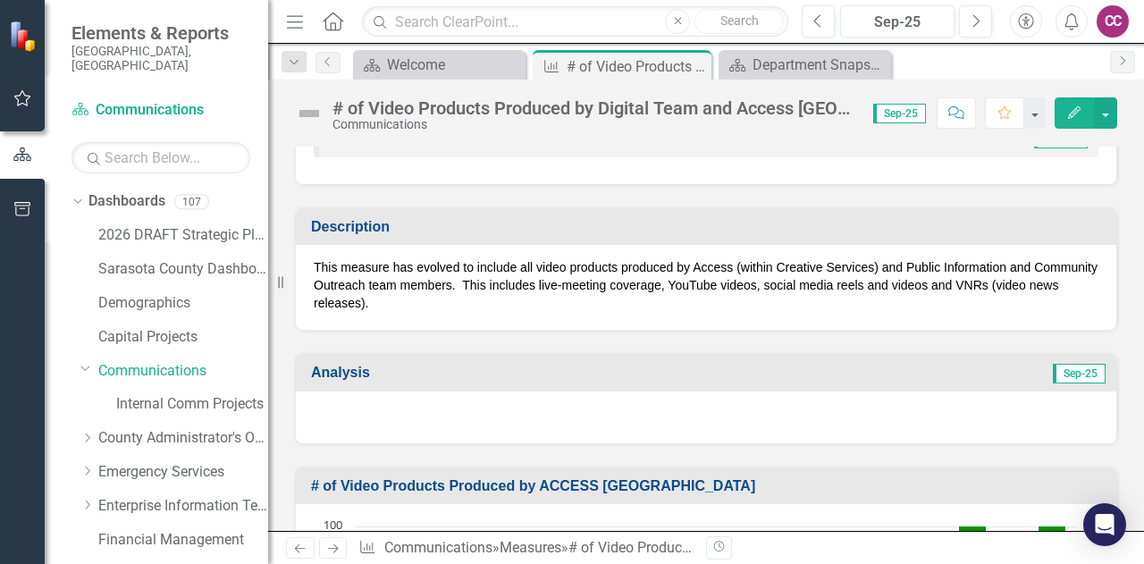
click at [552, 421] on div at bounding box center [706, 417] width 820 height 52
click at [534, 416] on div at bounding box center [706, 417] width 820 height 52
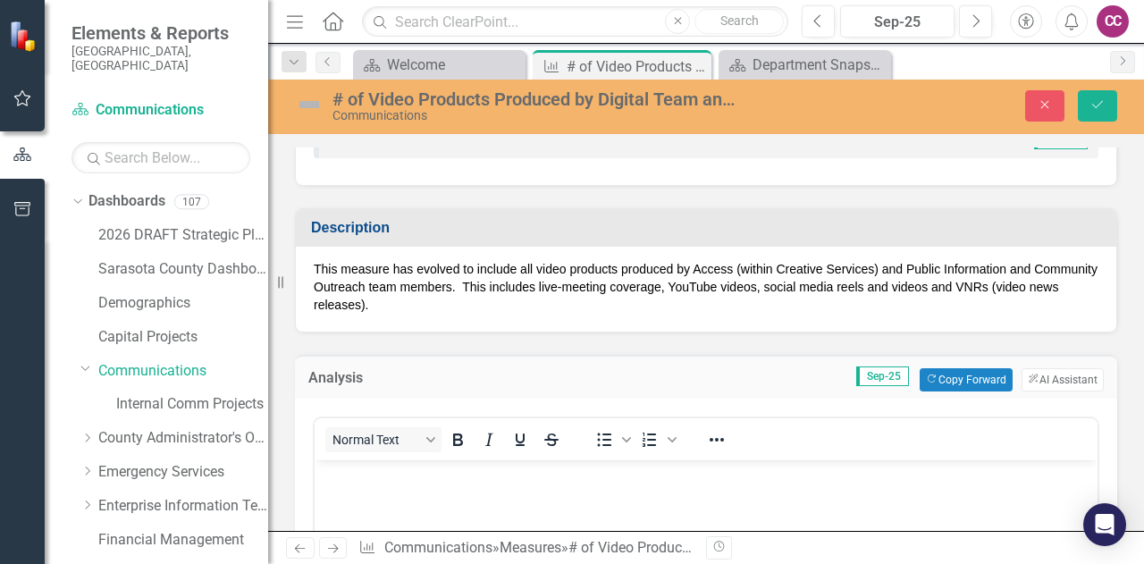
scroll to position [314, 0]
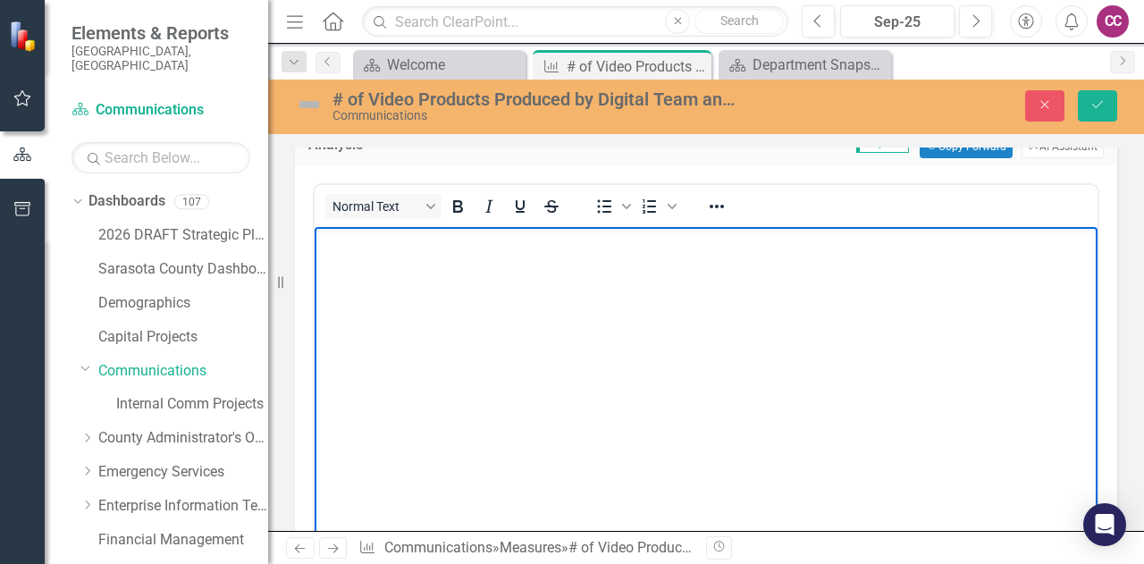
click at [799, 313] on body "Rich Text Area. Press ALT-0 for help." at bounding box center [706, 360] width 783 height 268
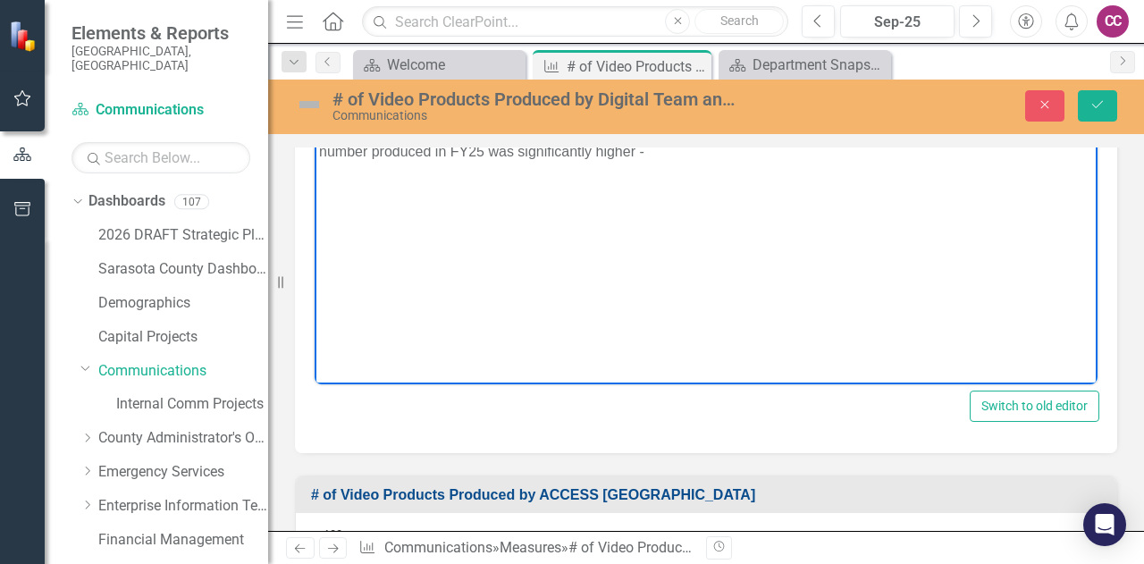
scroll to position [415, 0]
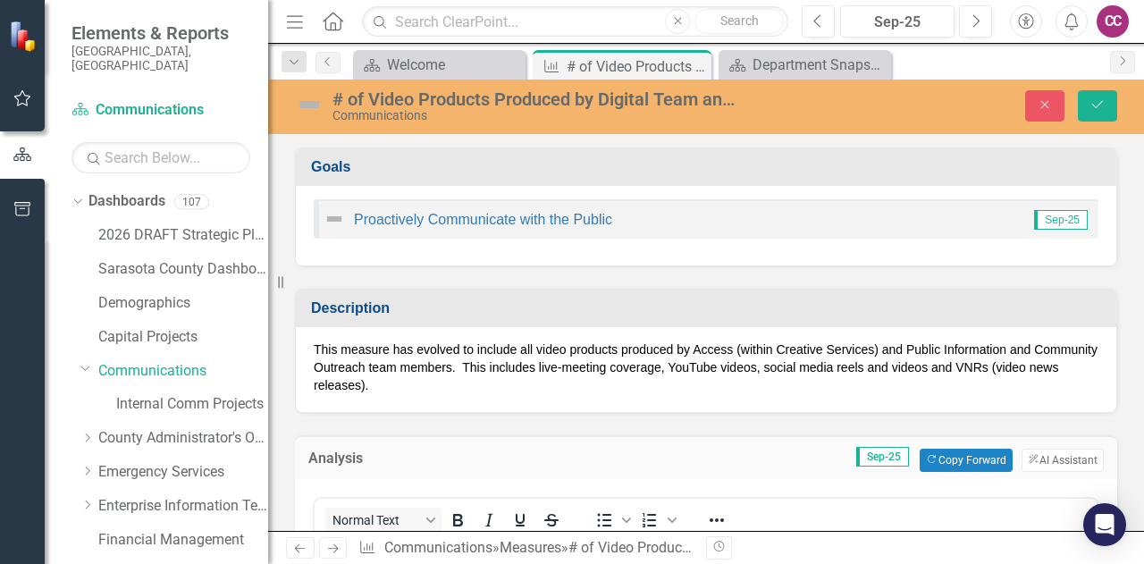
scroll to position [415, 0]
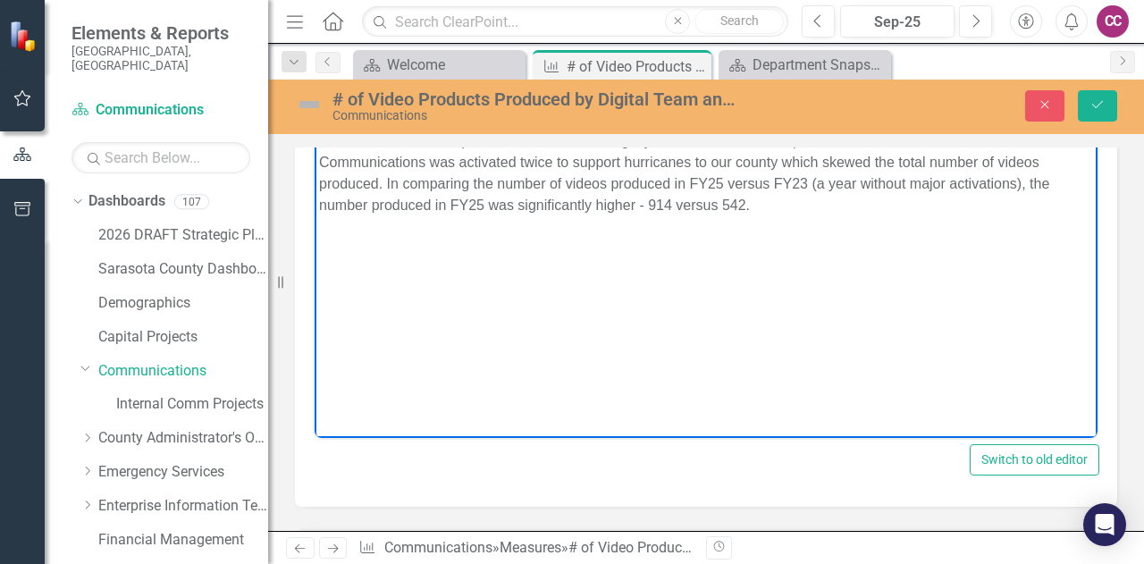
click at [772, 207] on p "The number of videos produced in FY25 was slightly less than the number produce…" at bounding box center [706, 173] width 774 height 86
drag, startPoint x: 764, startPoint y: 206, endPoint x: 645, endPoint y: 209, distance: 118.9
click at [645, 209] on p "The number of videos produced in FY25 was slightly less than the number produce…" at bounding box center [706, 173] width 774 height 86
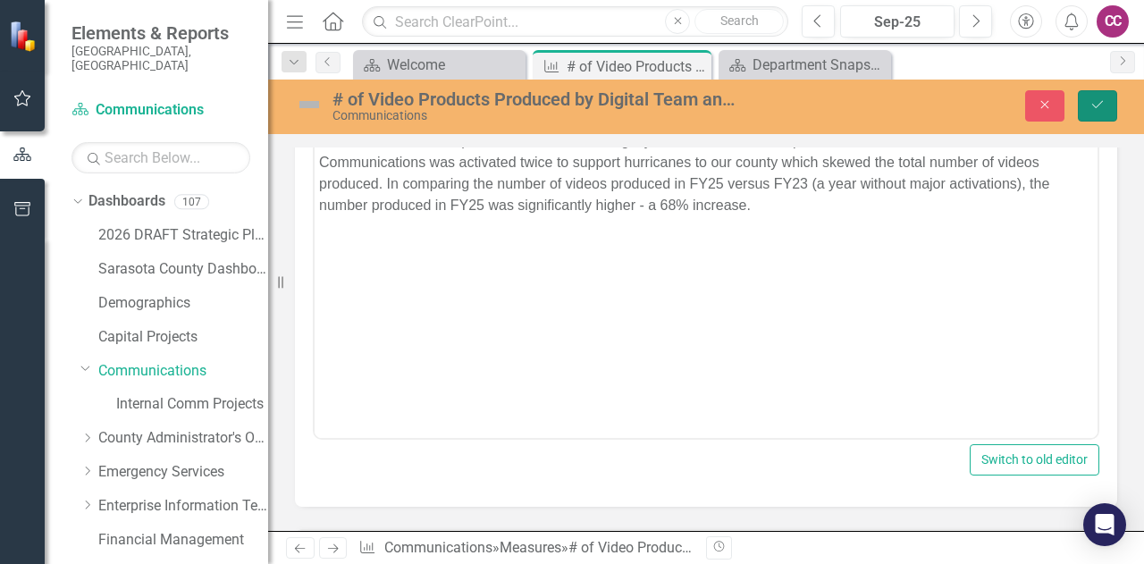
click at [1095, 105] on icon "Save" at bounding box center [1097, 104] width 16 height 13
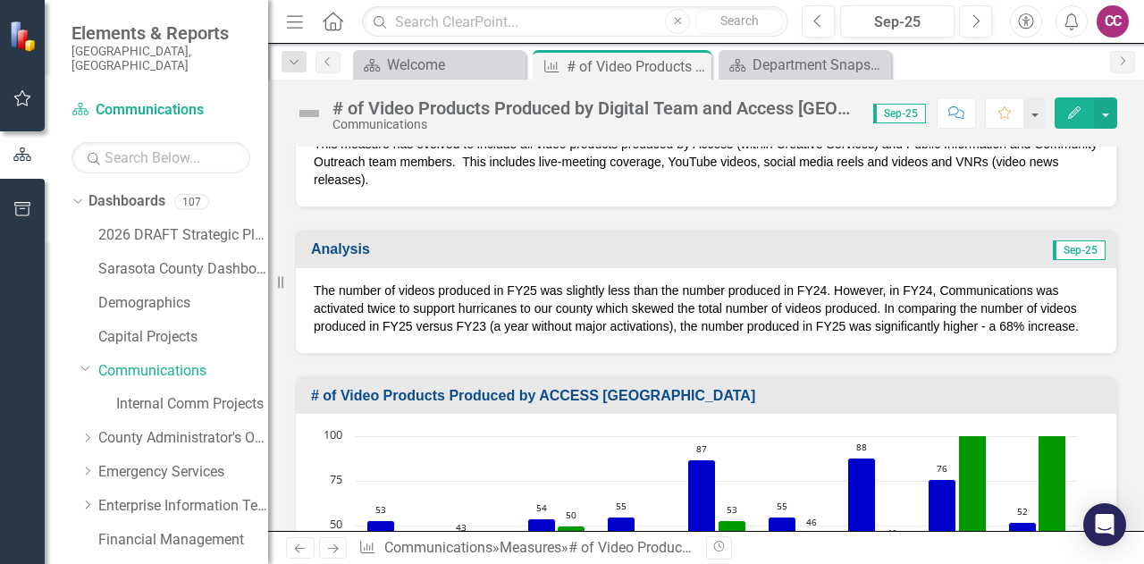
scroll to position [0, 0]
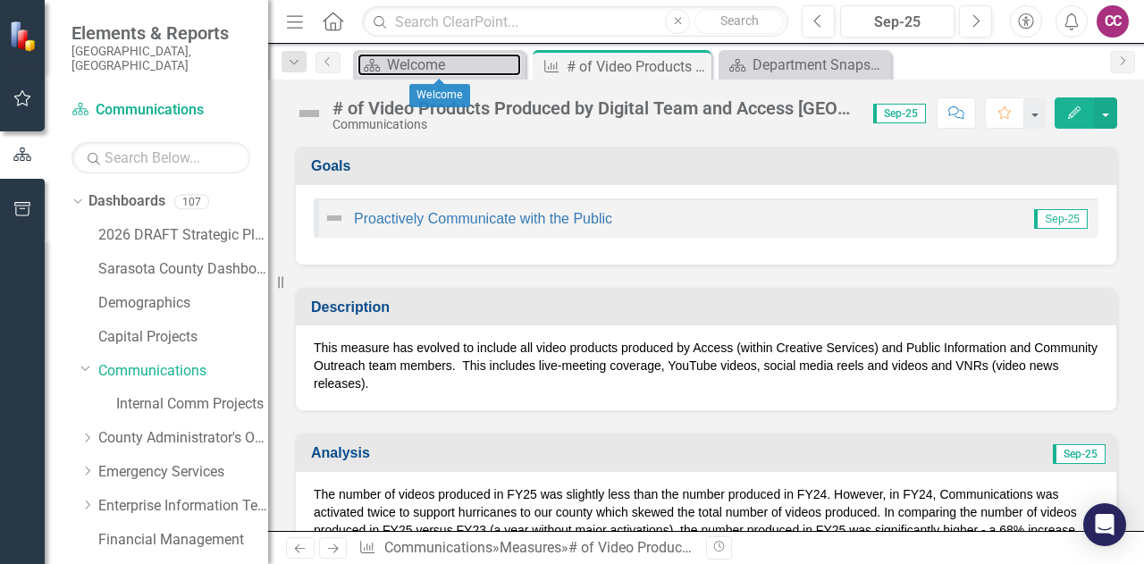
drag, startPoint x: 416, startPoint y: 69, endPoint x: 805, endPoint y: 40, distance: 389.7
click at [416, 69] on div "Welcome" at bounding box center [454, 65] width 134 height 22
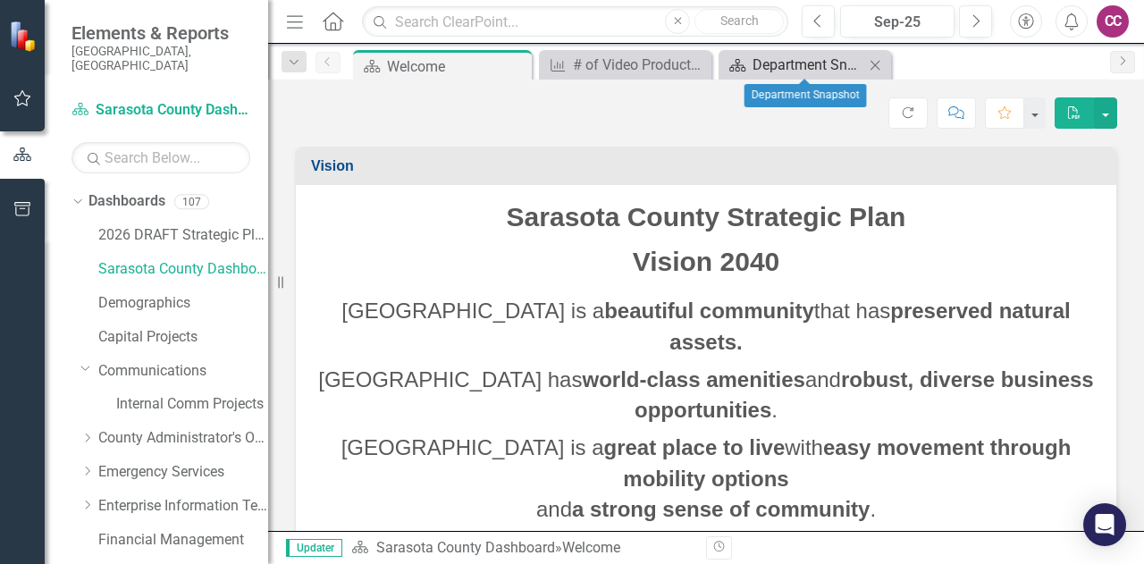
click at [804, 71] on div "Department Snapshot" at bounding box center [808, 65] width 112 height 22
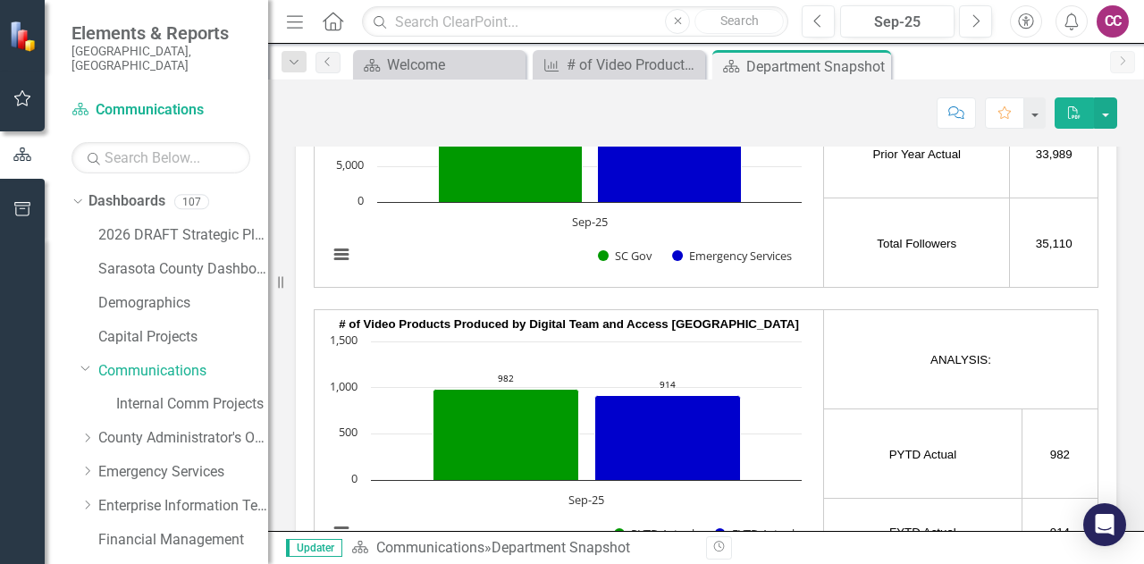
scroll to position [3146, 0]
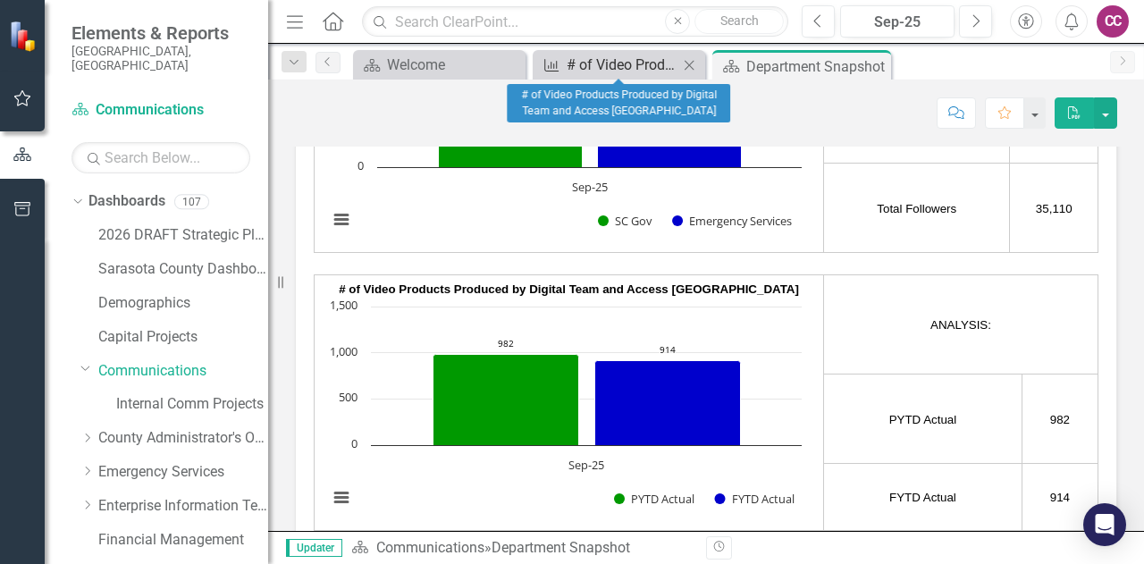
click at [593, 69] on div "# of Video Products Produced by Digital Team and Access [GEOGRAPHIC_DATA]" at bounding box center [622, 65] width 112 height 22
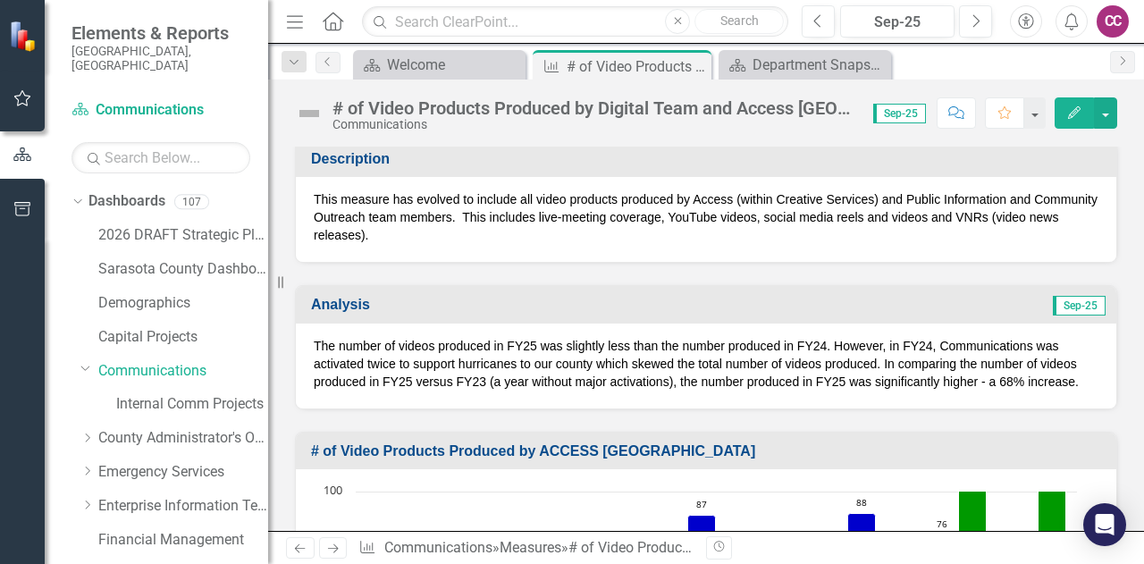
scroll to position [149, 0]
click at [1106, 111] on button "button" at bounding box center [1105, 112] width 23 height 31
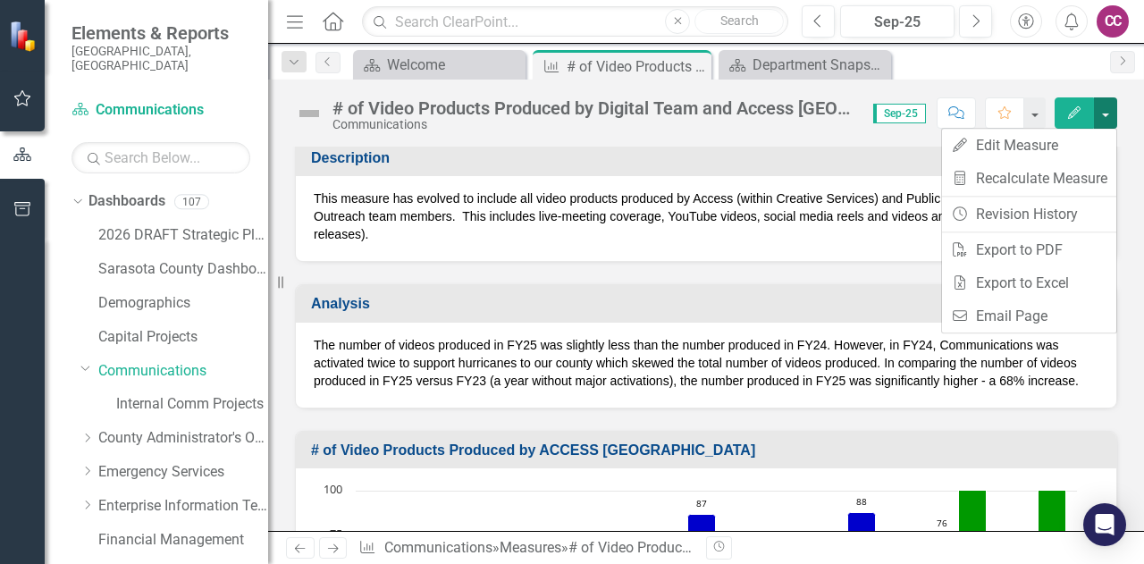
click at [1106, 111] on button "button" at bounding box center [1105, 112] width 23 height 31
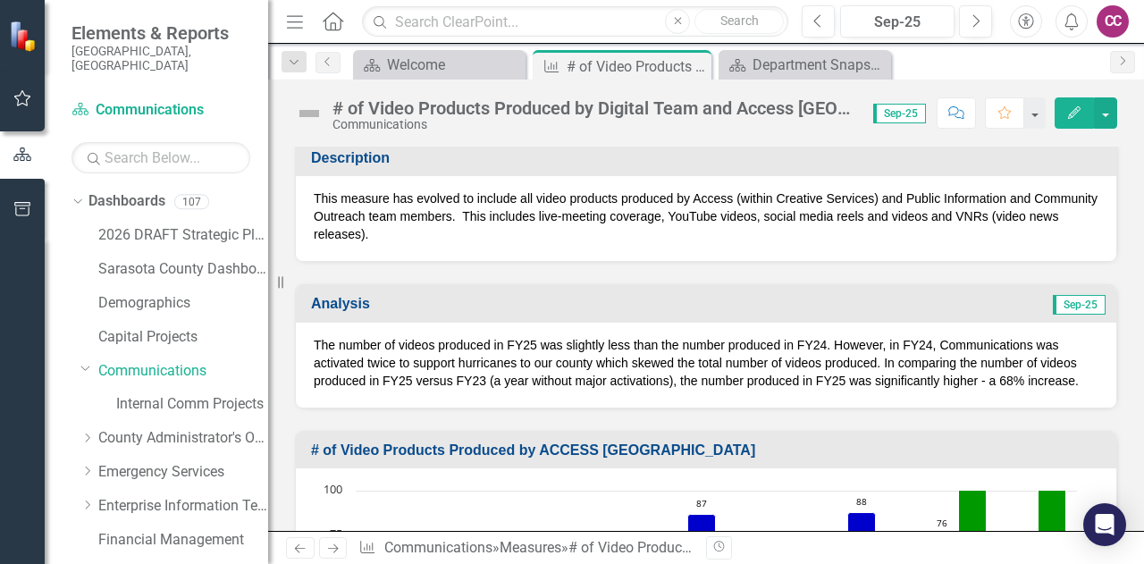
click at [713, 160] on h3 "Description" at bounding box center [709, 158] width 796 height 16
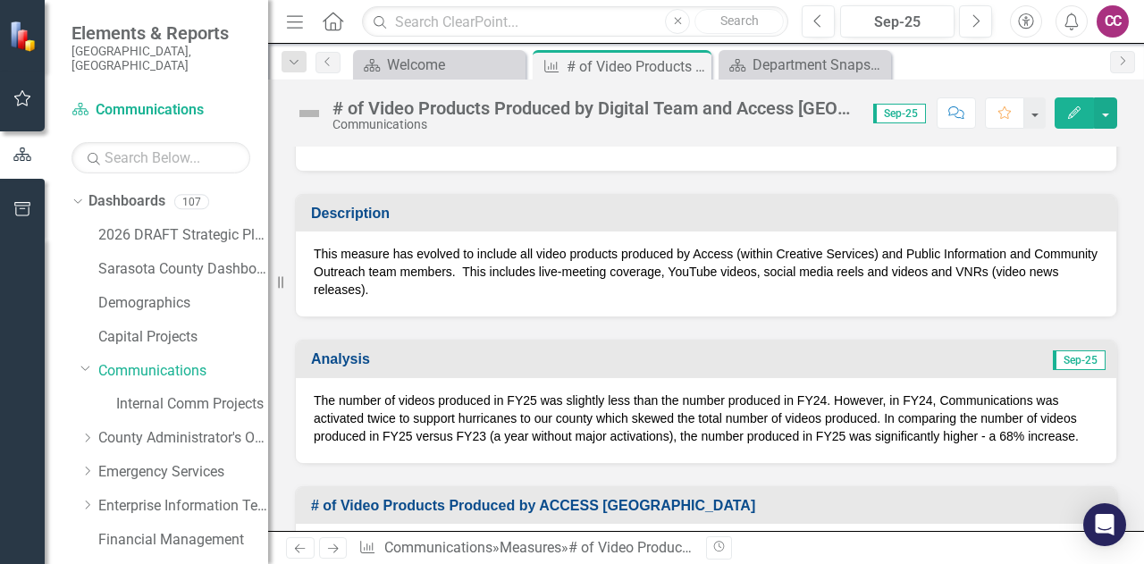
scroll to position [79, 0]
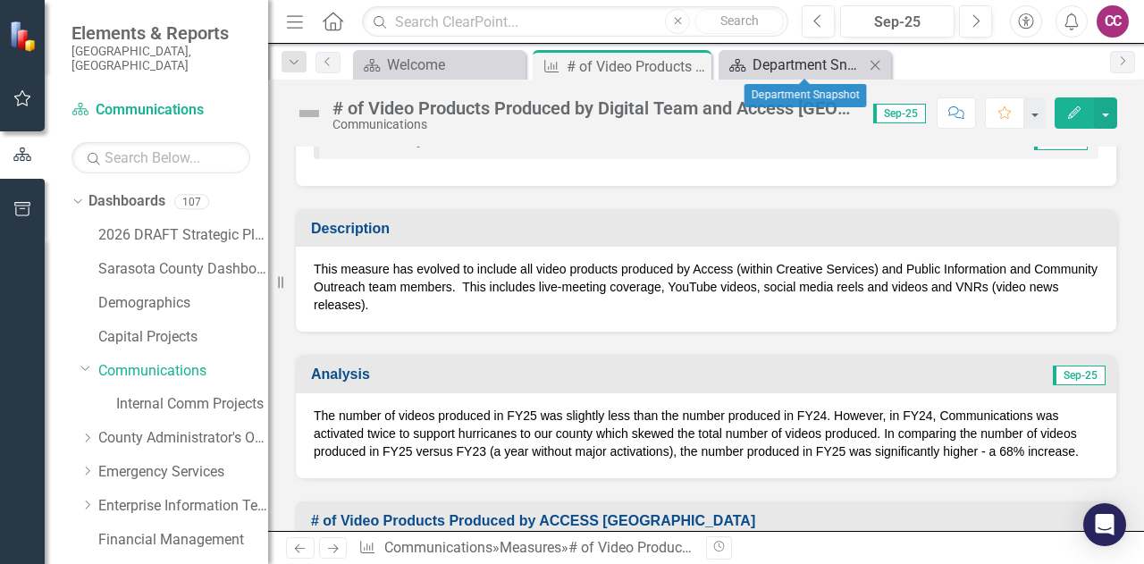
click at [797, 56] on div "Department Snapshot" at bounding box center [808, 65] width 112 height 22
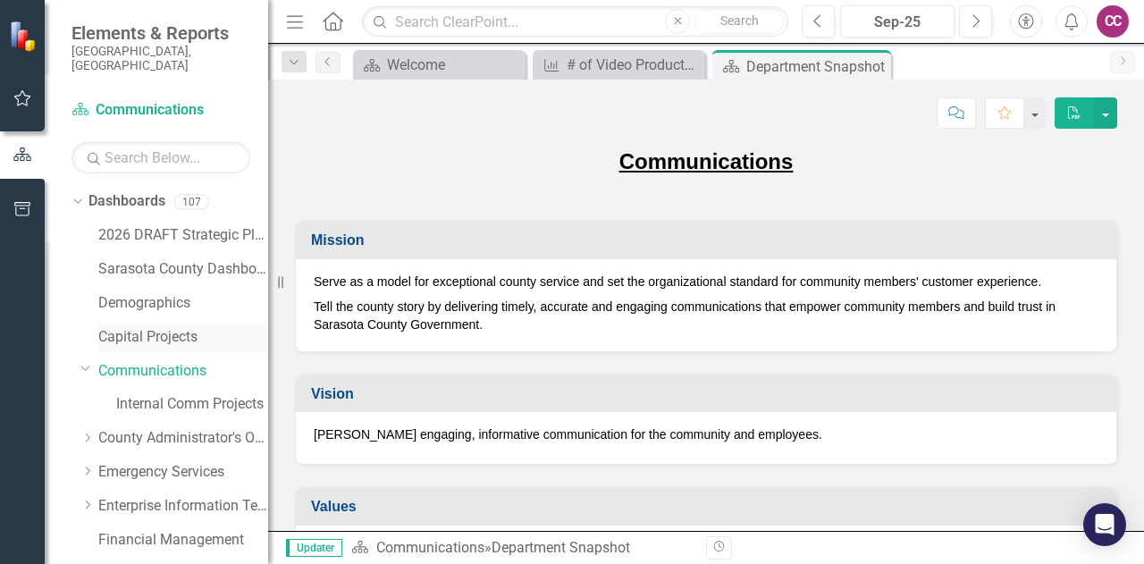
click at [172, 327] on link "Capital Projects" at bounding box center [183, 337] width 170 height 21
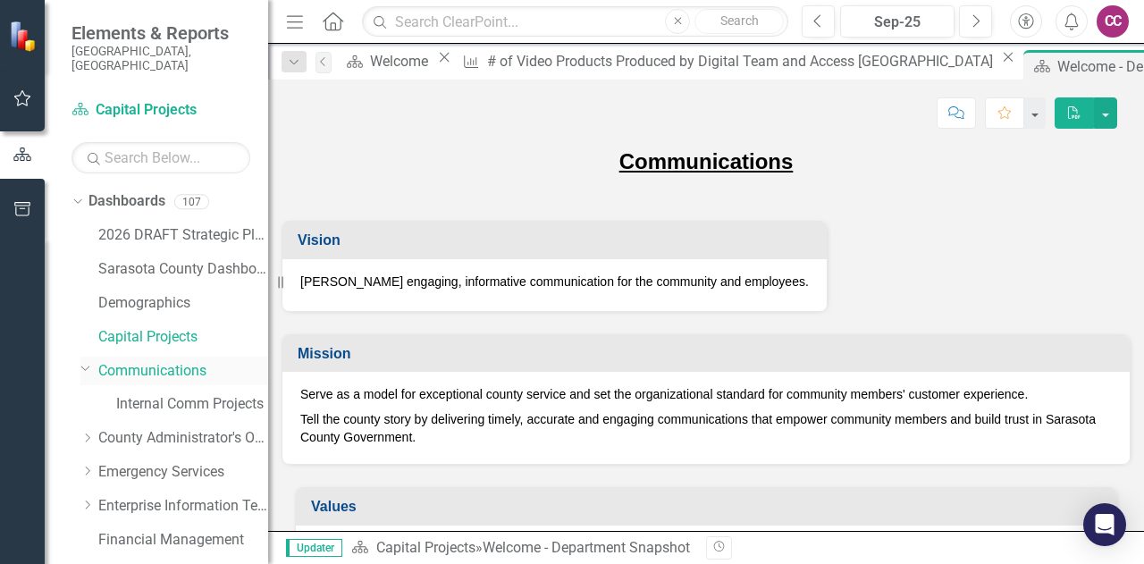
click at [160, 361] on link "Communications" at bounding box center [183, 371] width 170 height 21
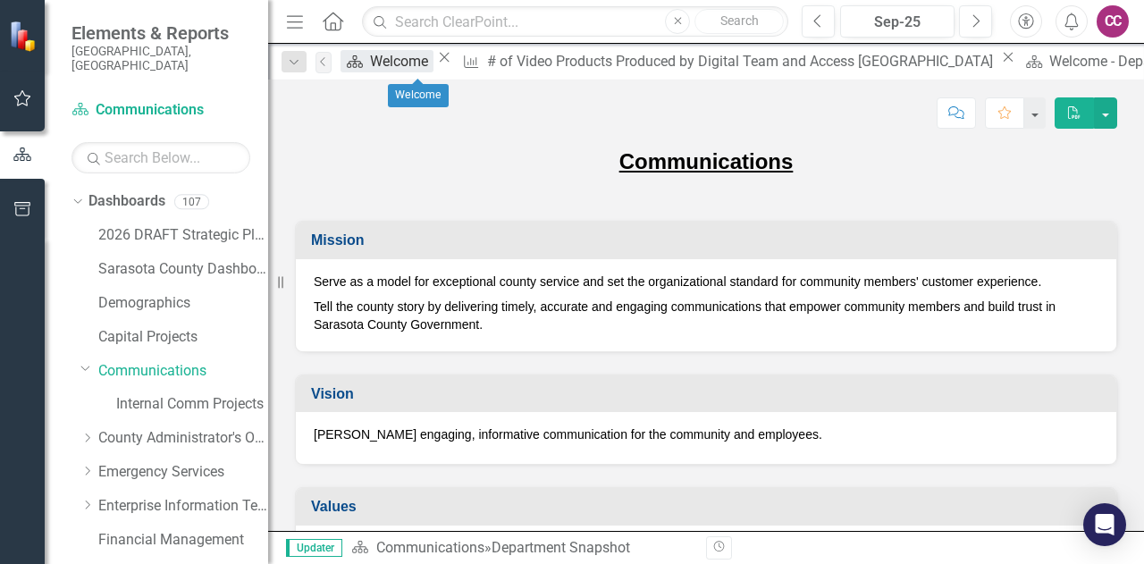
click at [395, 65] on div "Welcome" at bounding box center [401, 61] width 63 height 22
